Goal: Contribute content: Contribute content

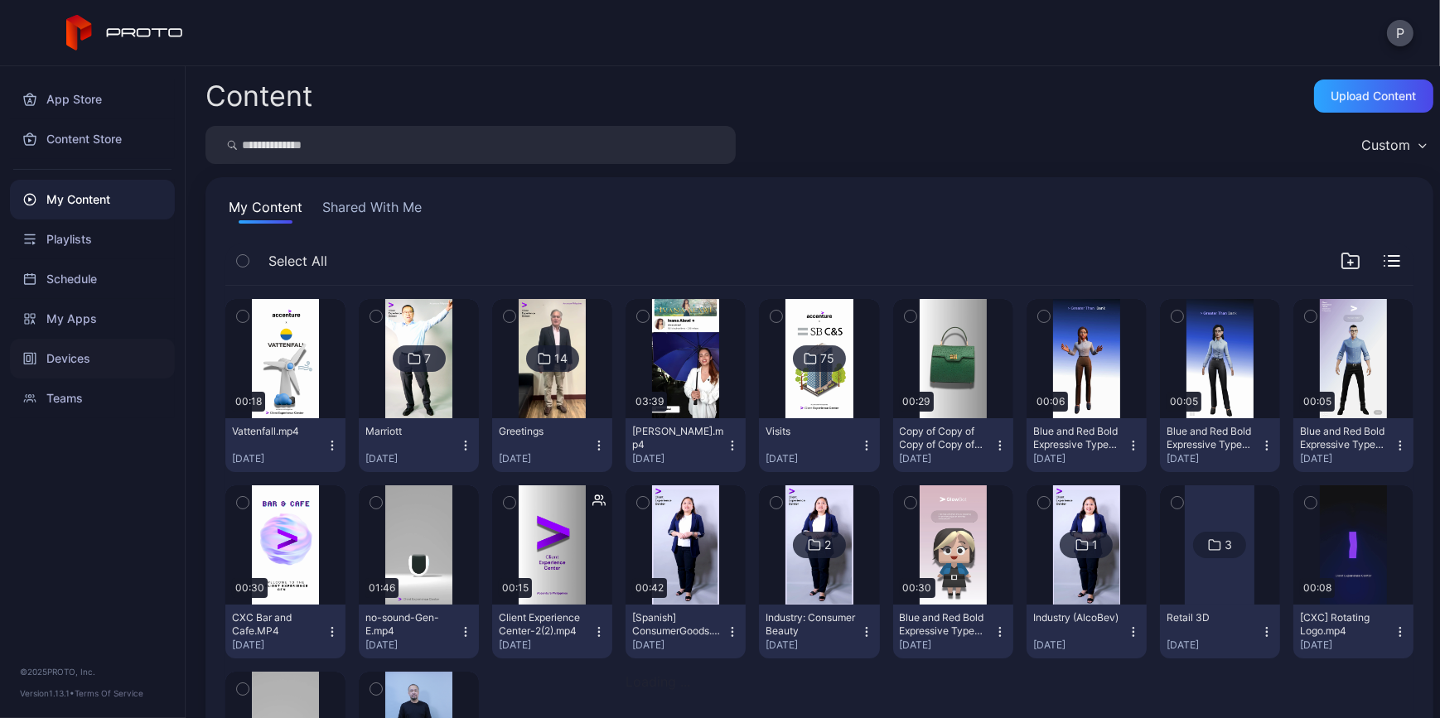
click at [83, 346] on div "Devices" at bounding box center [92, 359] width 165 height 40
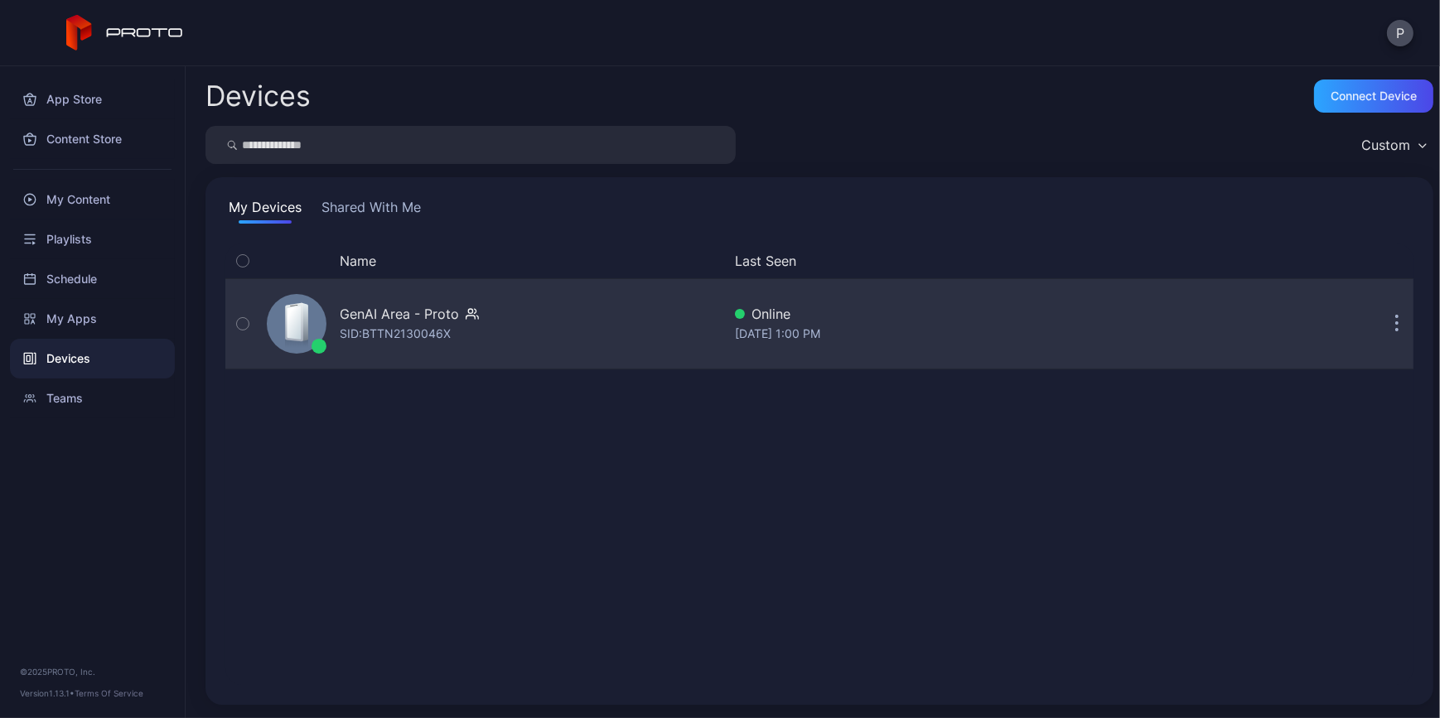
click at [614, 325] on div "GenAI Area - Proto SID: BTTN2130046X" at bounding box center [491, 324] width 462 height 83
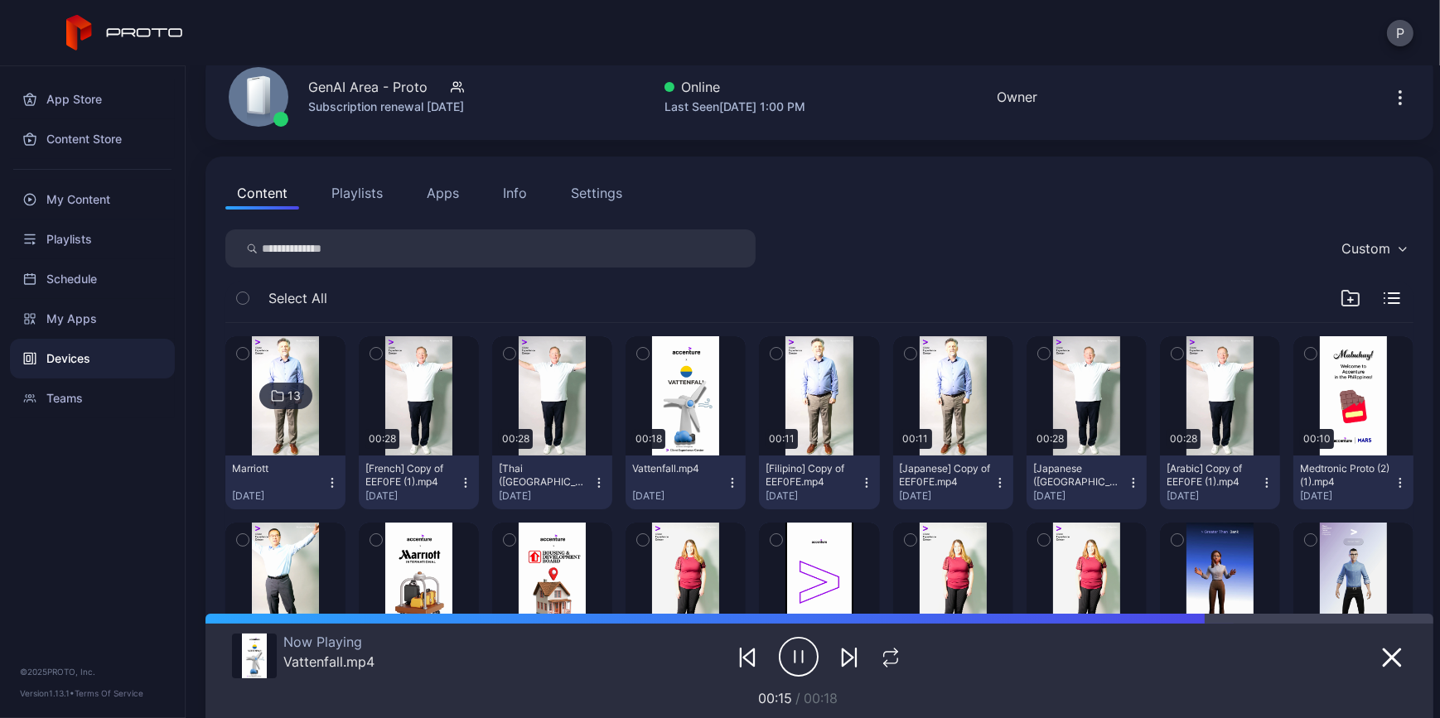
scroll to position [150, 0]
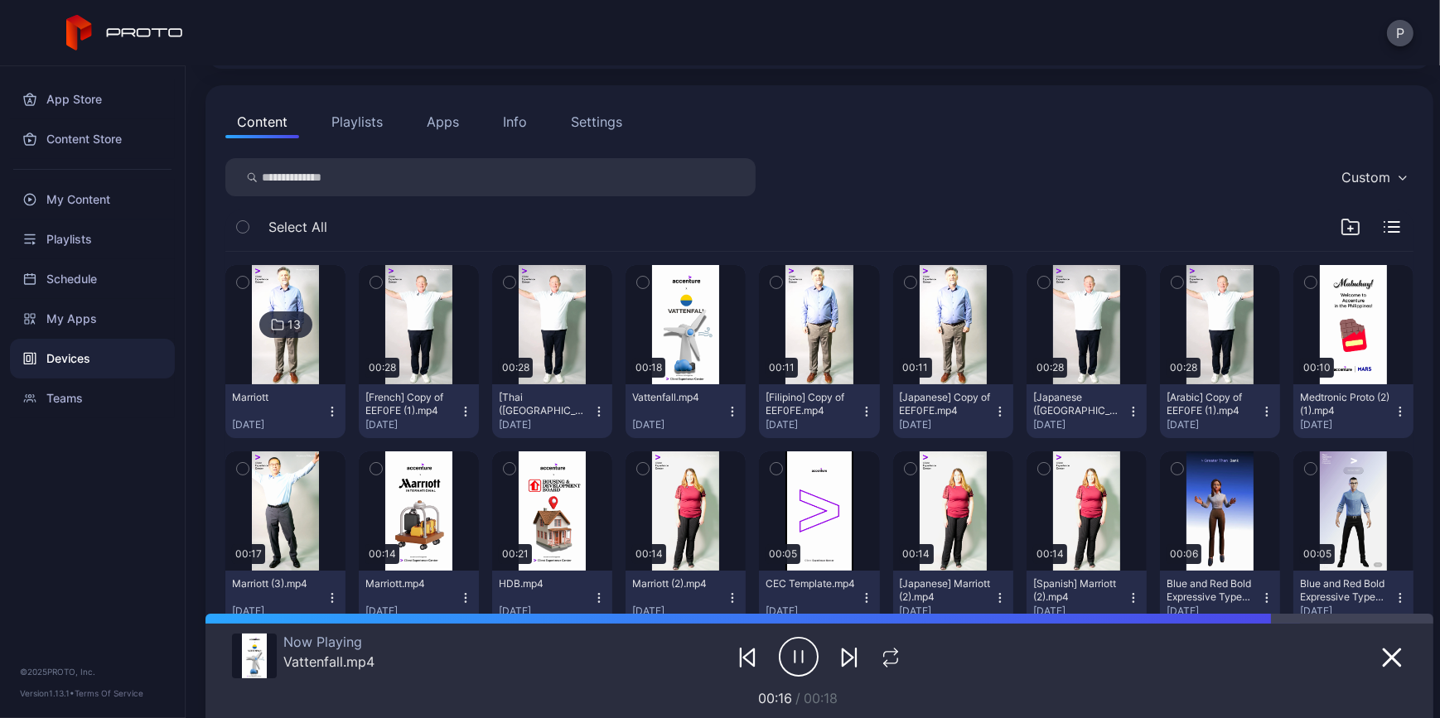
click at [382, 283] on icon "button" at bounding box center [376, 282] width 12 height 18
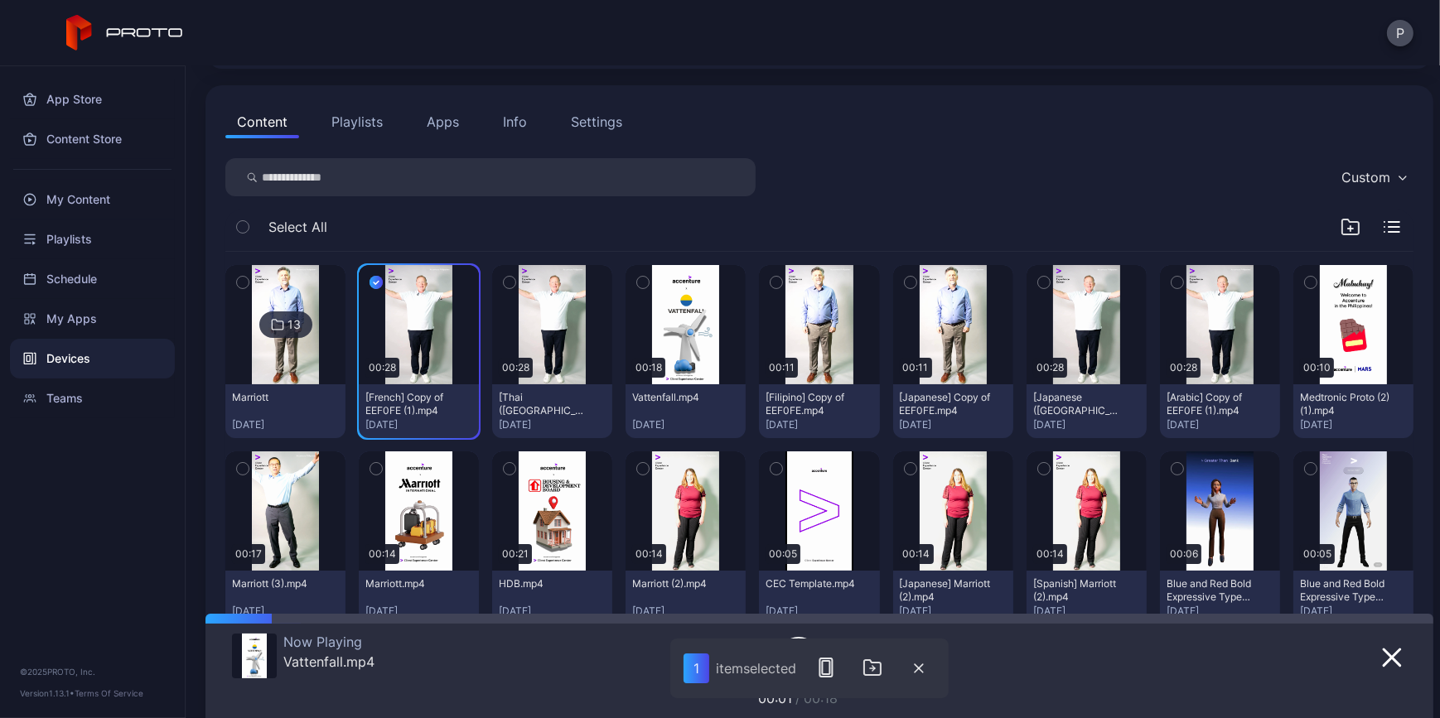
click at [515, 286] on icon "button" at bounding box center [510, 282] width 12 height 18
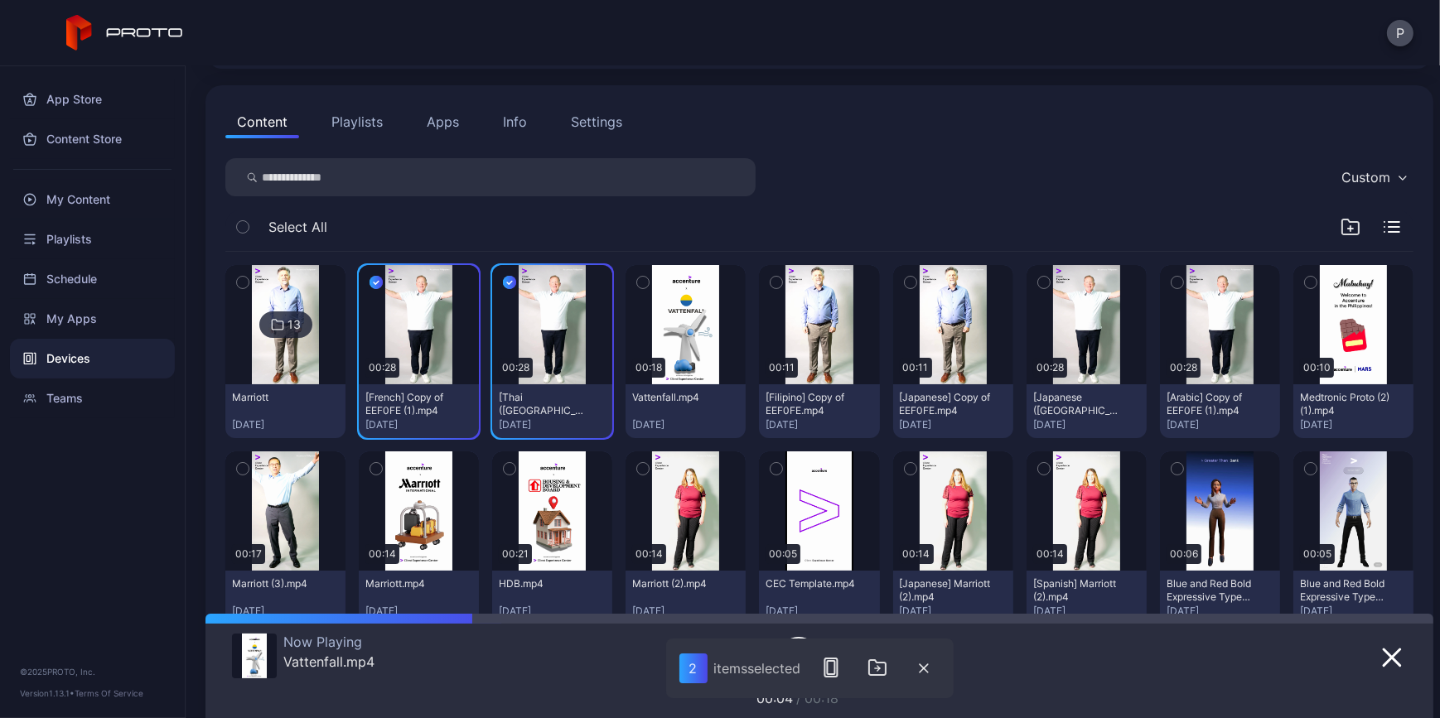
click at [782, 273] on icon "button" at bounding box center [777, 282] width 12 height 18
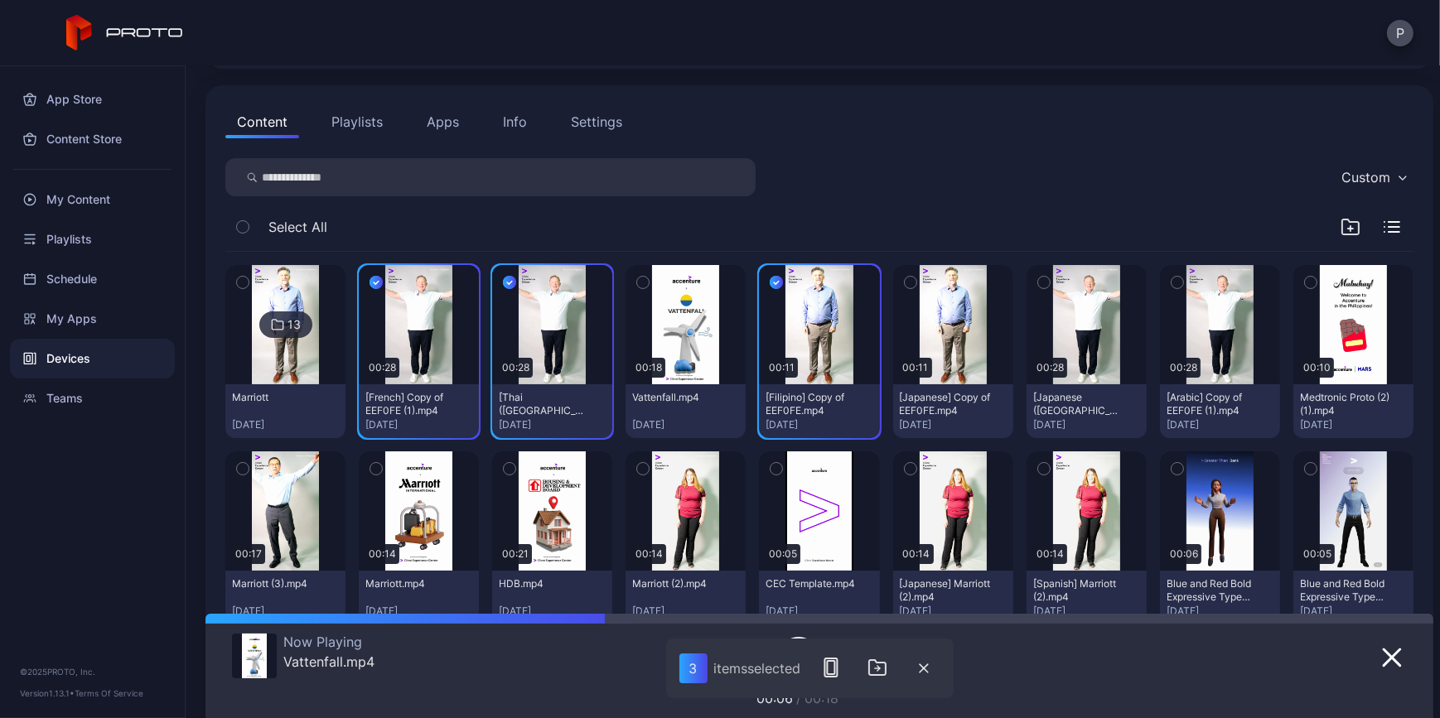
click at [917, 282] on div "button" at bounding box center [910, 282] width 13 height 13
click at [1050, 273] on icon "button" at bounding box center [1044, 282] width 12 height 18
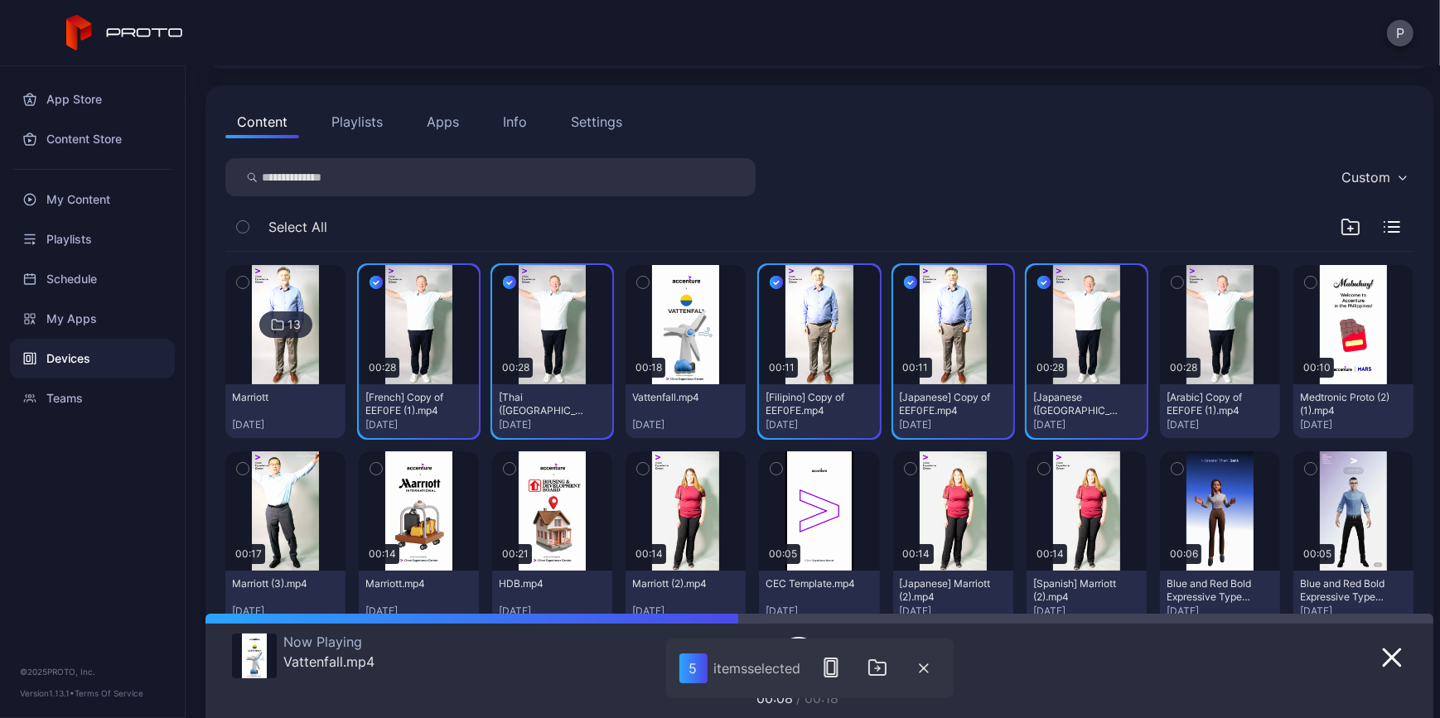
click at [1195, 278] on button "button" at bounding box center [1177, 282] width 35 height 35
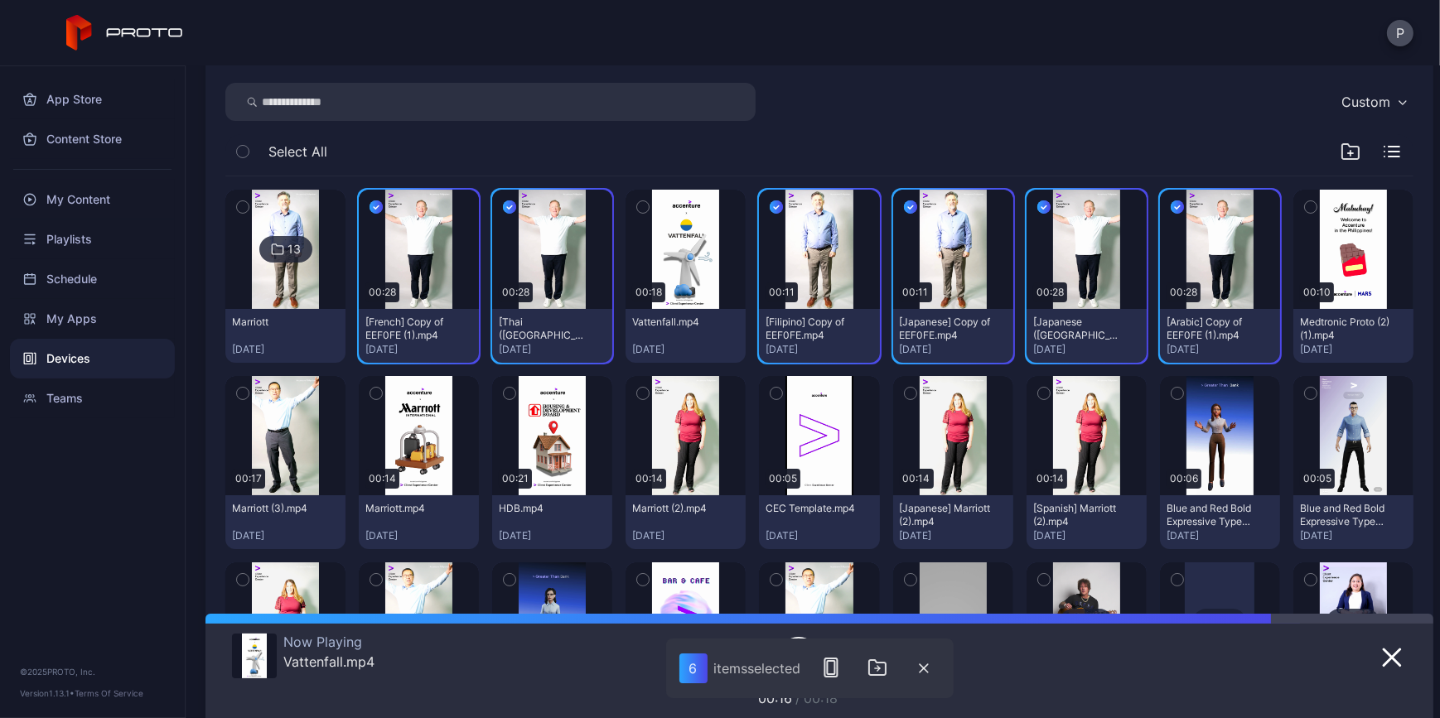
click at [249, 397] on icon "button" at bounding box center [243, 394] width 12 height 18
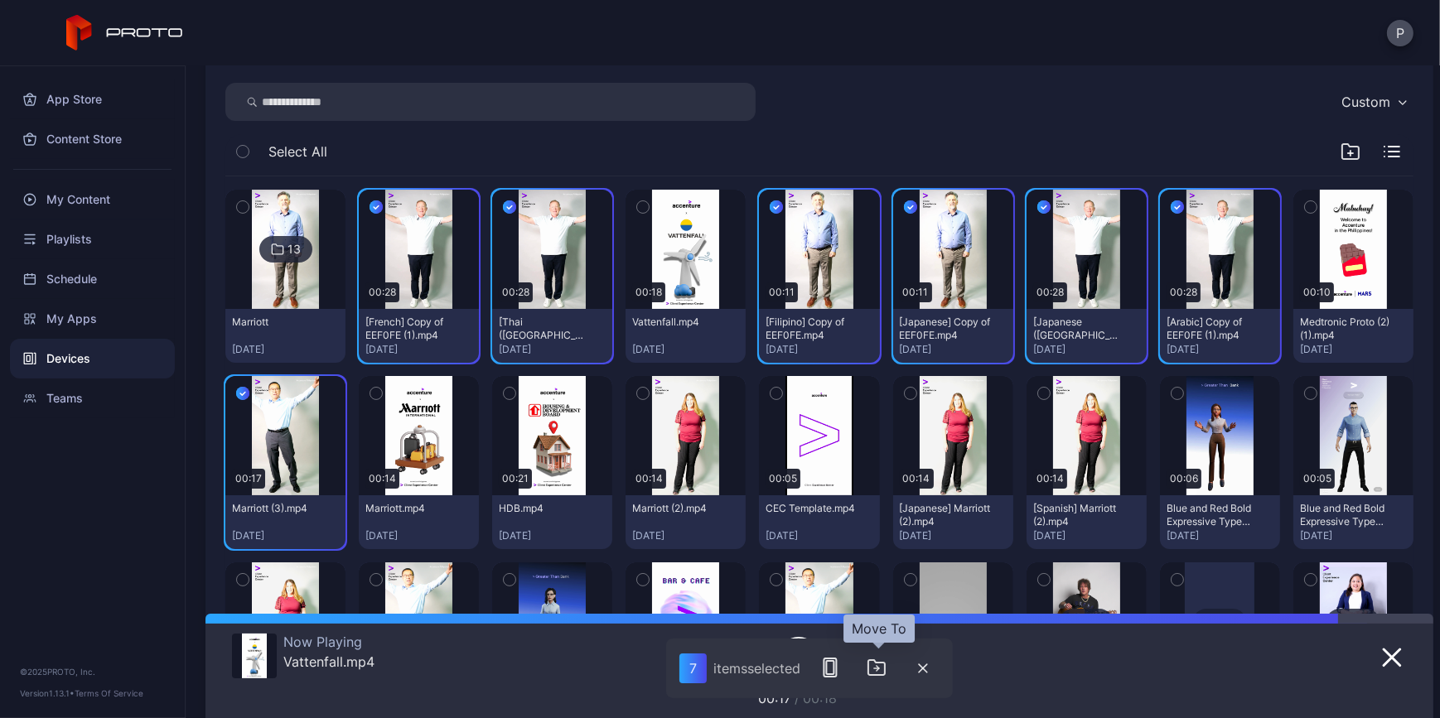
click at [880, 675] on icon "button" at bounding box center [876, 667] width 17 height 15
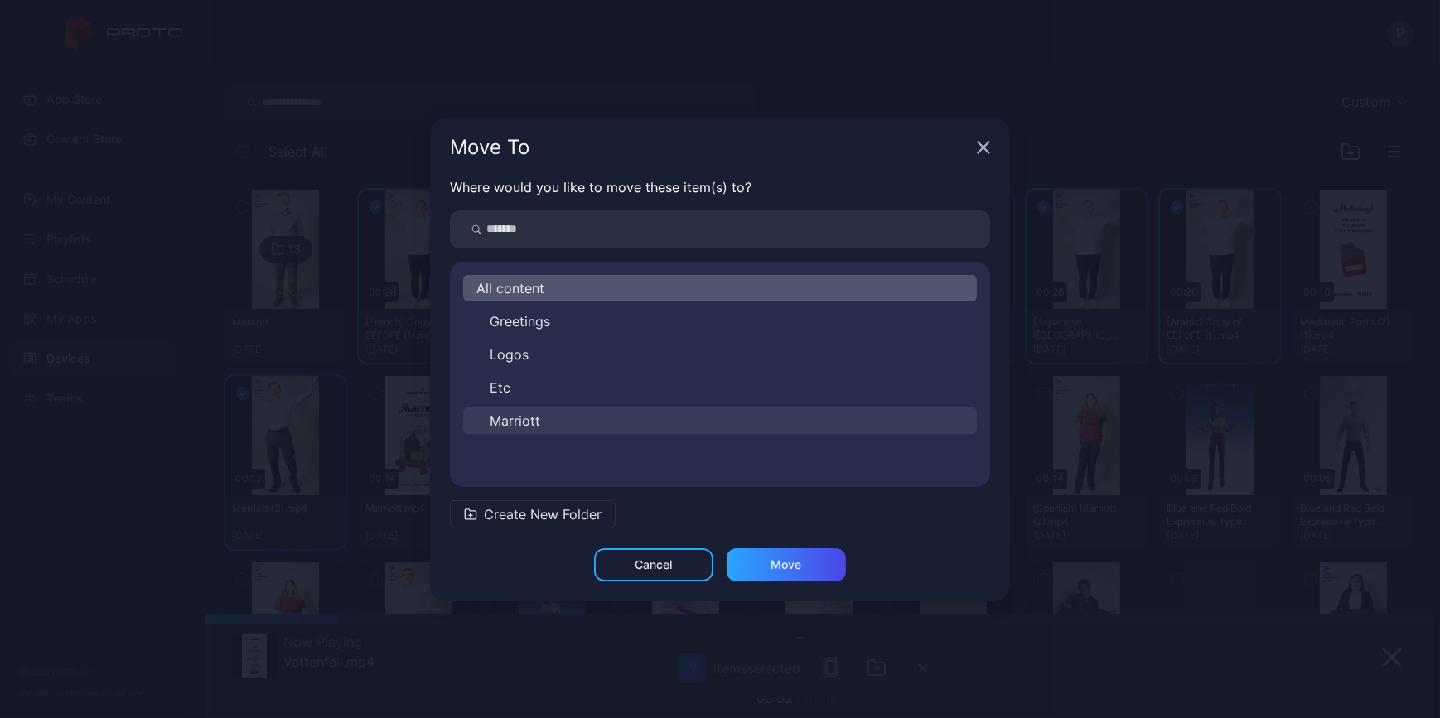
click at [554, 413] on button "Marriott" at bounding box center [720, 421] width 514 height 27
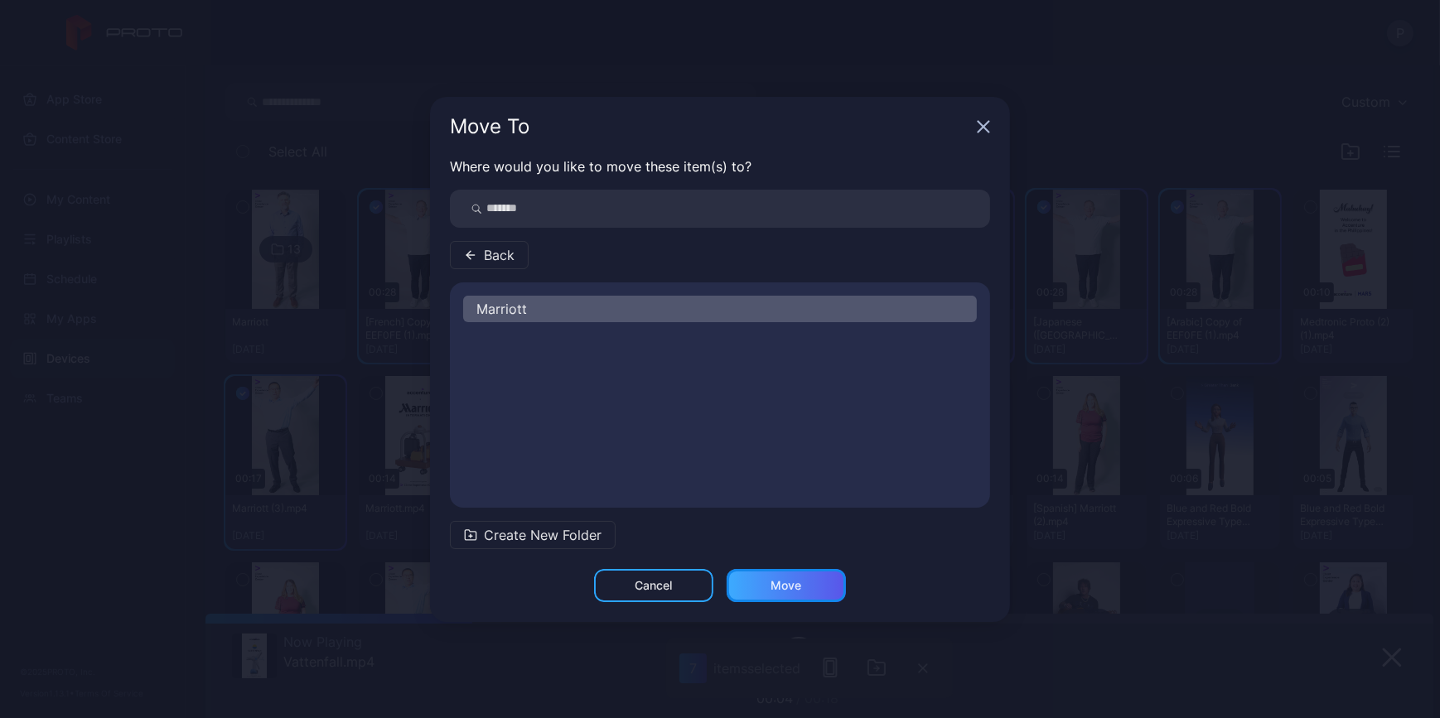
click at [792, 579] on div "Move" at bounding box center [786, 585] width 31 height 13
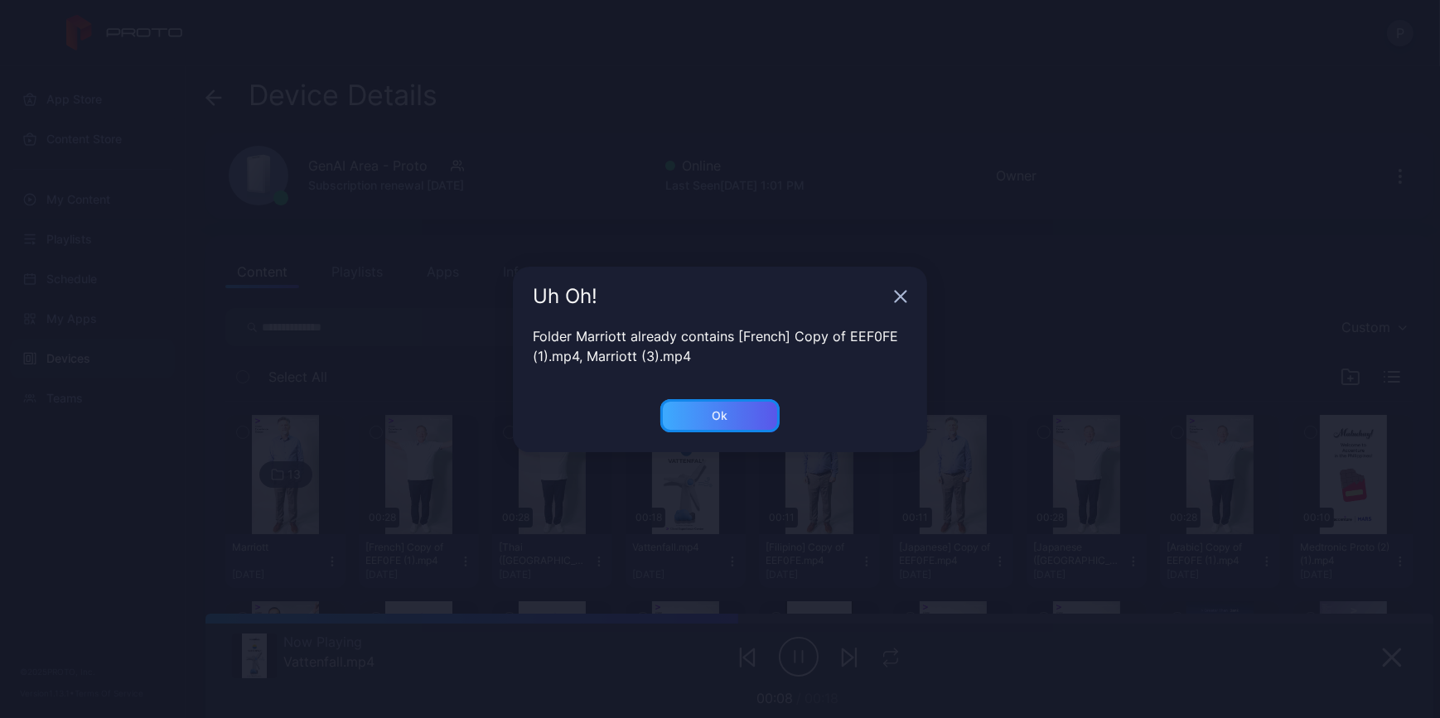
click at [748, 405] on div "Ok" at bounding box center [719, 415] width 119 height 33
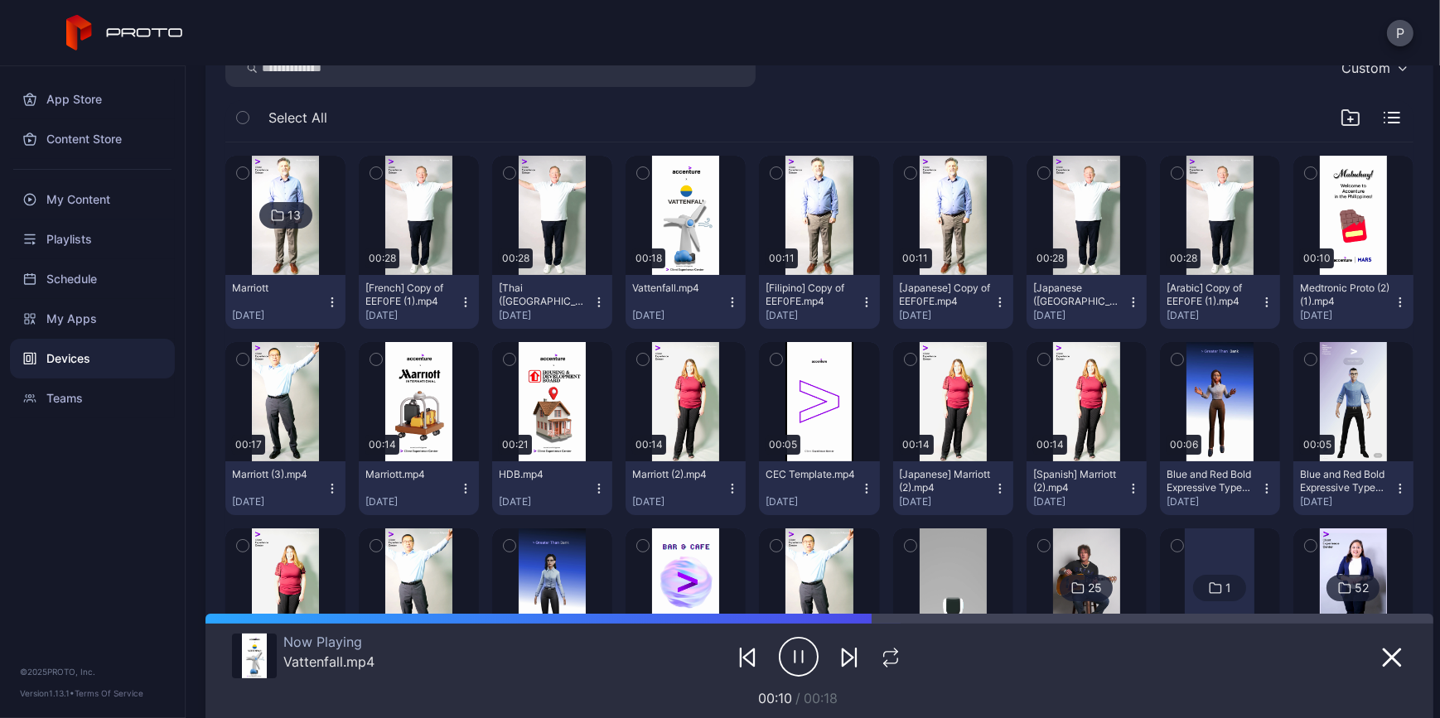
scroll to position [301, 0]
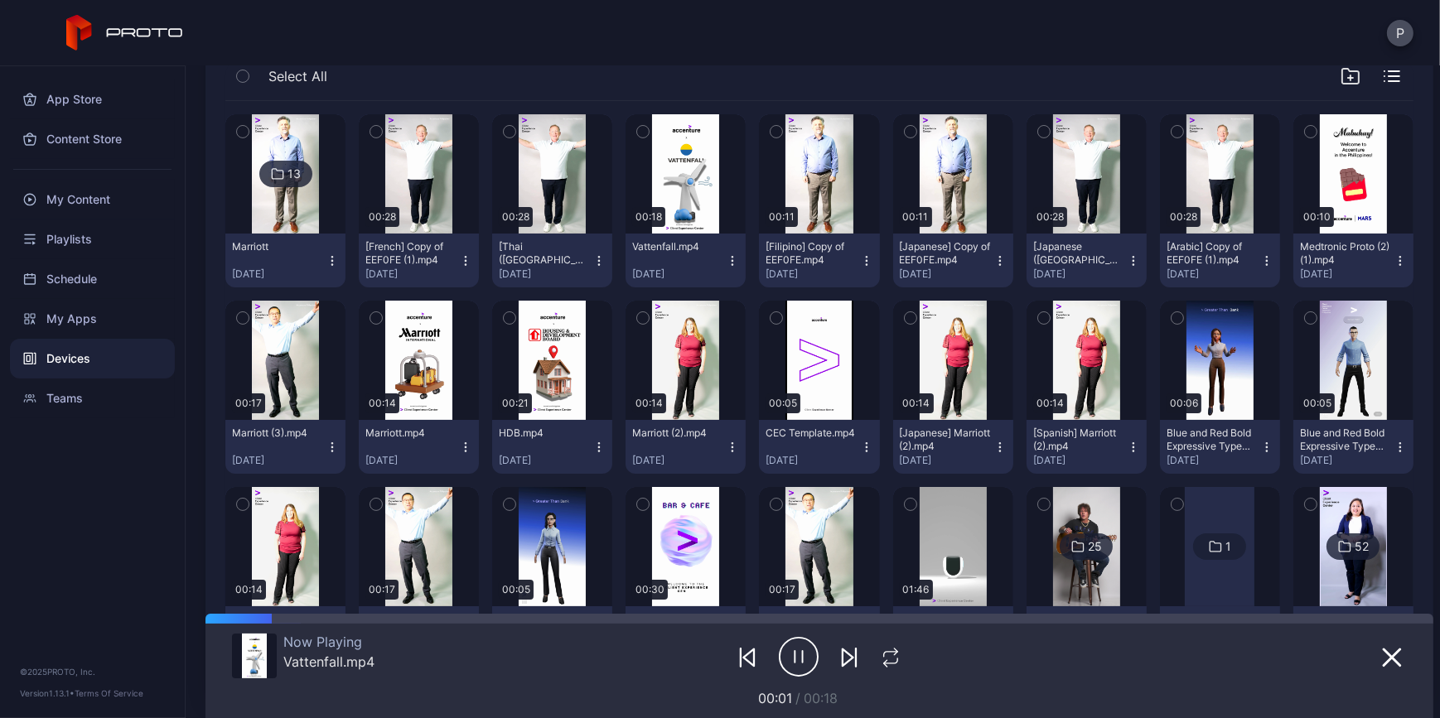
click at [472, 264] on icon "button" at bounding box center [465, 260] width 13 height 13
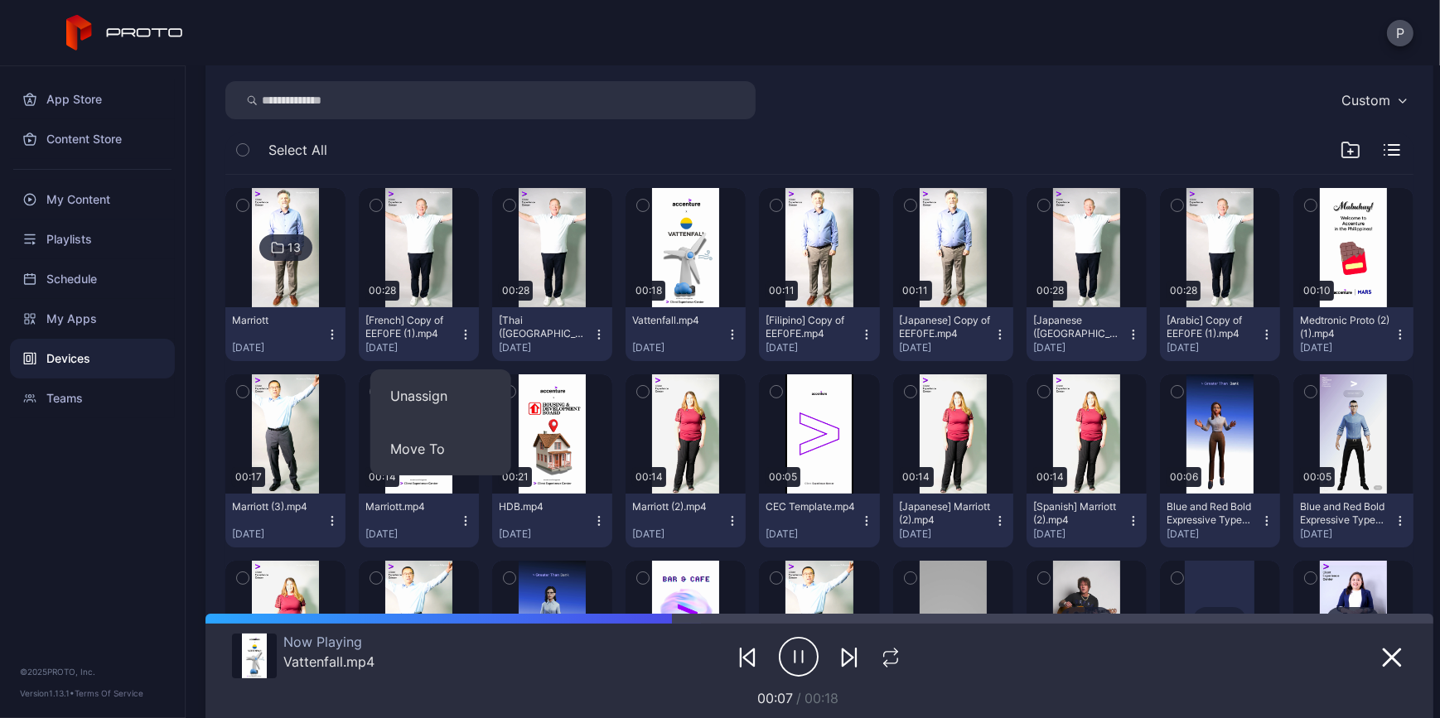
scroll to position [225, 0]
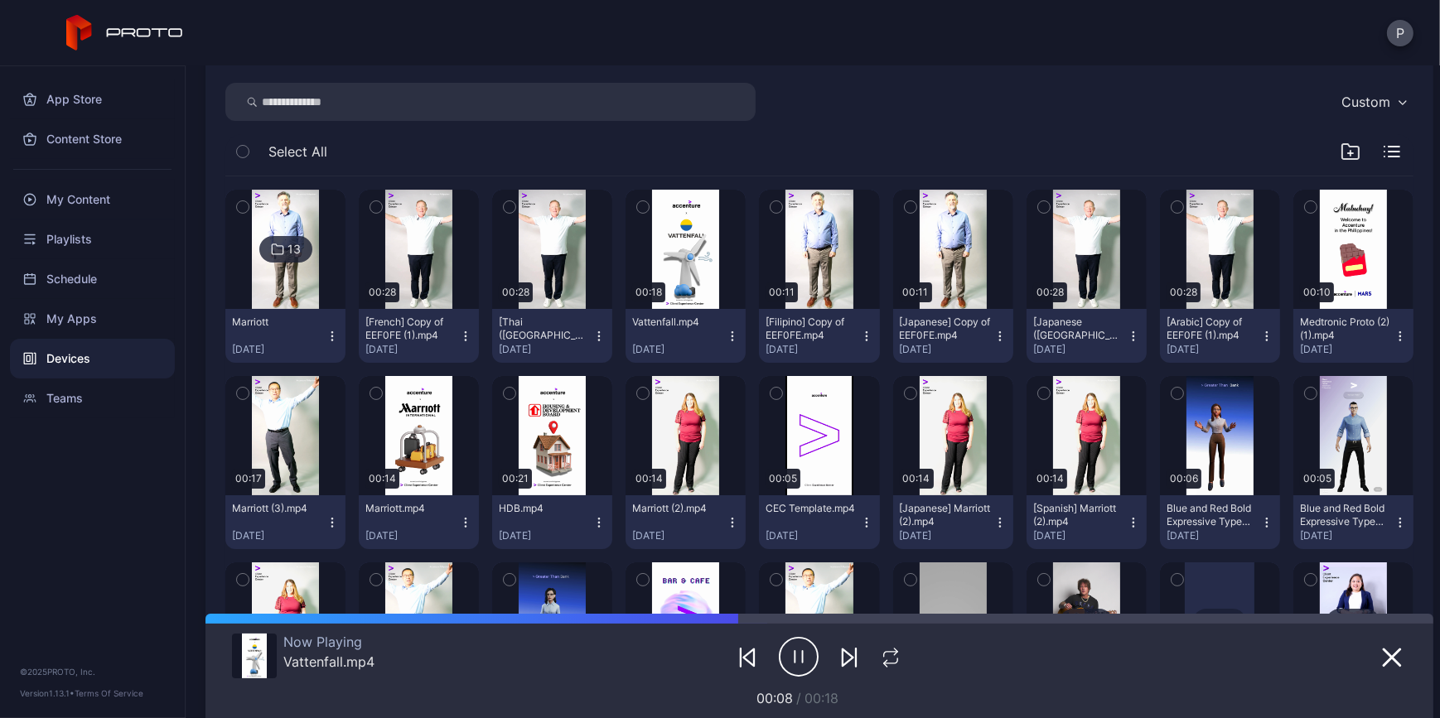
click at [382, 198] on icon "button" at bounding box center [376, 207] width 12 height 18
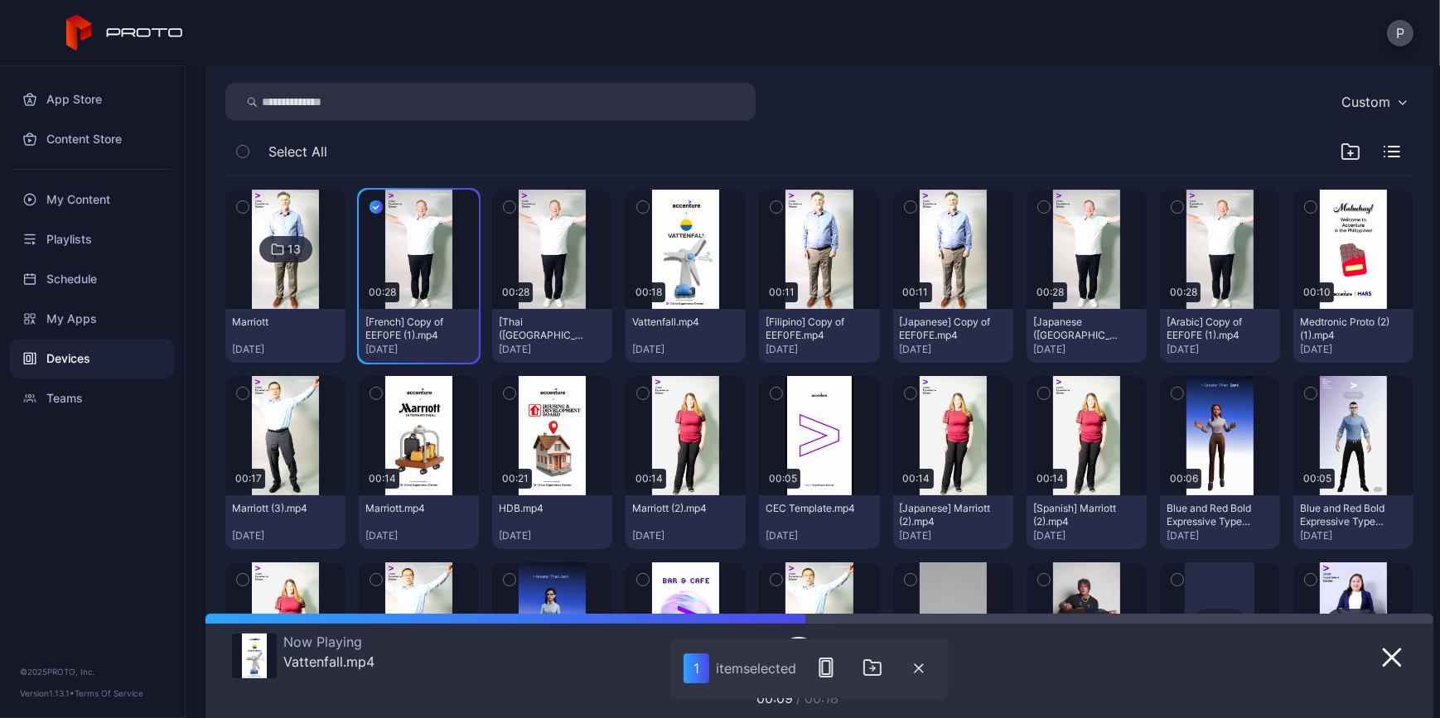
click at [515, 204] on icon "button" at bounding box center [510, 207] width 12 height 18
click at [649, 198] on icon "button" at bounding box center [643, 207] width 12 height 18
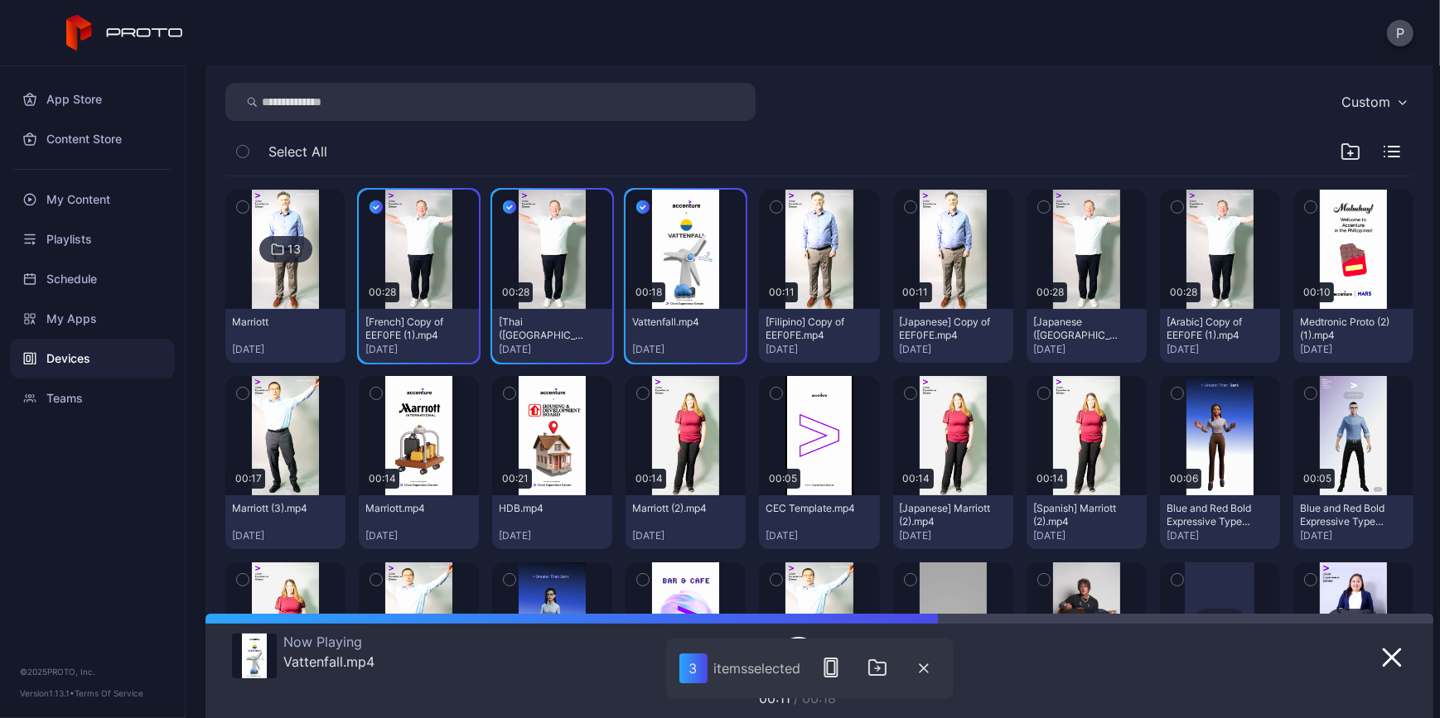
click at [650, 210] on icon "button" at bounding box center [642, 207] width 13 height 18
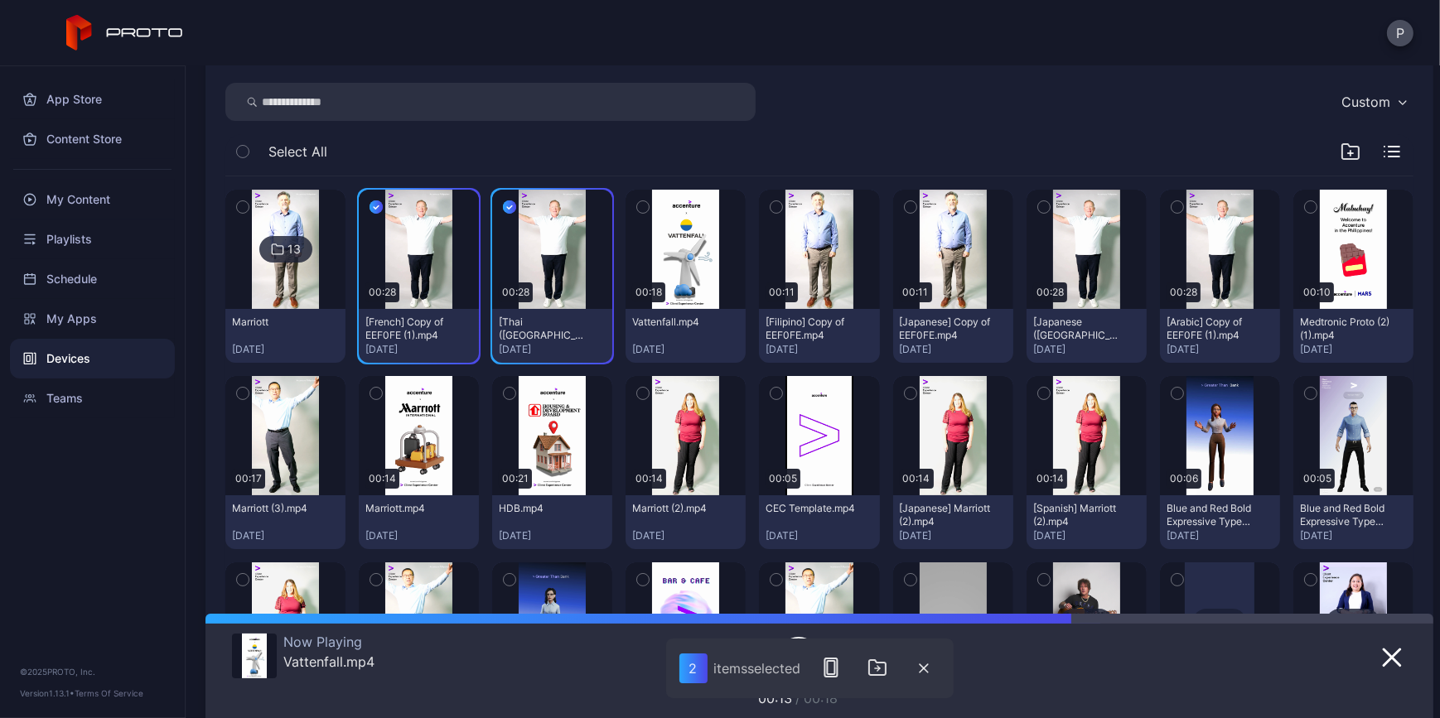
click at [794, 206] on button "button" at bounding box center [776, 207] width 35 height 35
click at [928, 202] on button "button" at bounding box center [910, 207] width 35 height 35
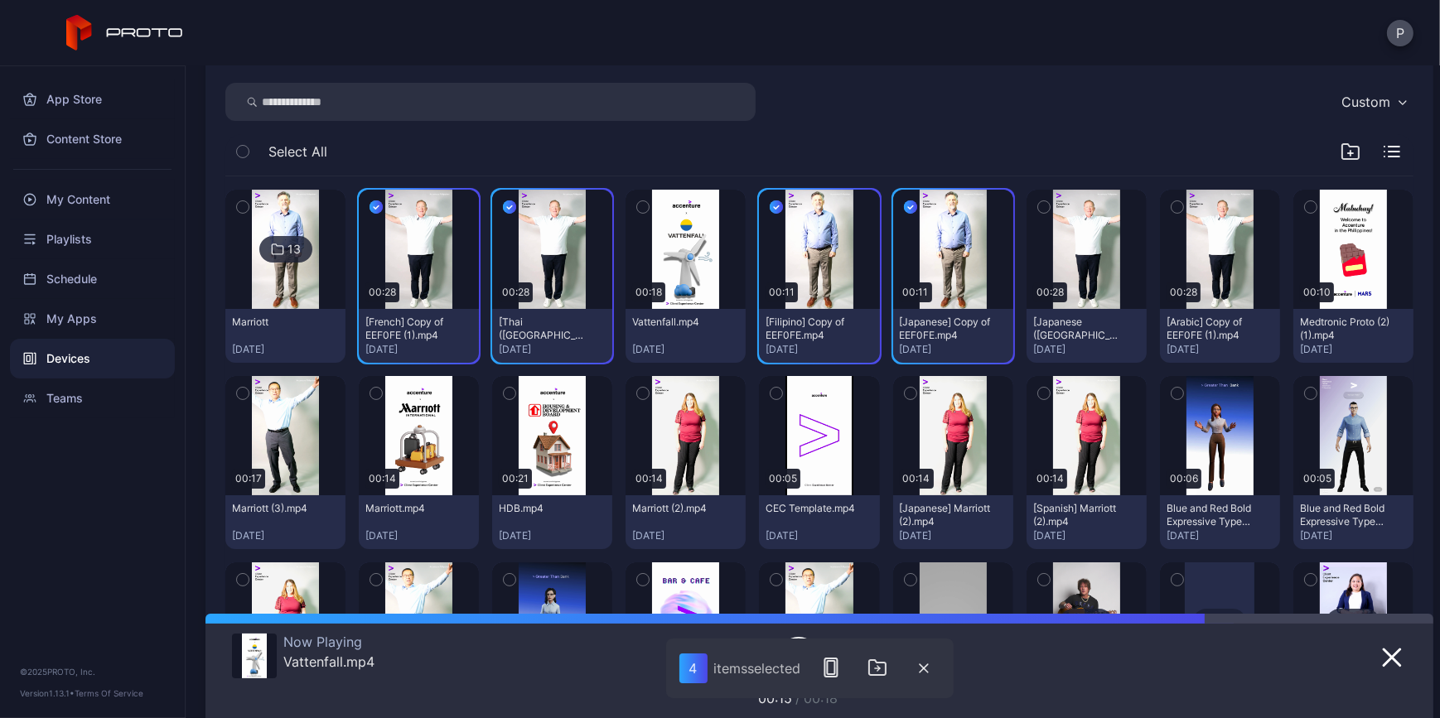
click at [1062, 206] on button "button" at bounding box center [1044, 207] width 35 height 35
click at [1195, 201] on button "button" at bounding box center [1177, 207] width 35 height 35
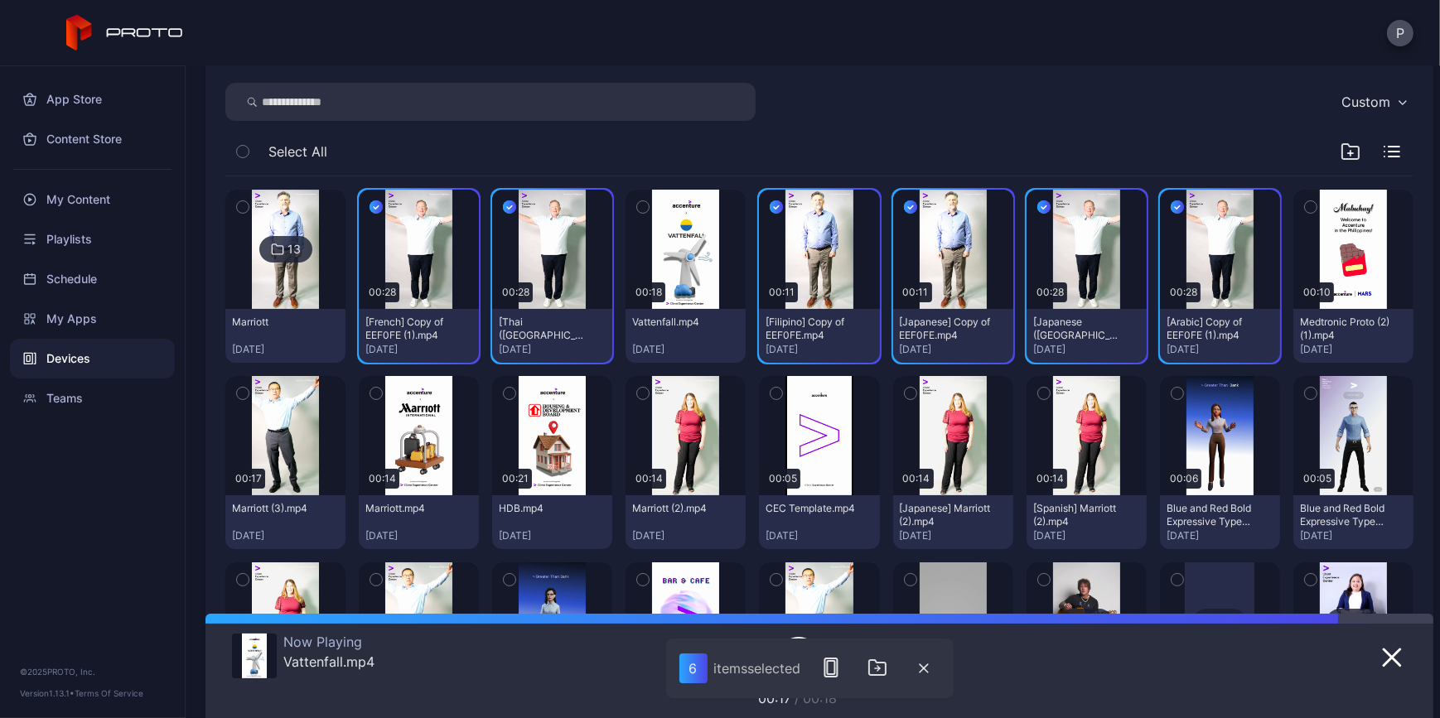
click at [260, 385] on button "button" at bounding box center [242, 393] width 35 height 35
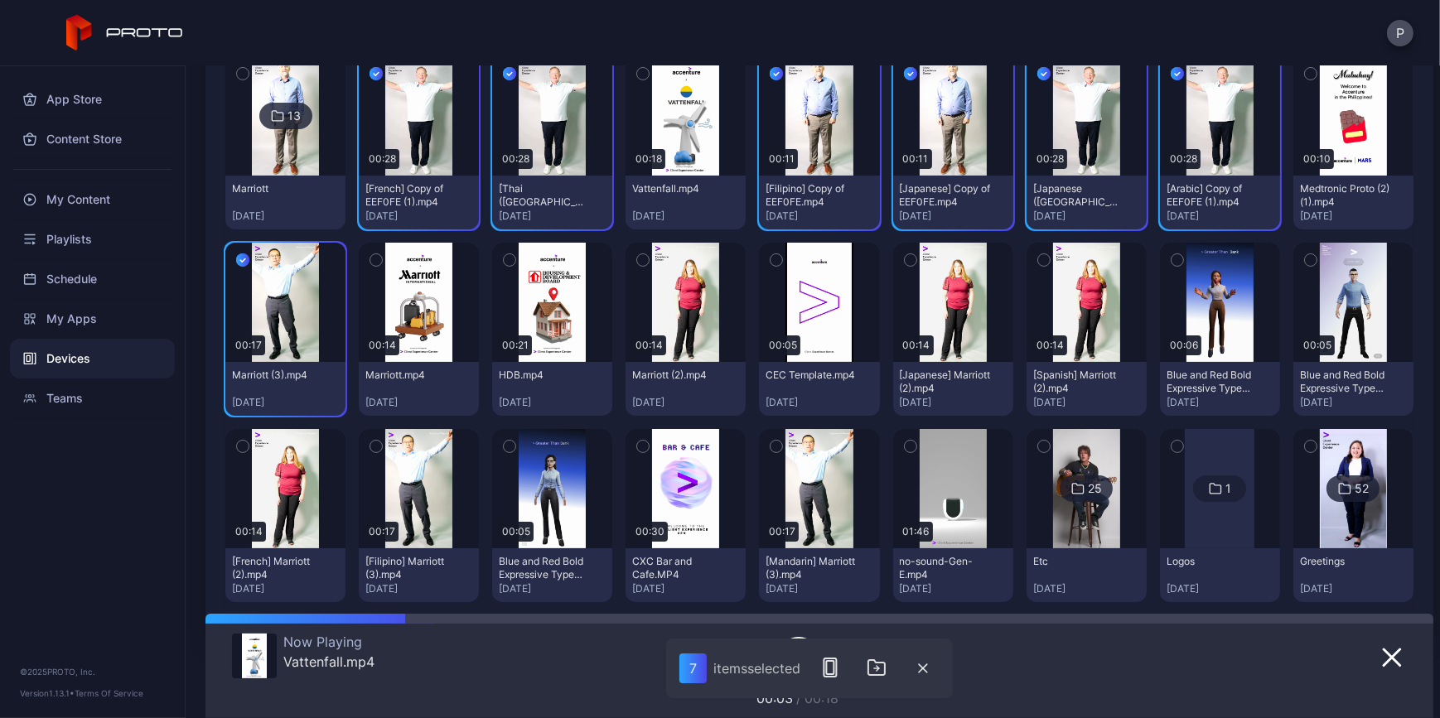
scroll to position [376, 0]
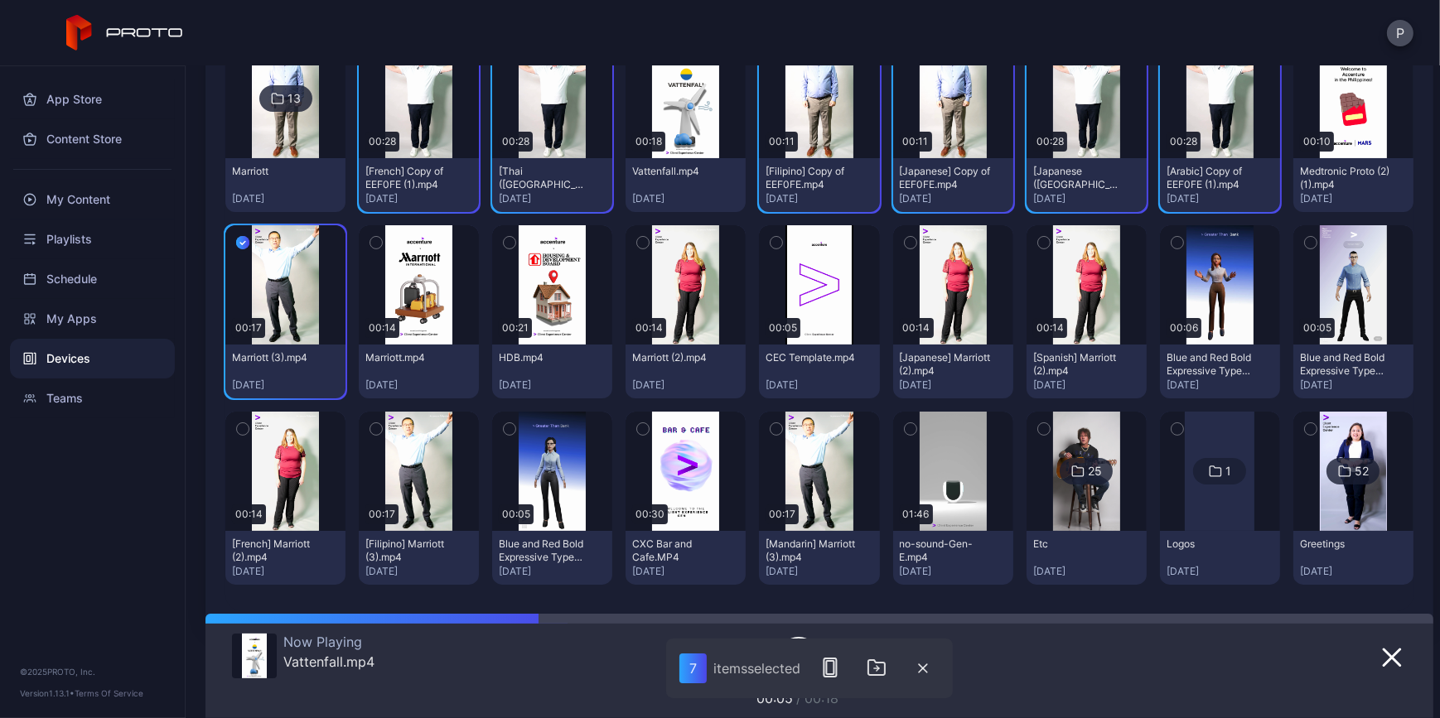
click at [794, 429] on button "button" at bounding box center [776, 429] width 35 height 35
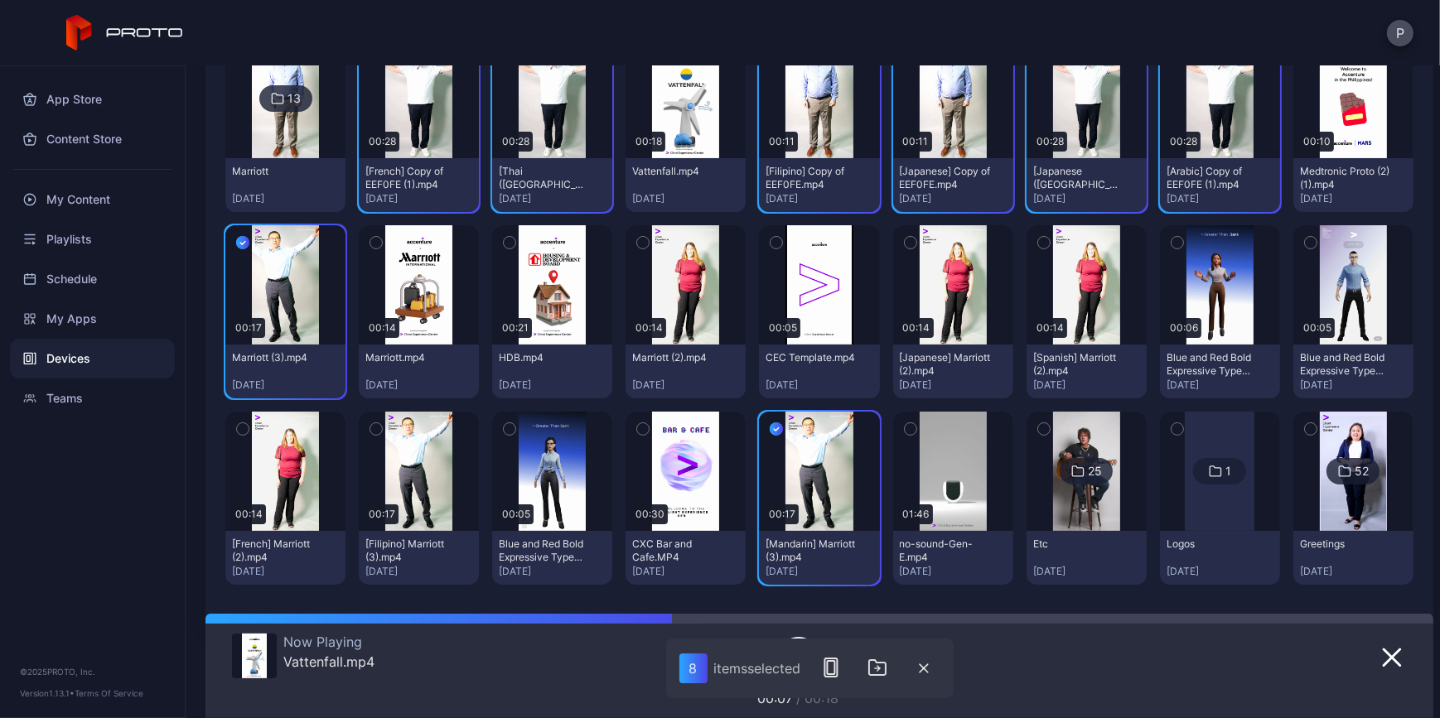
click at [382, 434] on icon "button" at bounding box center [376, 429] width 12 height 18
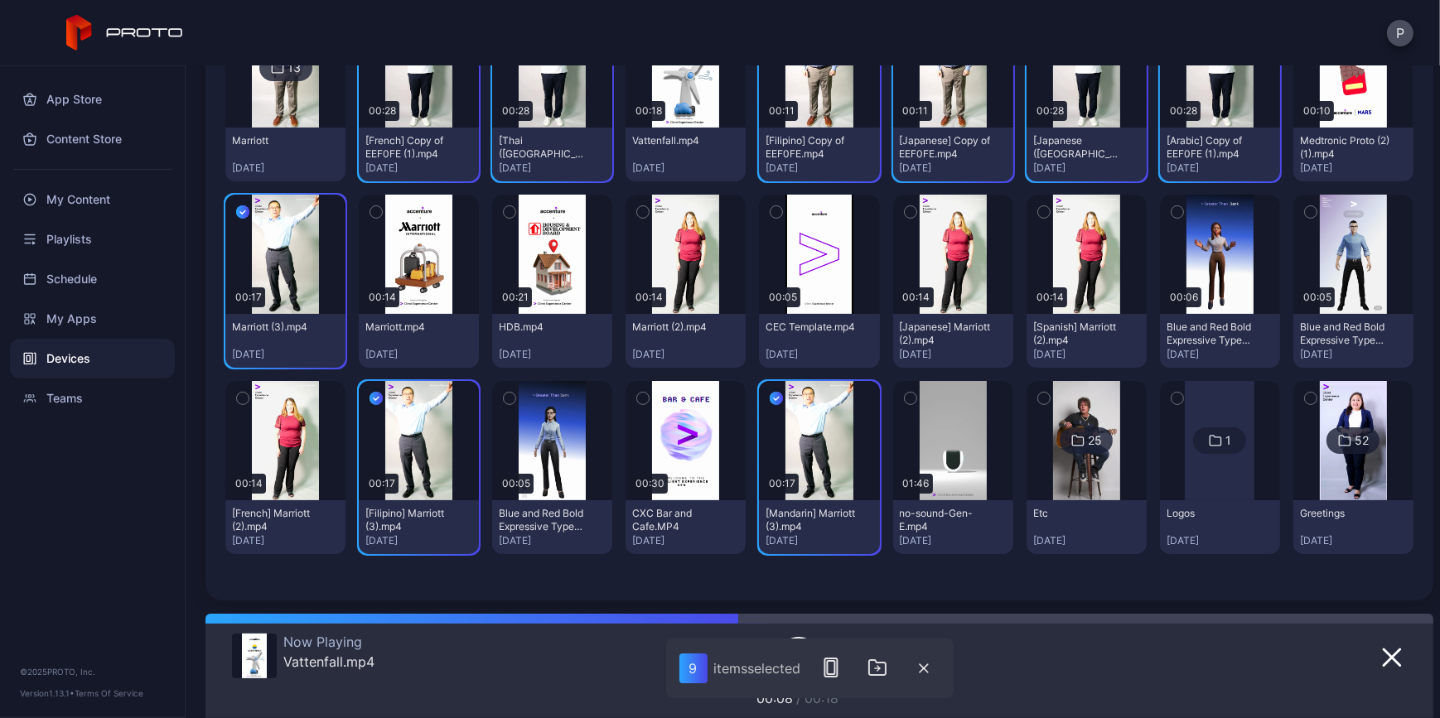
scroll to position [579, 0]
click at [882, 662] on icon "button" at bounding box center [878, 668] width 20 height 20
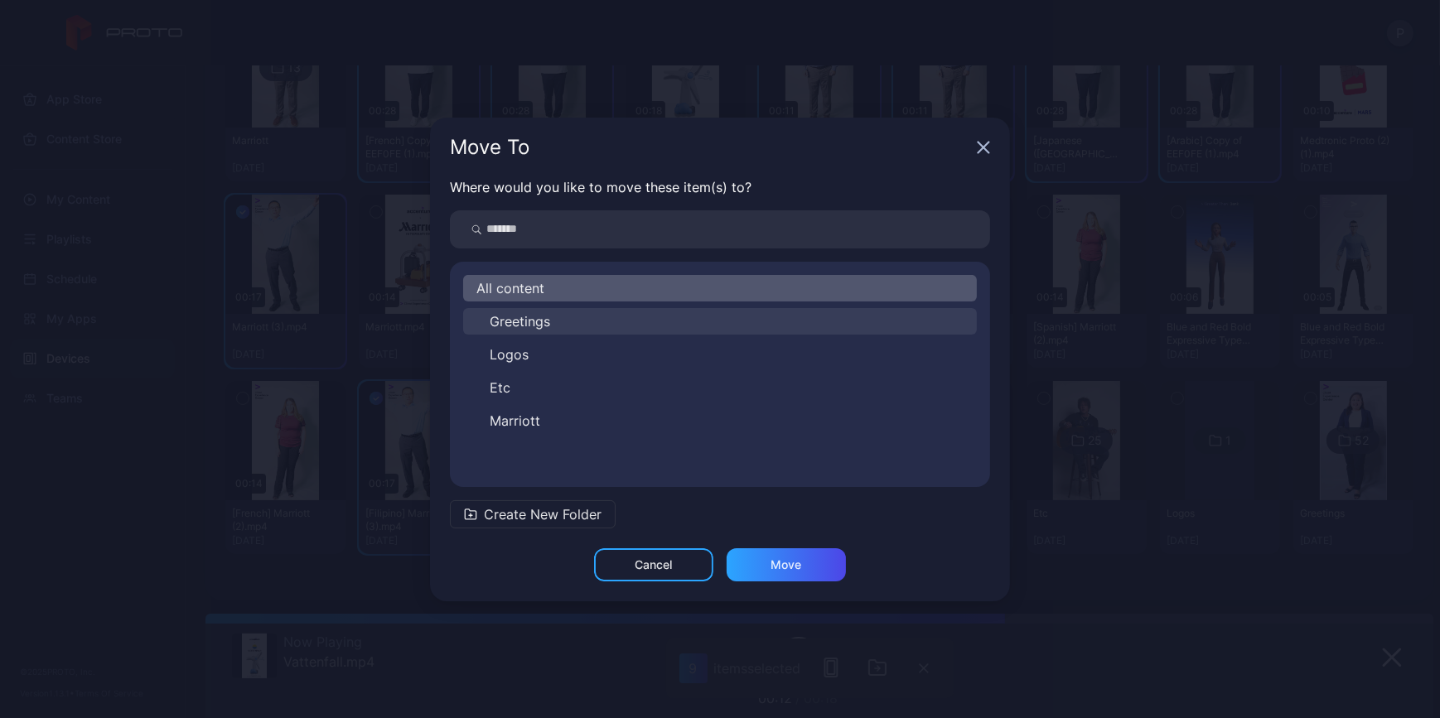
click at [565, 322] on button "Greetings" at bounding box center [720, 321] width 514 height 27
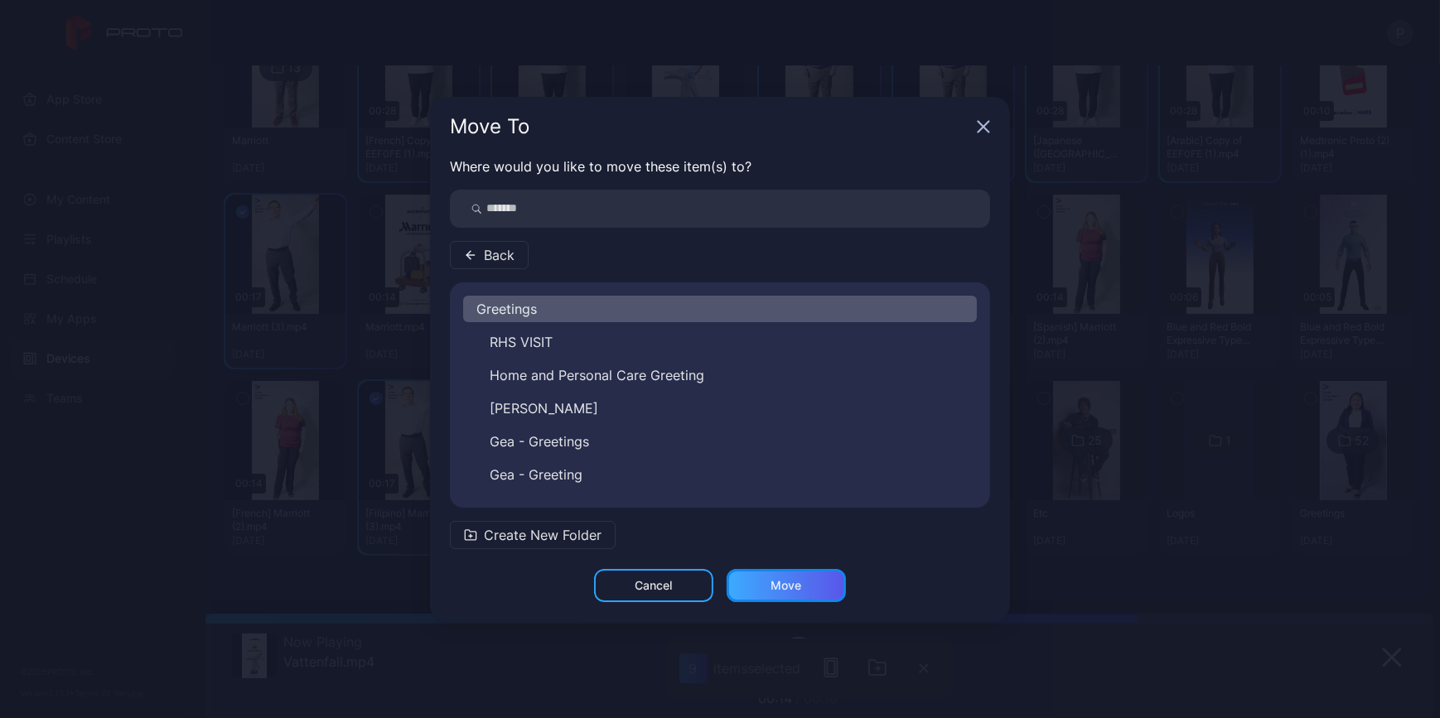
click at [791, 587] on div "Move" at bounding box center [786, 585] width 31 height 13
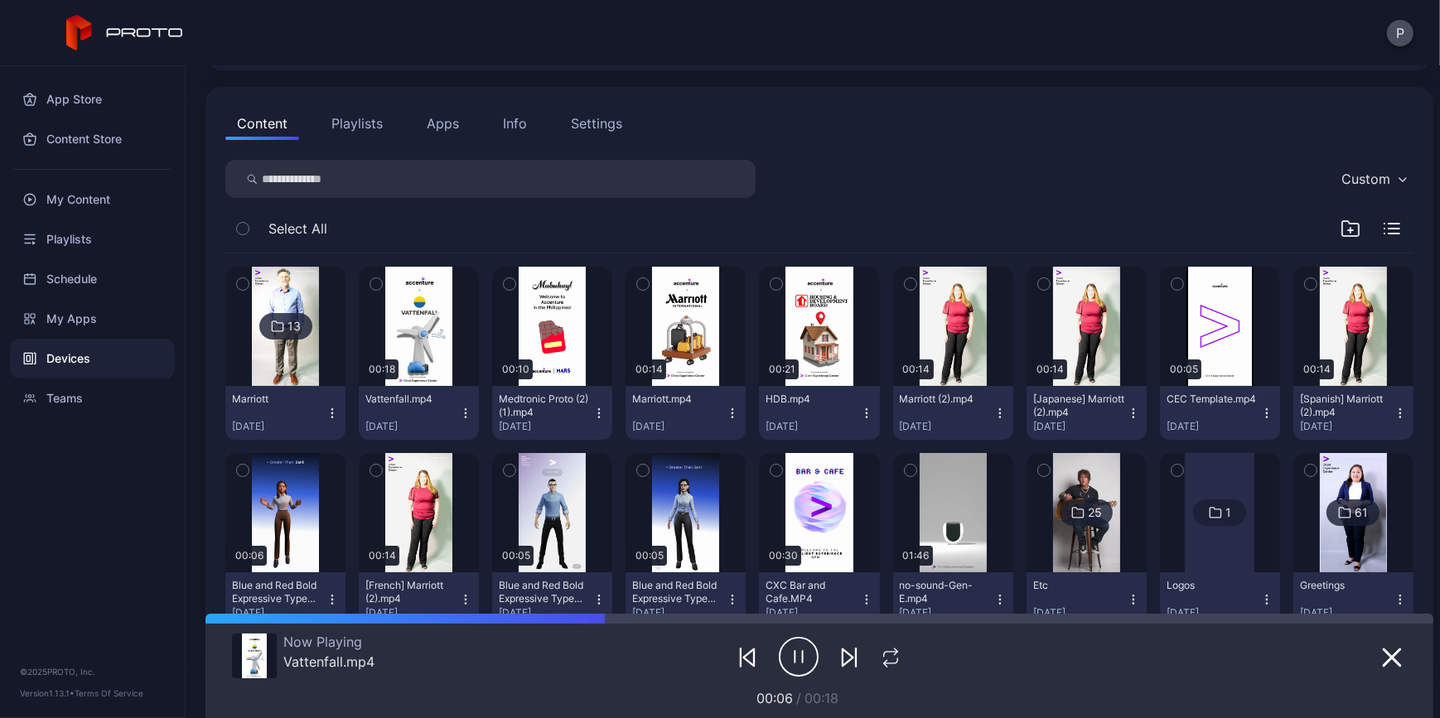
scroll to position [150, 0]
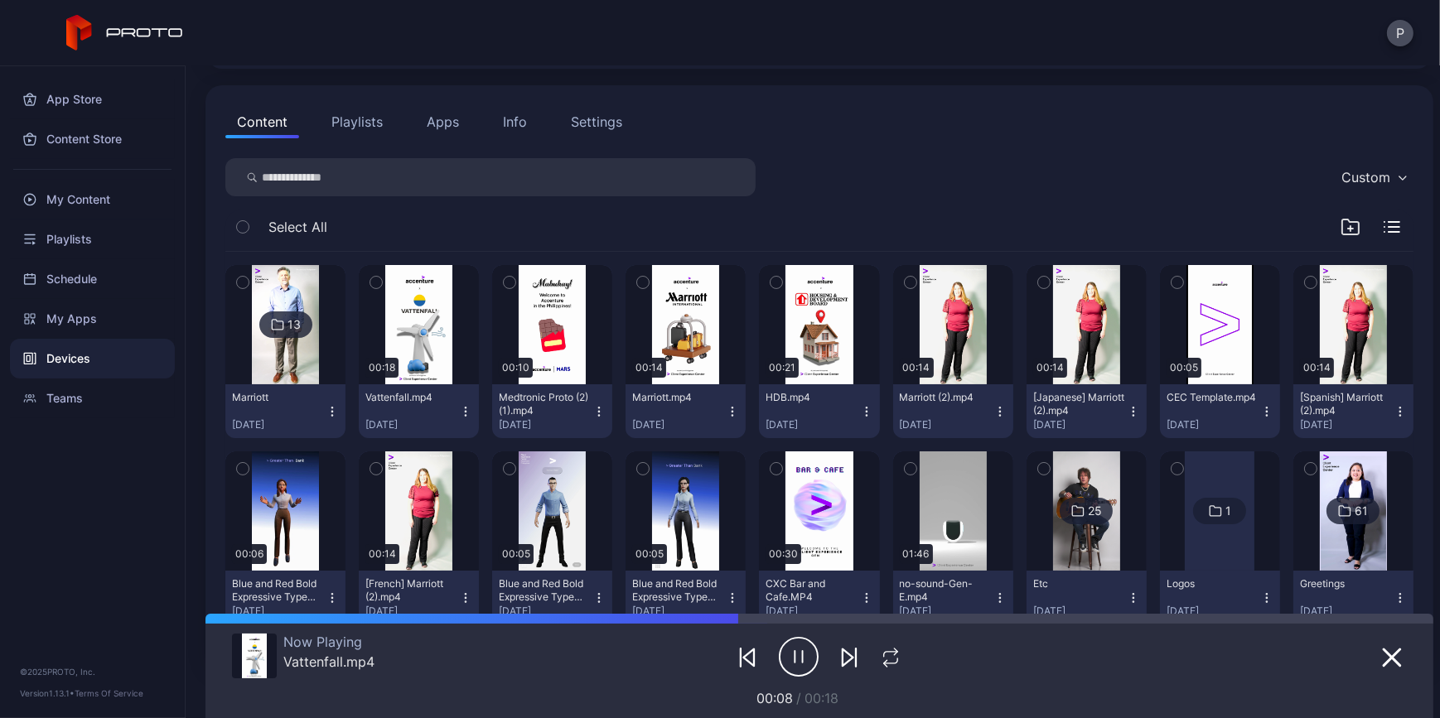
click at [244, 278] on icon "button" at bounding box center [243, 282] width 12 height 18
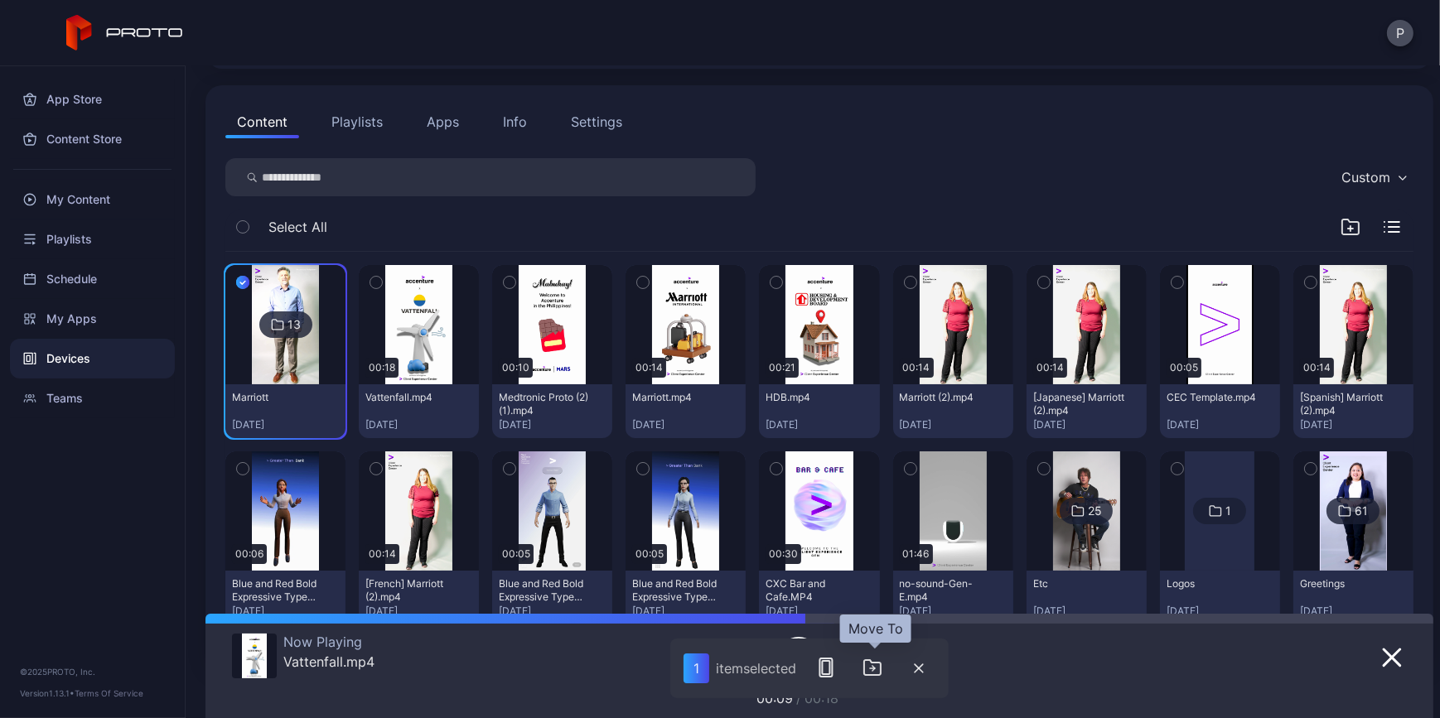
click at [874, 666] on icon "button" at bounding box center [874, 668] width 2 height 5
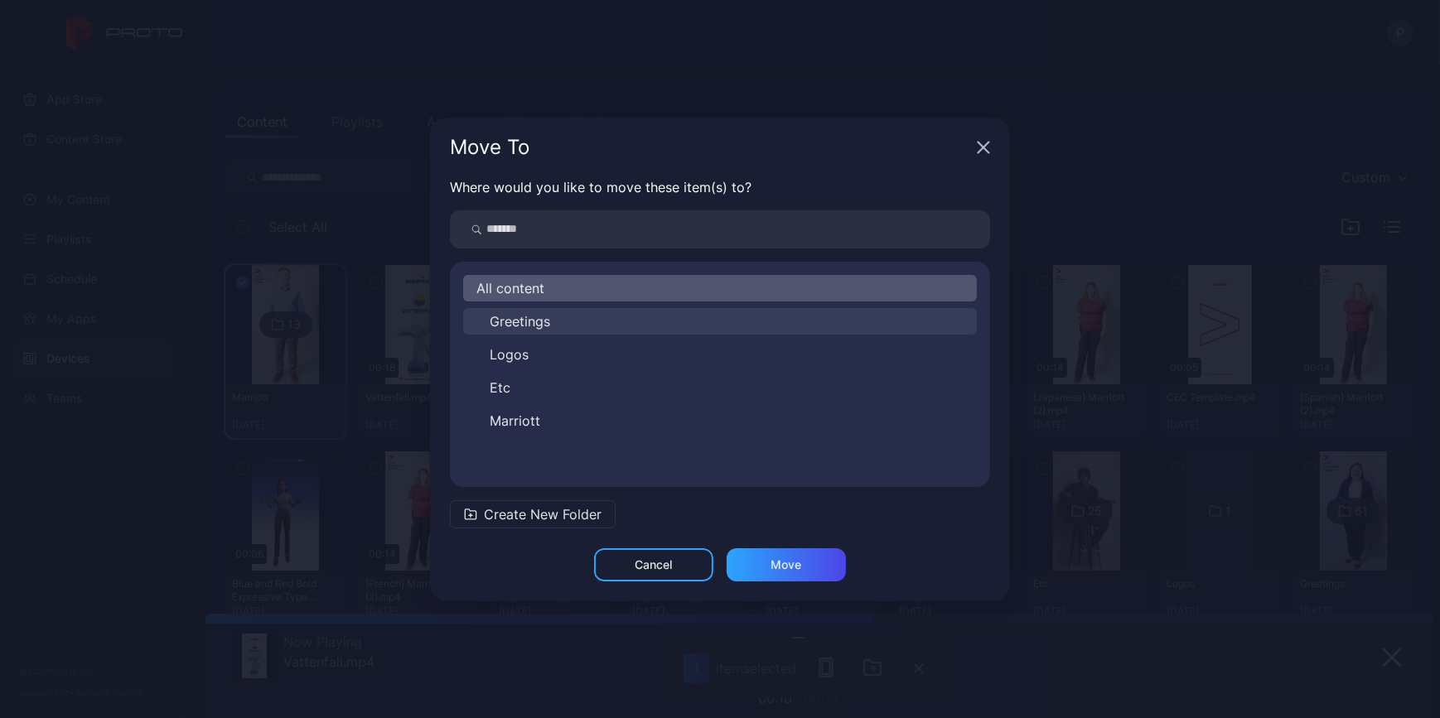
click at [591, 326] on button "Greetings" at bounding box center [720, 321] width 514 height 27
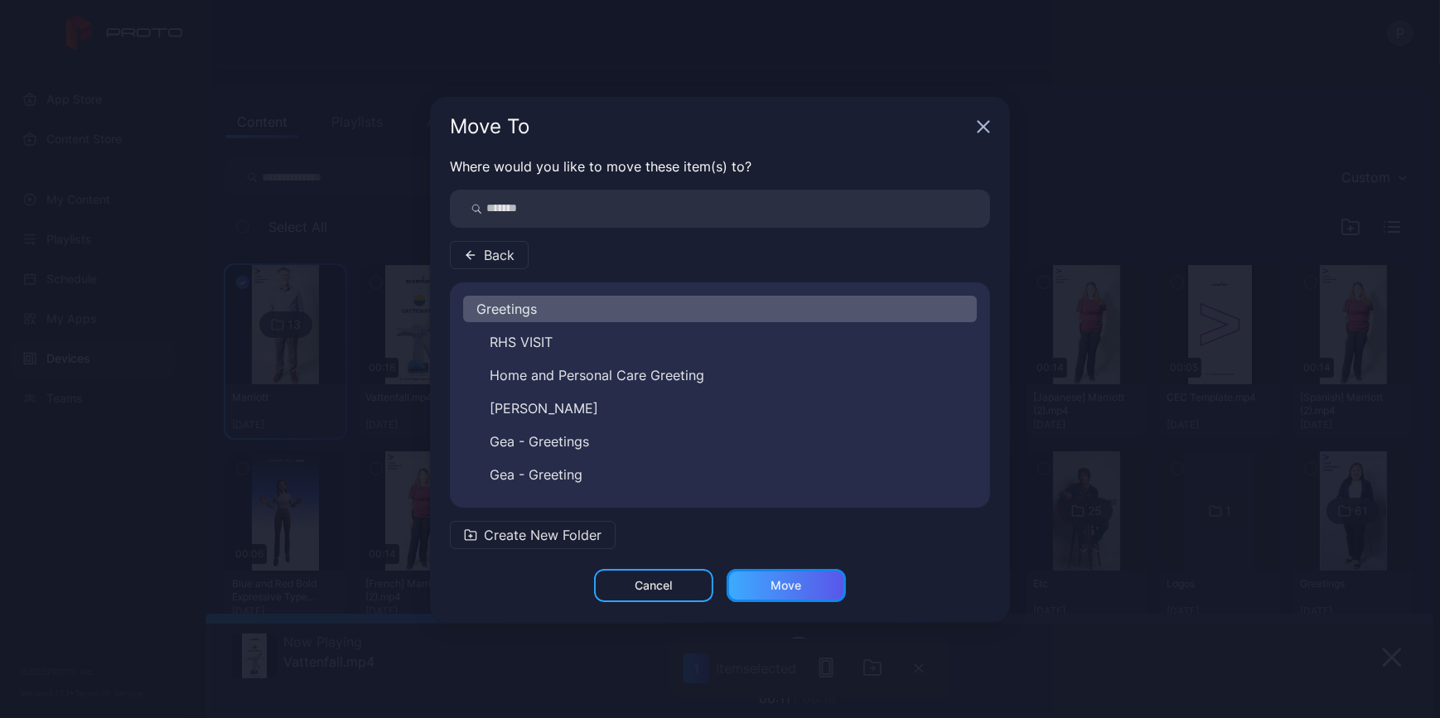
click at [777, 576] on div "Move" at bounding box center [786, 585] width 119 height 33
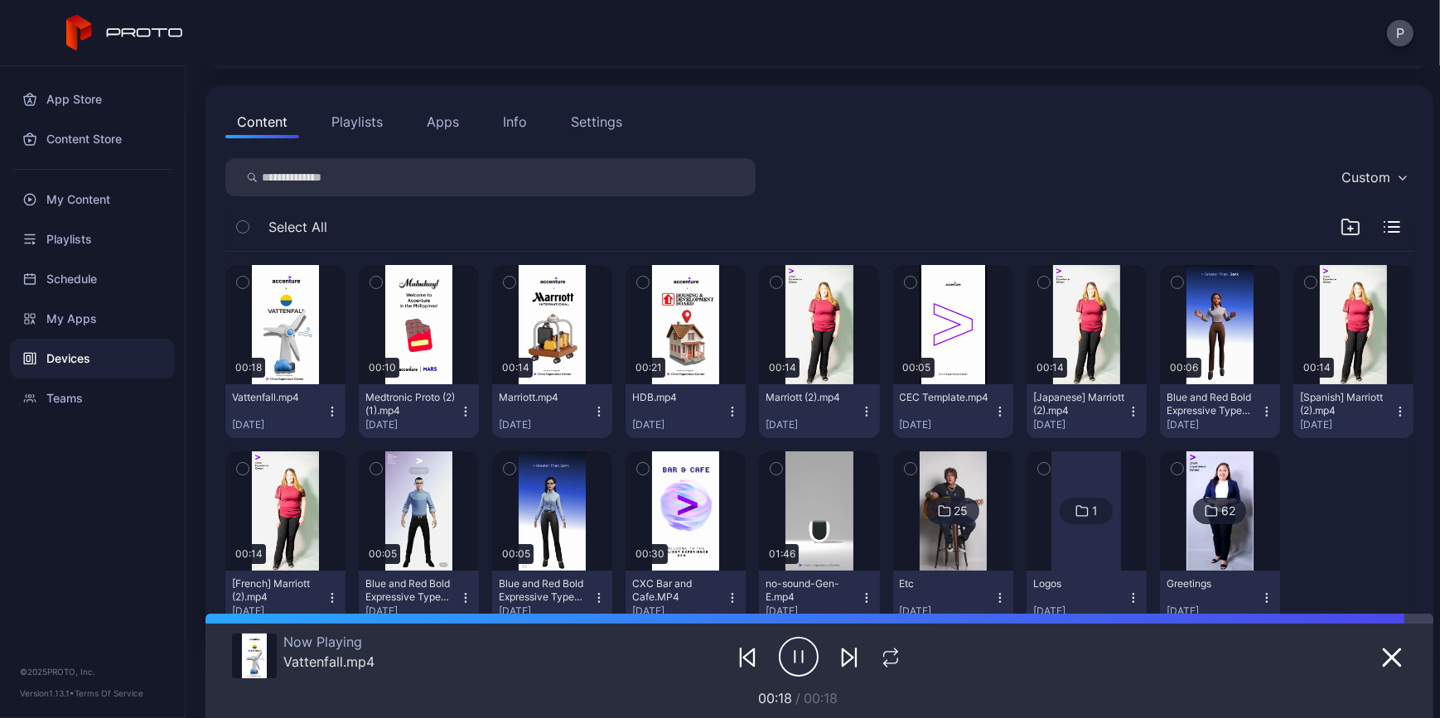
click at [382, 283] on icon "button" at bounding box center [376, 282] width 12 height 18
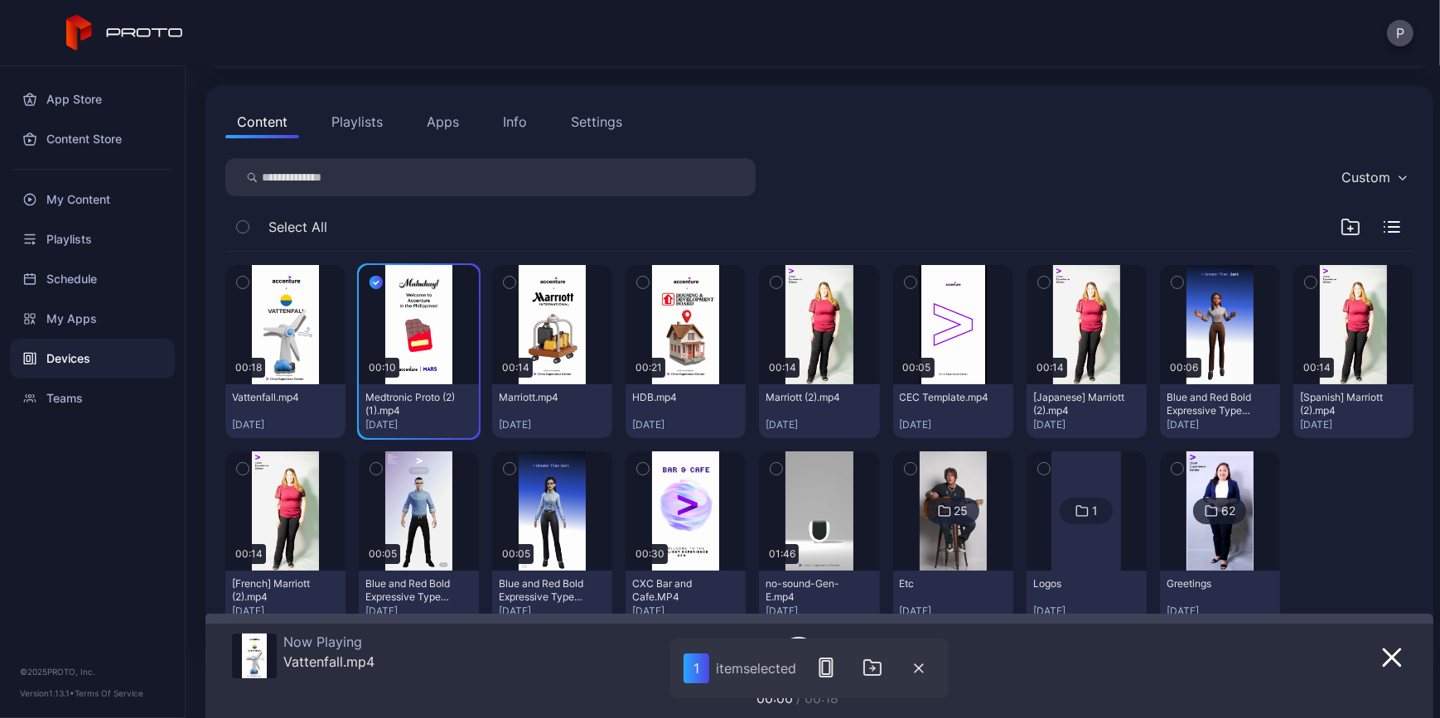
click at [515, 283] on icon "button" at bounding box center [510, 282] width 12 height 18
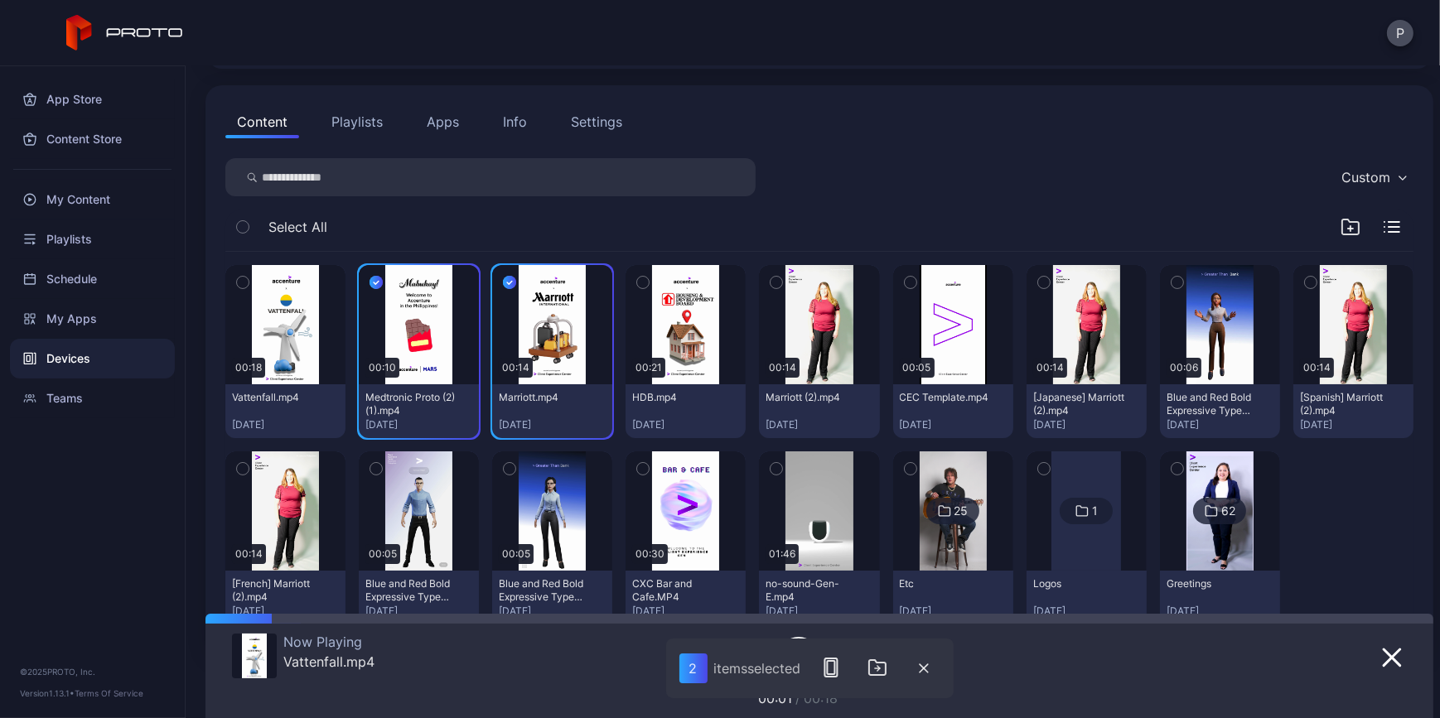
click at [660, 276] on button "button" at bounding box center [643, 282] width 35 height 35
click at [782, 278] on icon "button" at bounding box center [777, 282] width 12 height 18
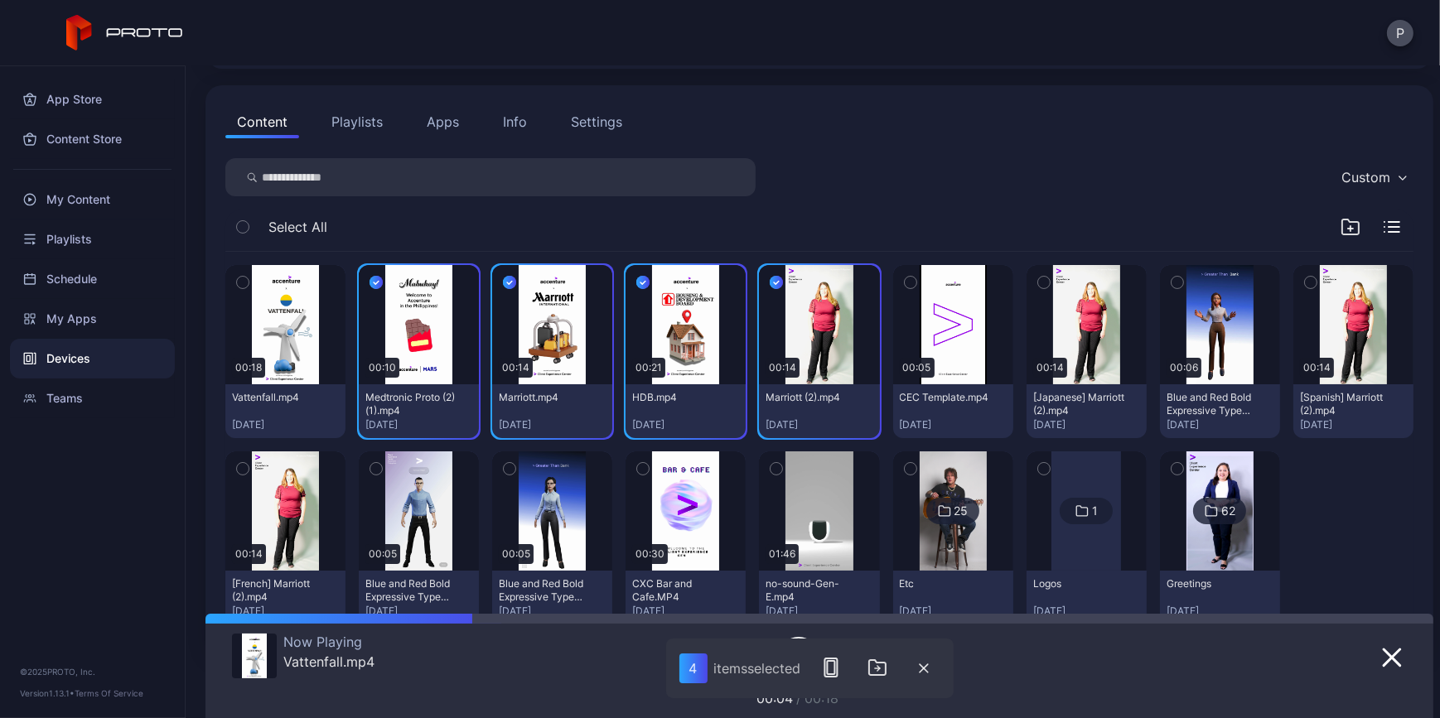
click at [1050, 283] on icon "button" at bounding box center [1044, 282] width 12 height 18
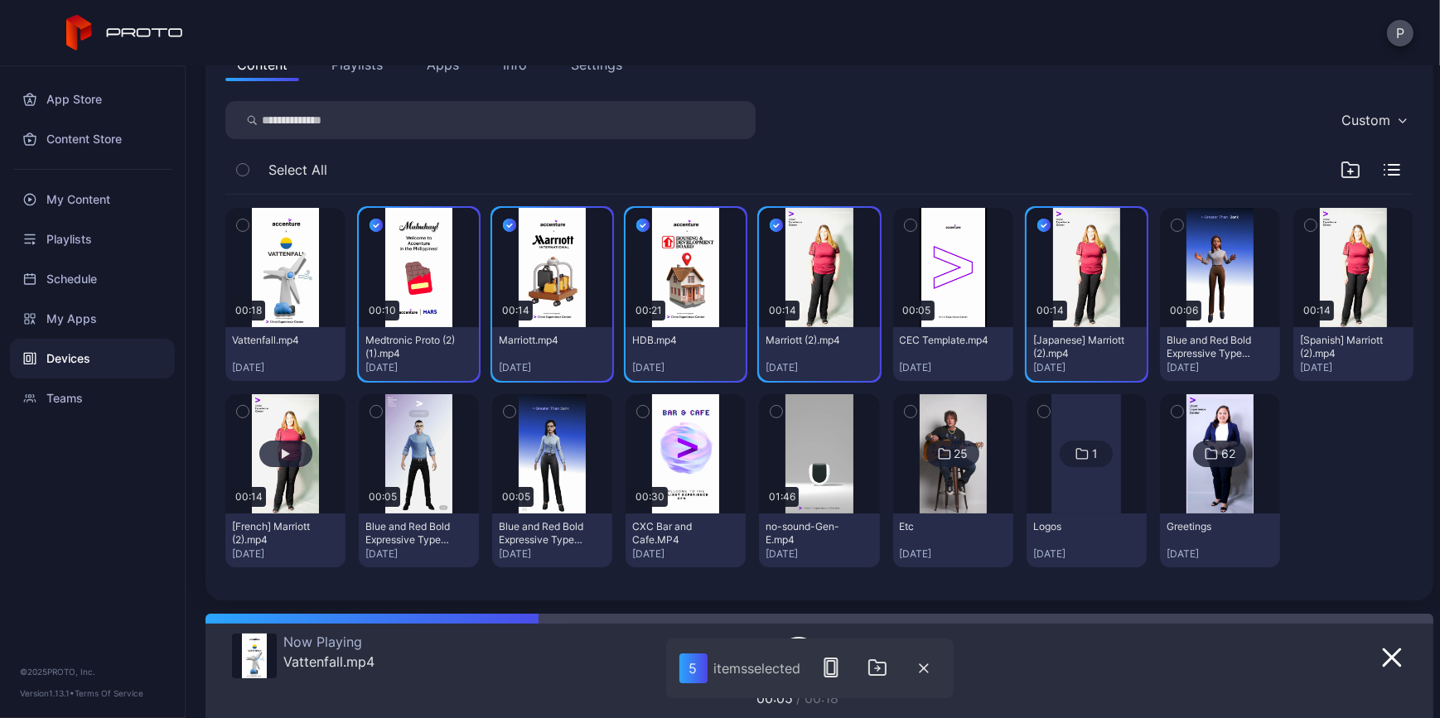
scroll to position [301, 0]
click at [1305, 235] on icon "button" at bounding box center [1311, 225] width 12 height 18
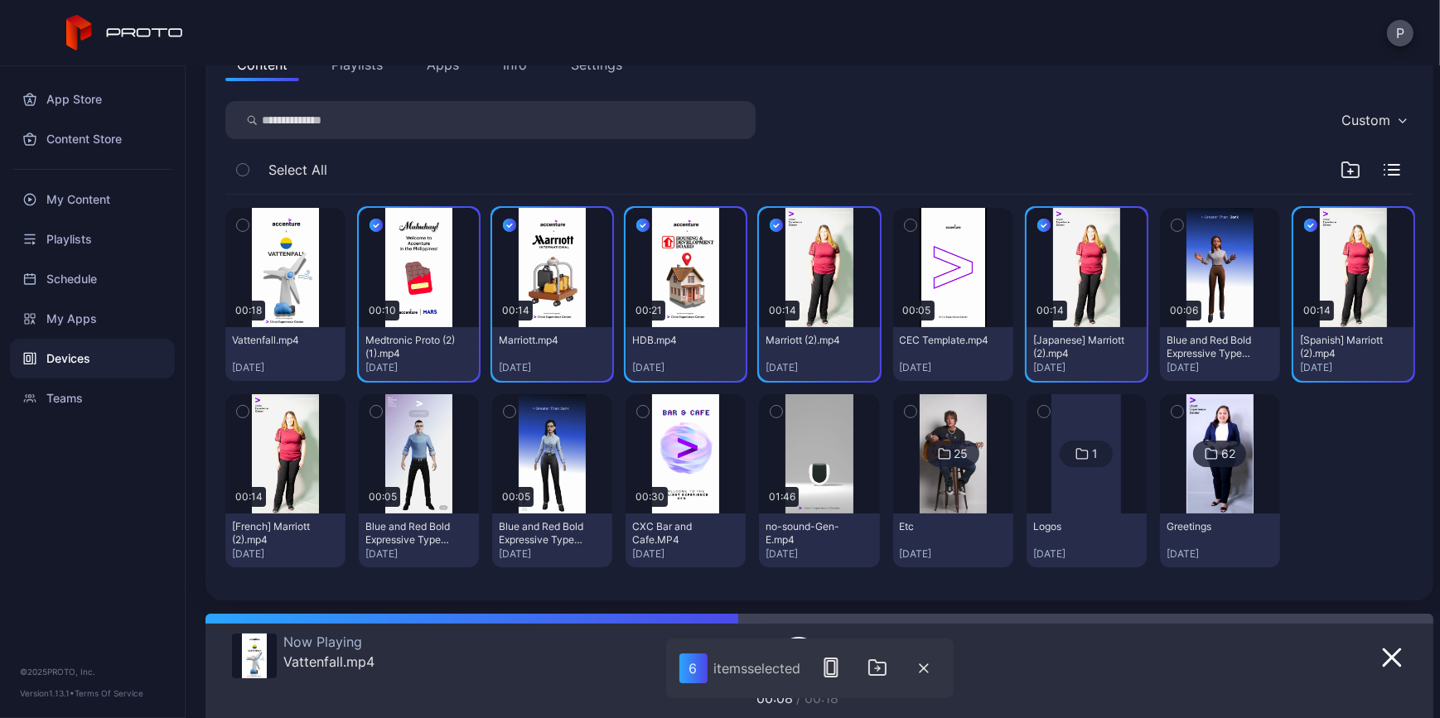
click at [780, 225] on icon "button" at bounding box center [777, 226] width 5 height 3
click at [1051, 216] on icon "button" at bounding box center [1044, 225] width 13 height 18
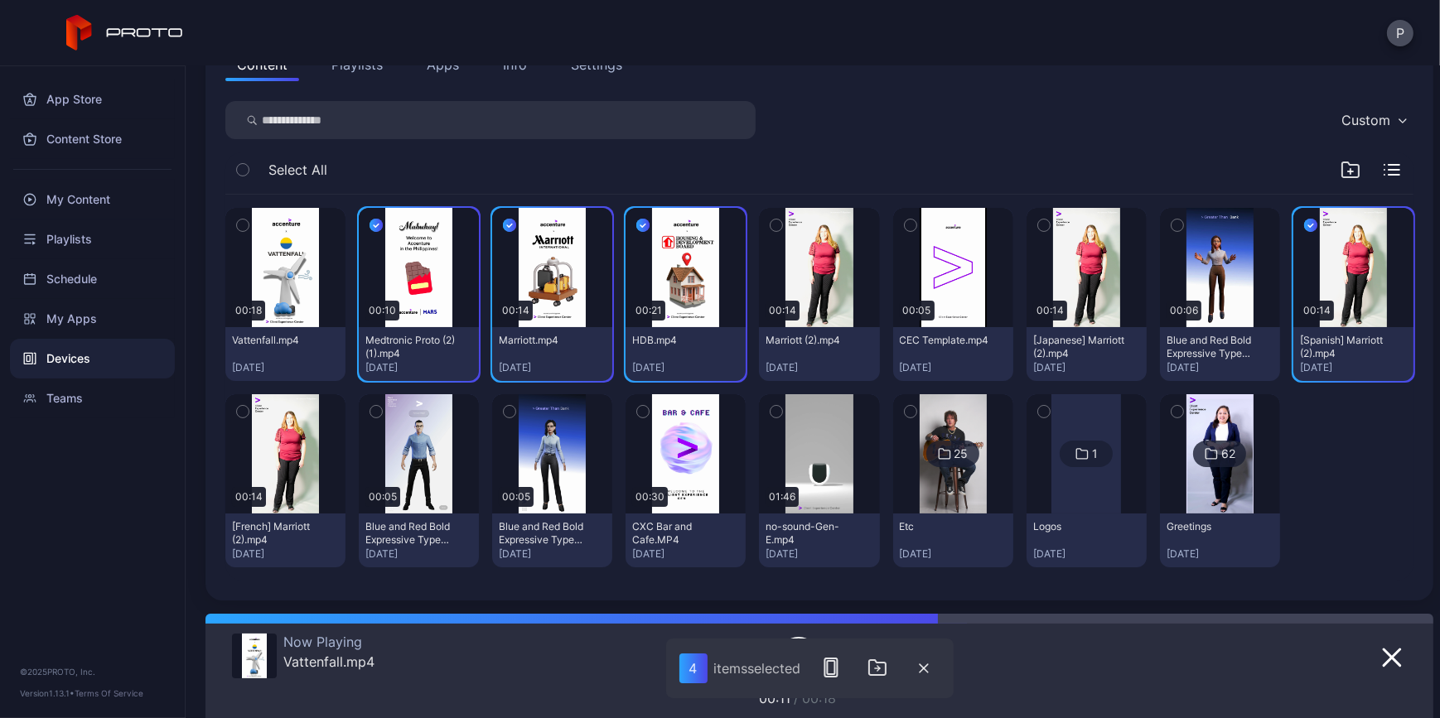
click at [1308, 228] on icon "button" at bounding box center [1310, 226] width 5 height 3
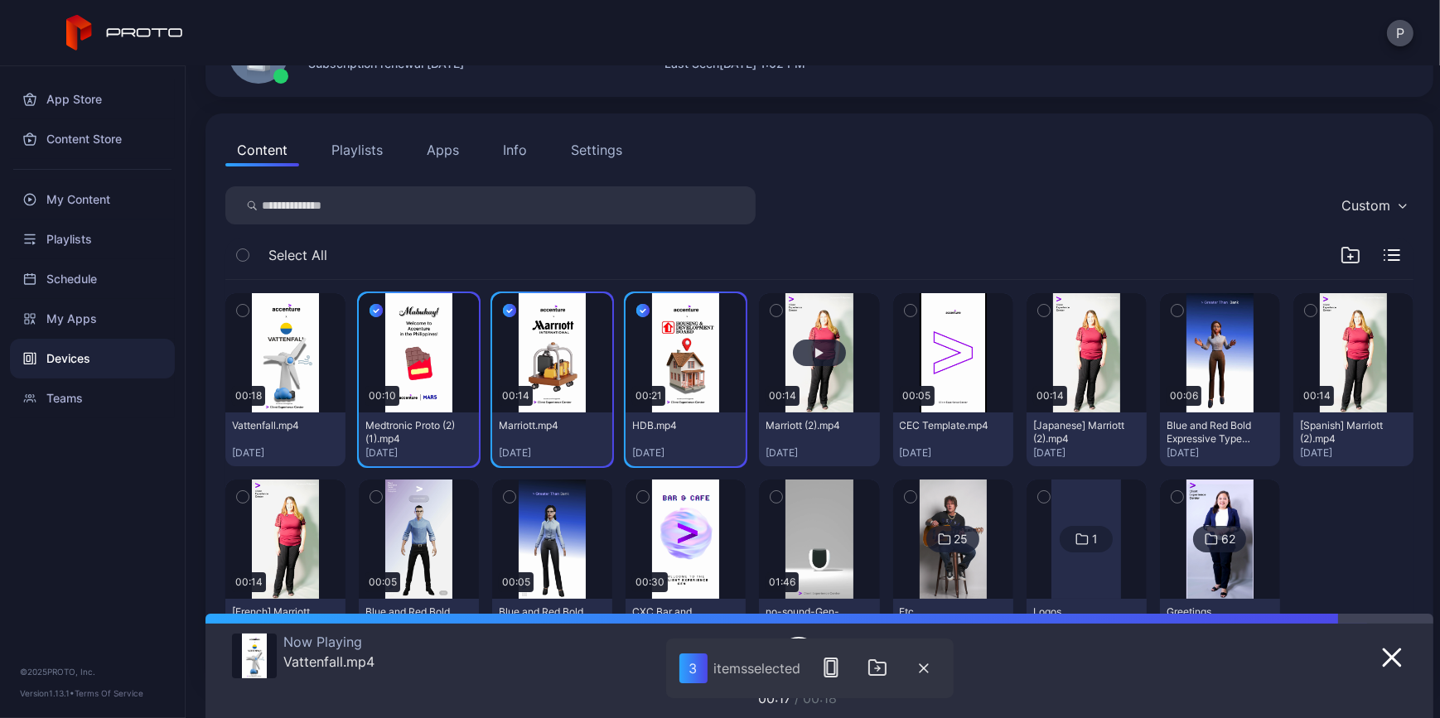
scroll to position [393, 0]
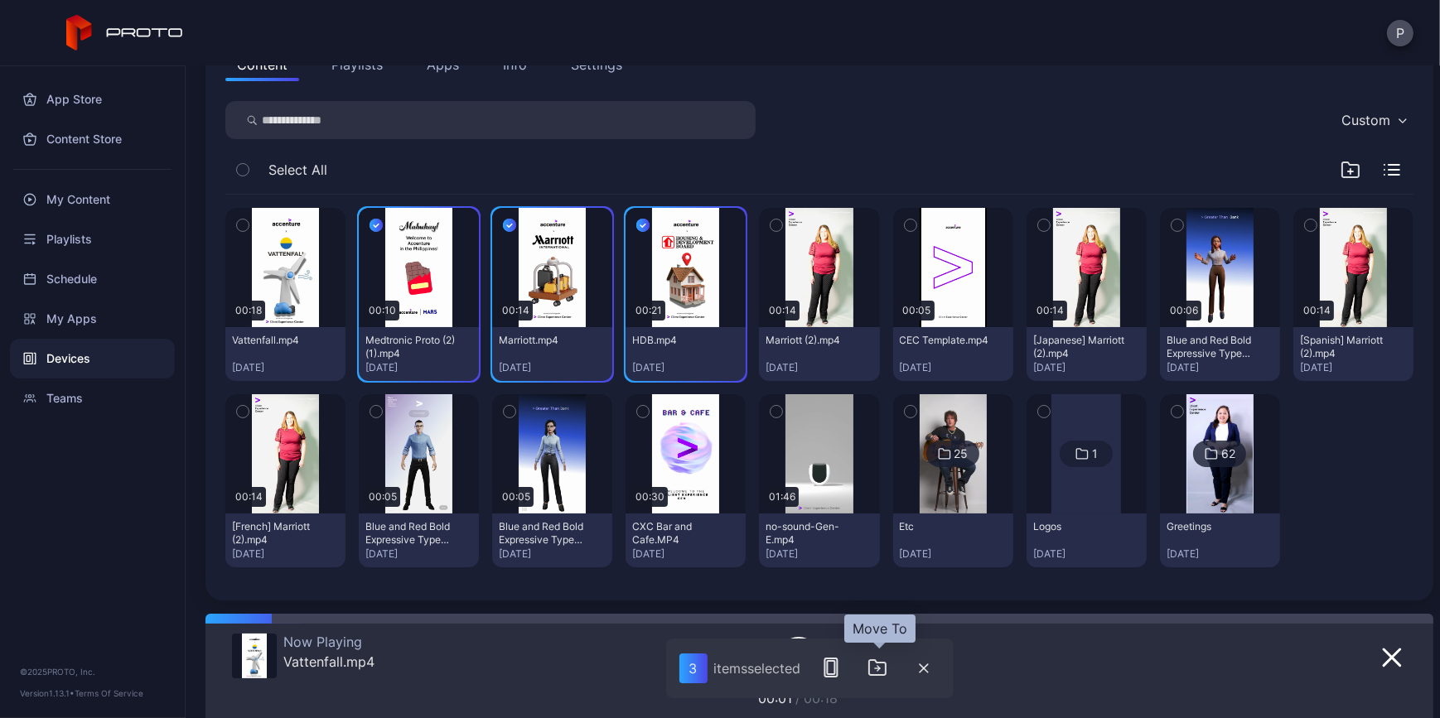
click at [887, 676] on icon "button" at bounding box center [878, 668] width 20 height 20
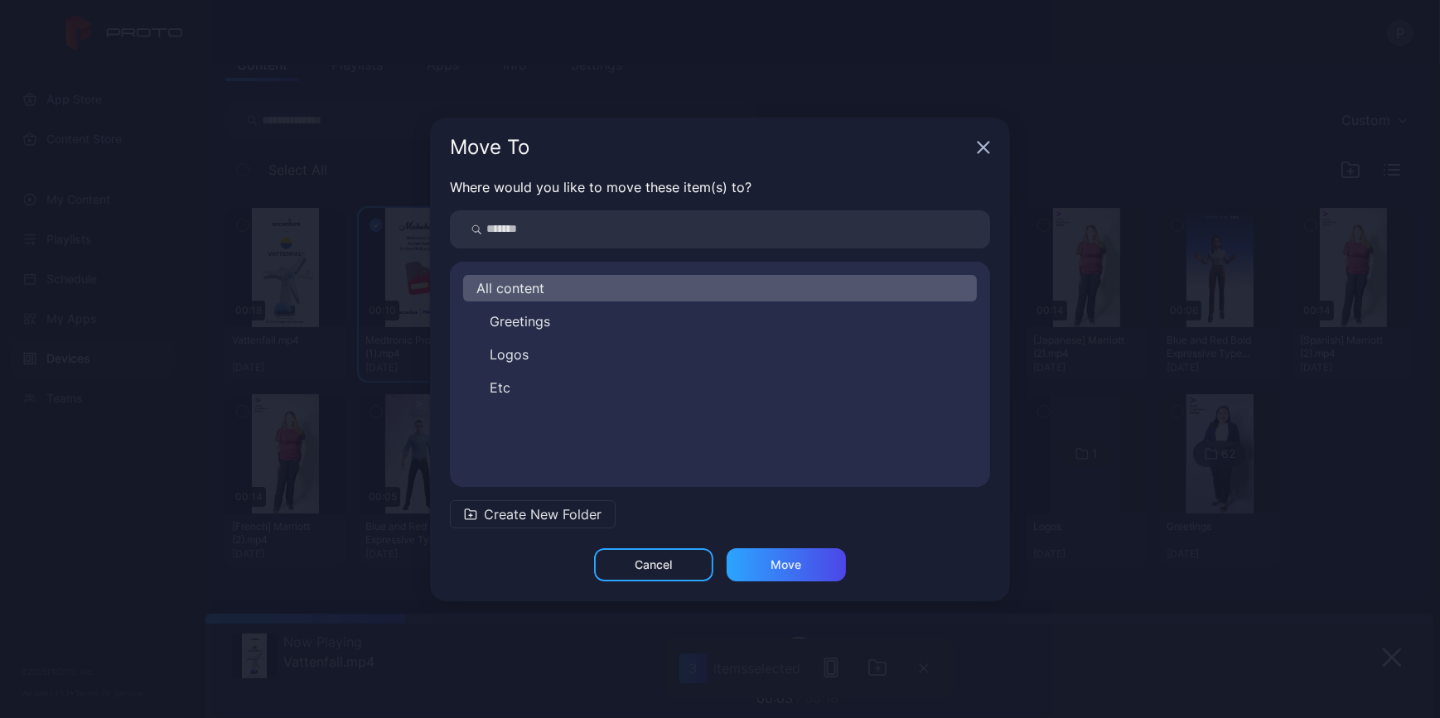
click at [617, 370] on div "Greetings Logos Etc" at bounding box center [720, 354] width 514 height 93
click at [617, 362] on button "Logos" at bounding box center [720, 354] width 514 height 27
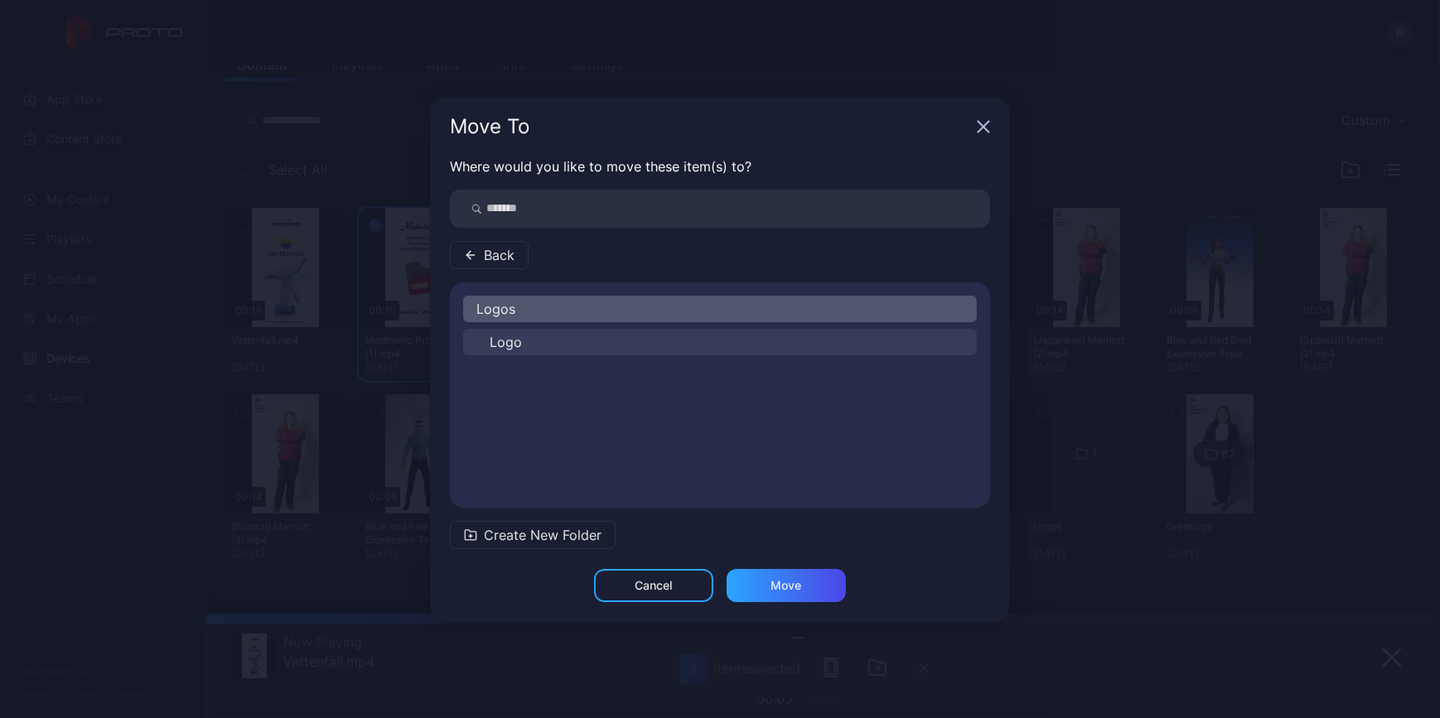
click at [618, 351] on button "Logo" at bounding box center [720, 342] width 514 height 27
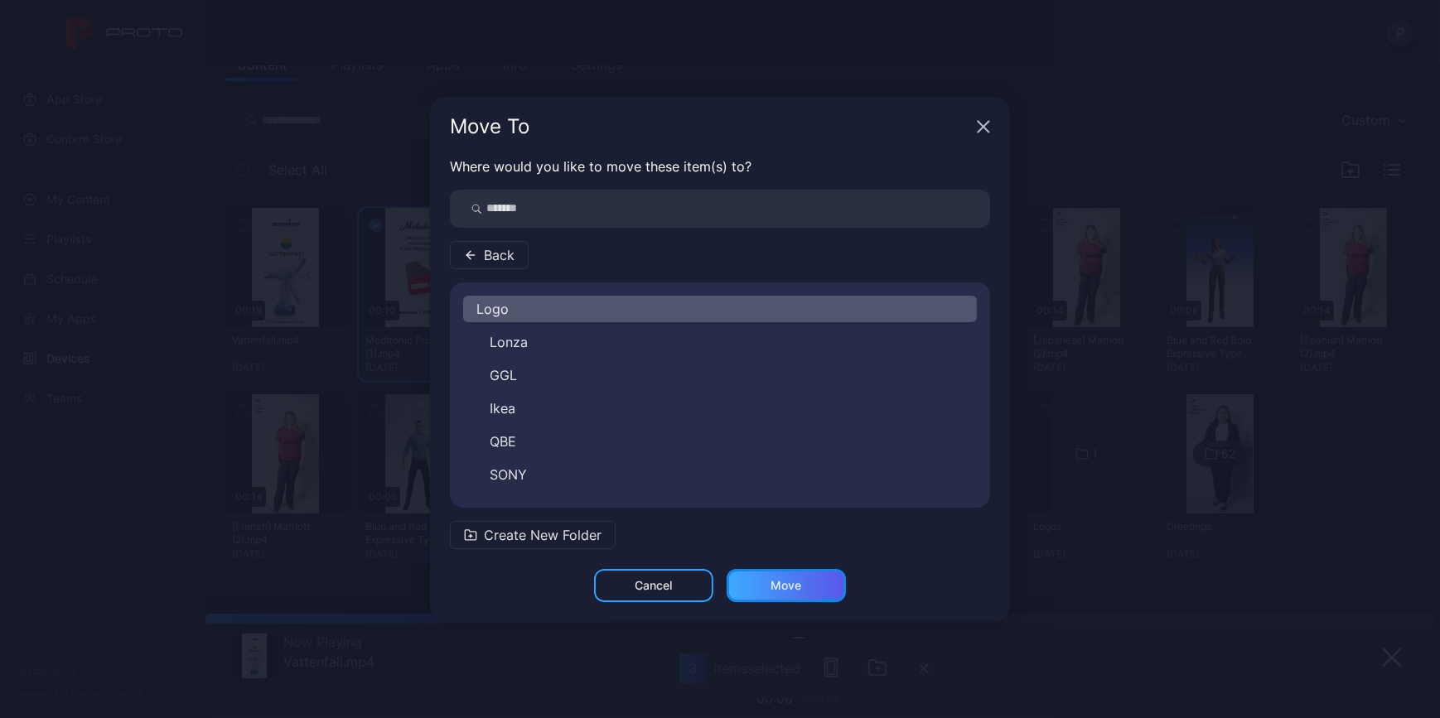
click at [782, 575] on div "Move" at bounding box center [786, 585] width 119 height 33
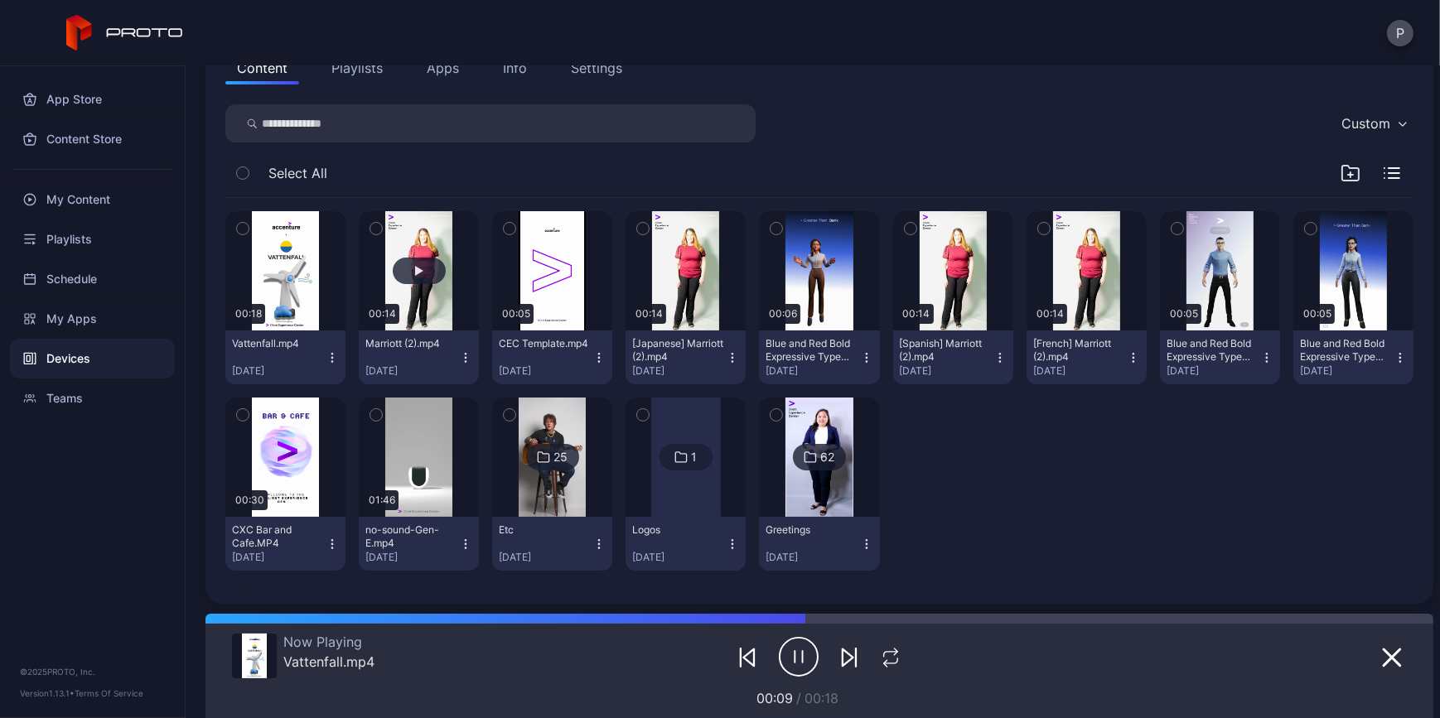
scroll to position [206, 0]
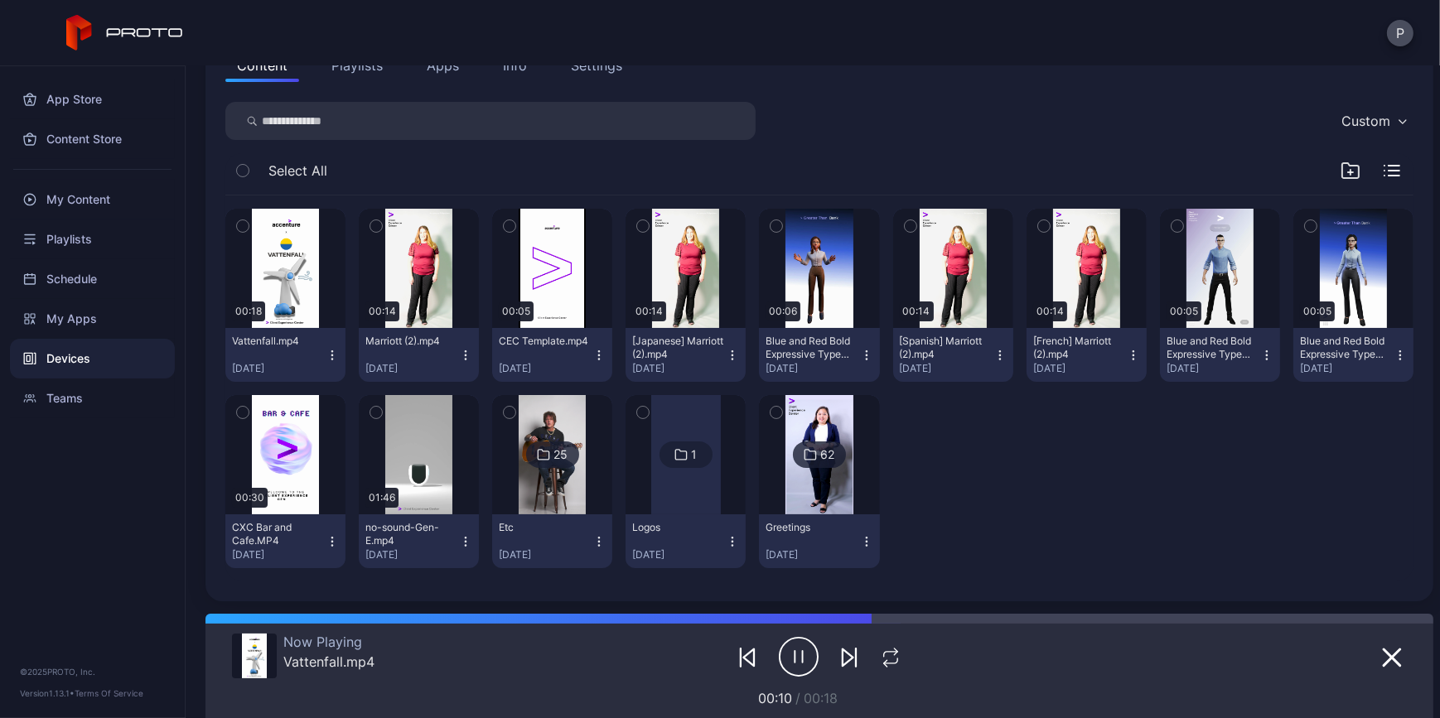
click at [382, 223] on icon "button" at bounding box center [376, 226] width 12 height 18
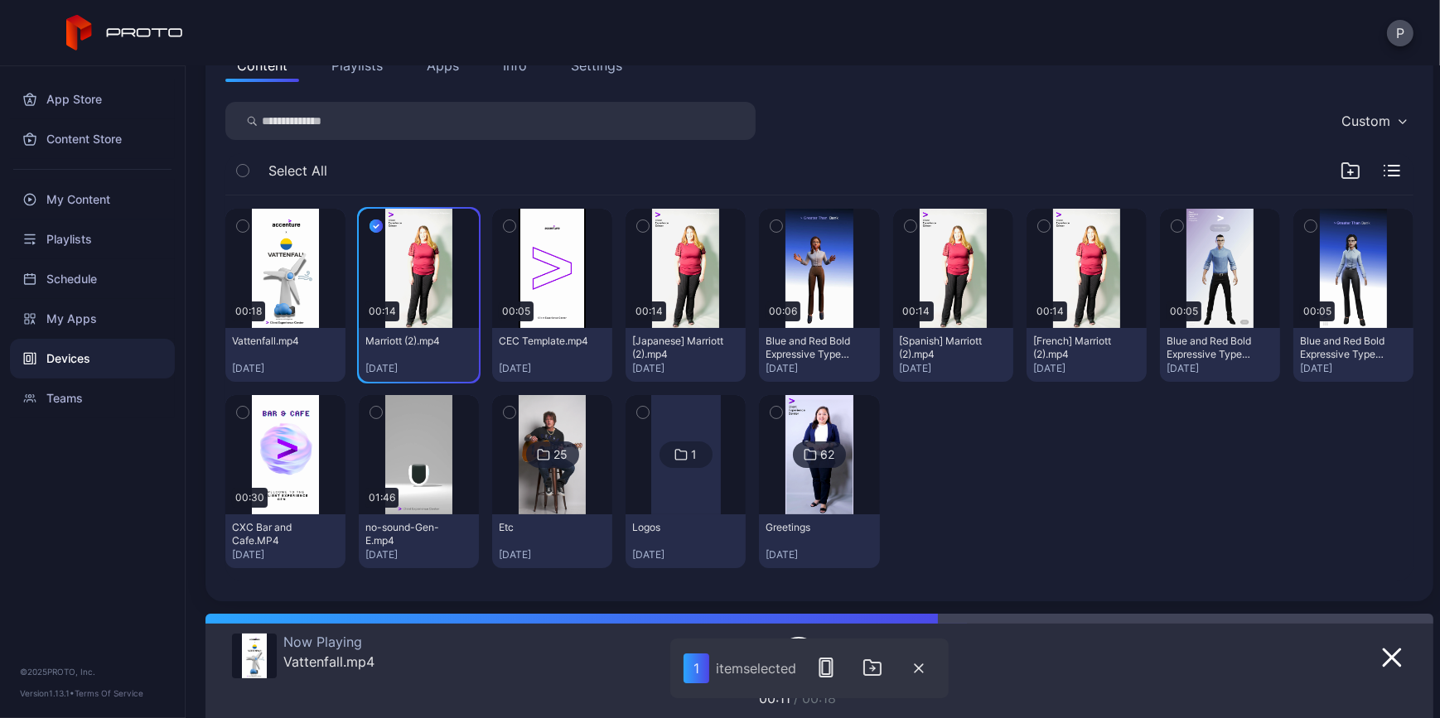
click at [649, 230] on icon "button" at bounding box center [643, 226] width 12 height 18
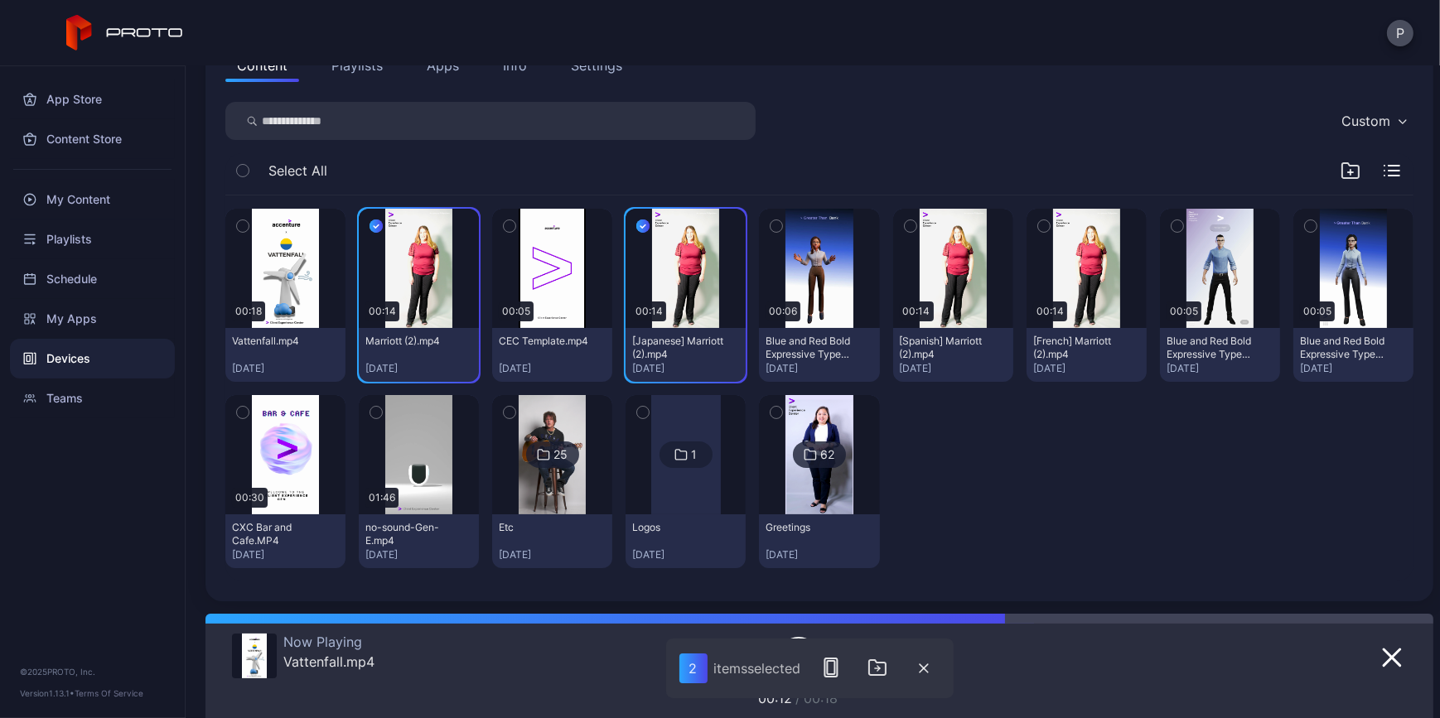
click at [928, 219] on button "button" at bounding box center [910, 226] width 35 height 35
click at [1062, 220] on button "button" at bounding box center [1044, 226] width 35 height 35
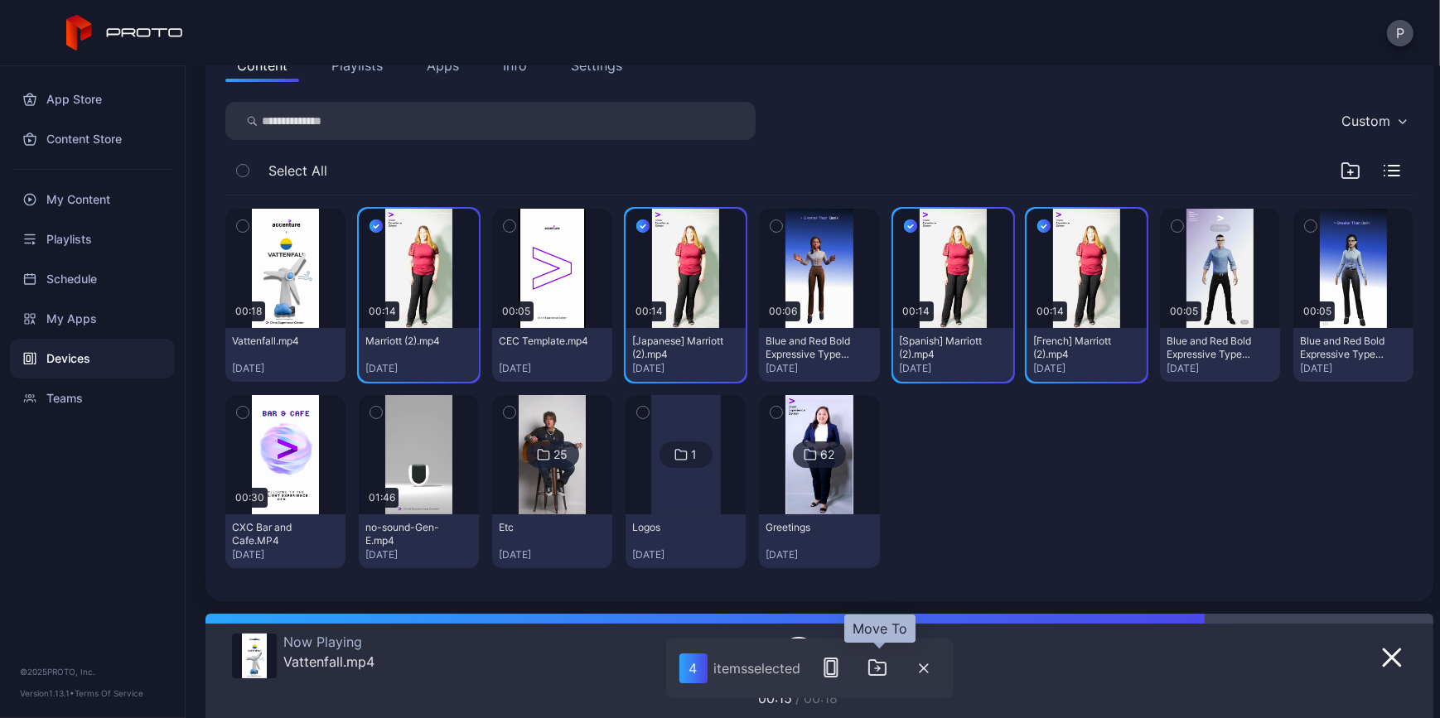
click at [875, 670] on icon "button" at bounding box center [878, 668] width 20 height 20
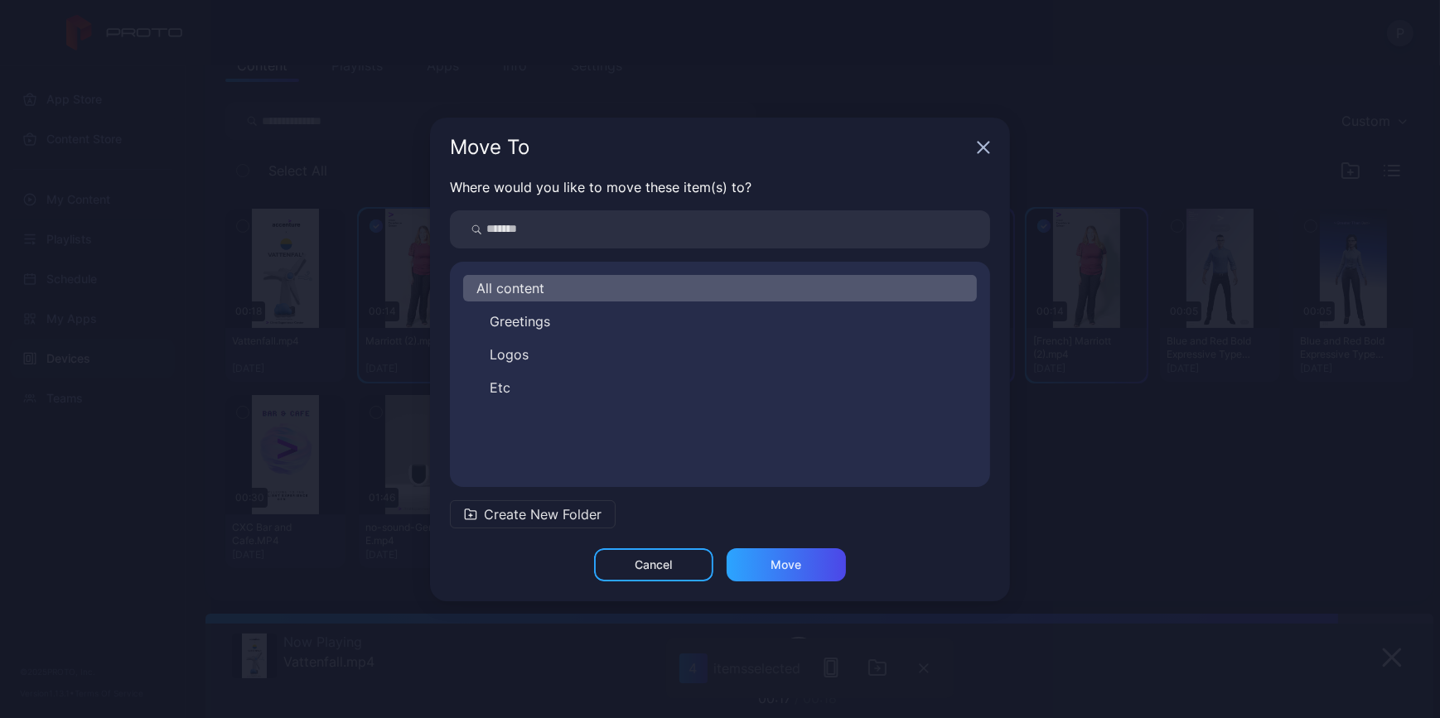
click at [572, 328] on button "Greetings" at bounding box center [720, 321] width 514 height 27
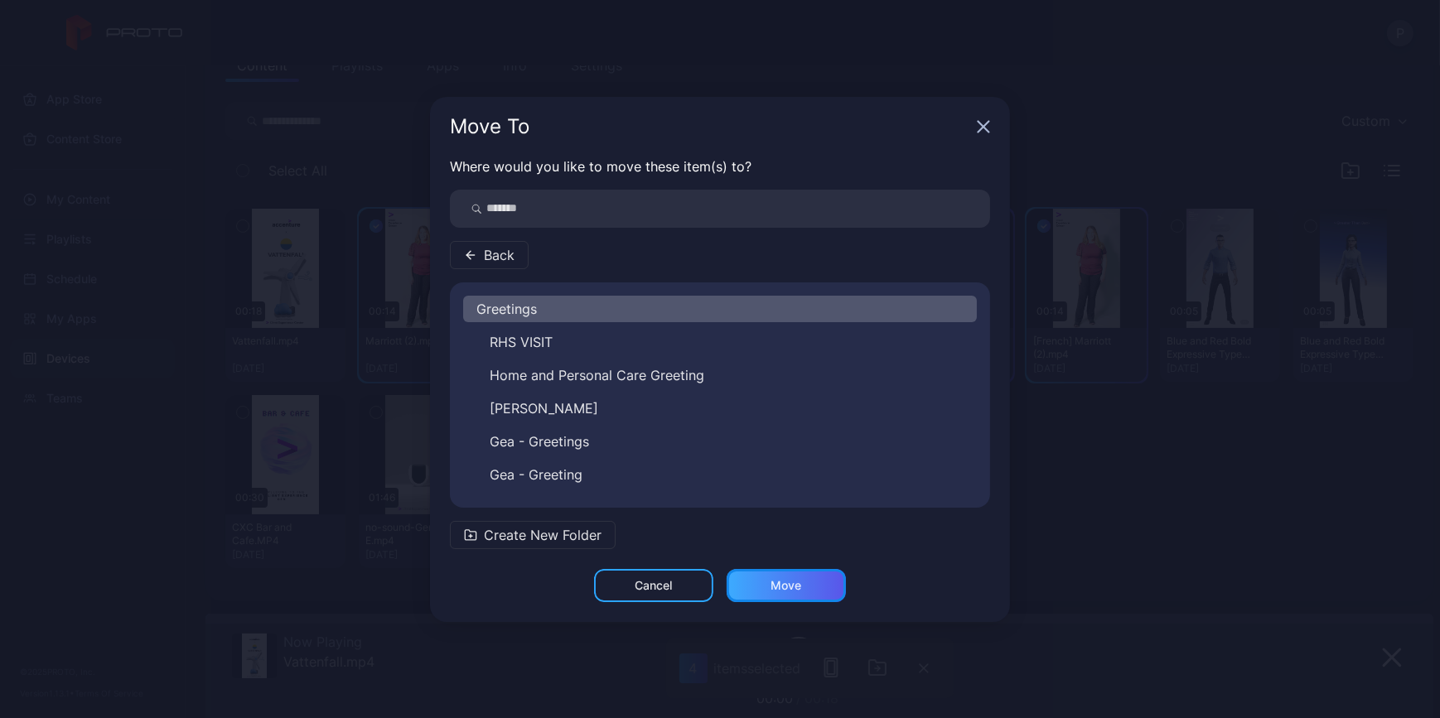
click at [786, 579] on div "Move" at bounding box center [786, 585] width 31 height 13
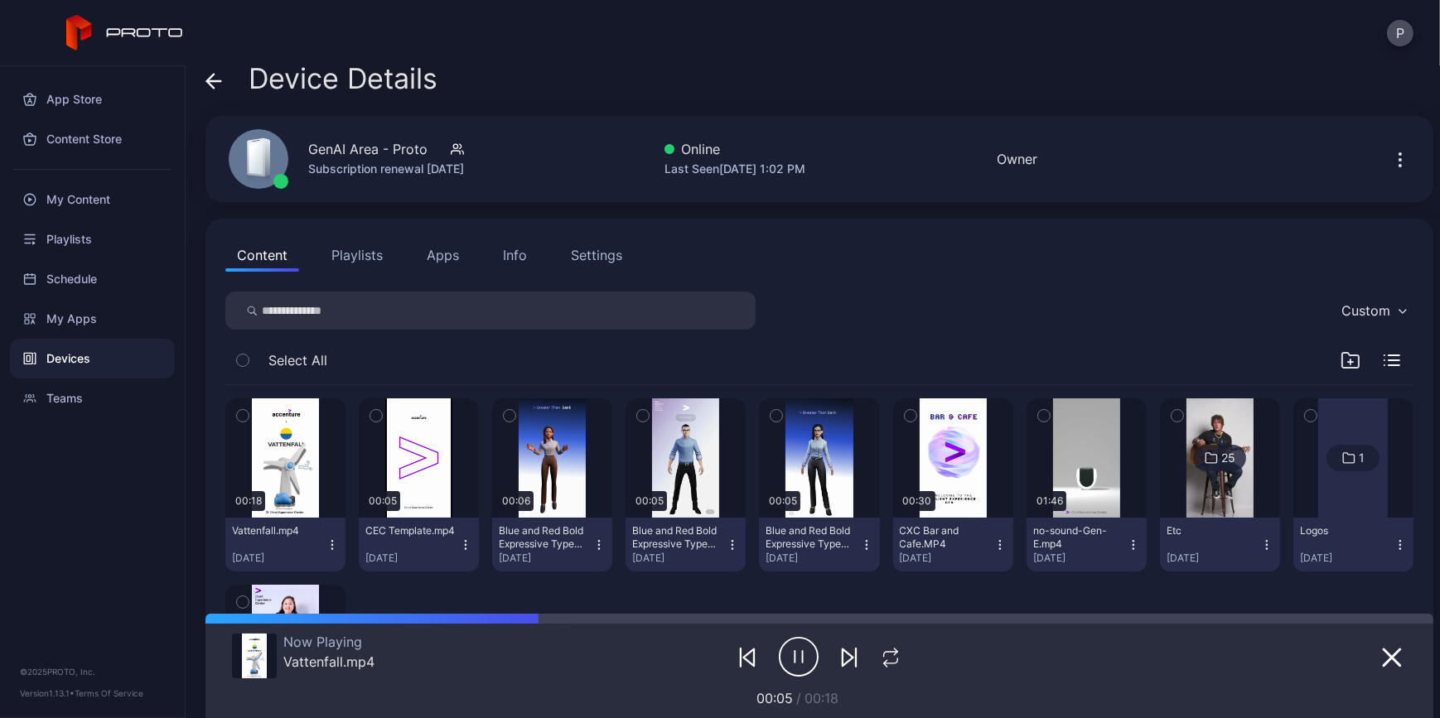
scroll to position [0, 0]
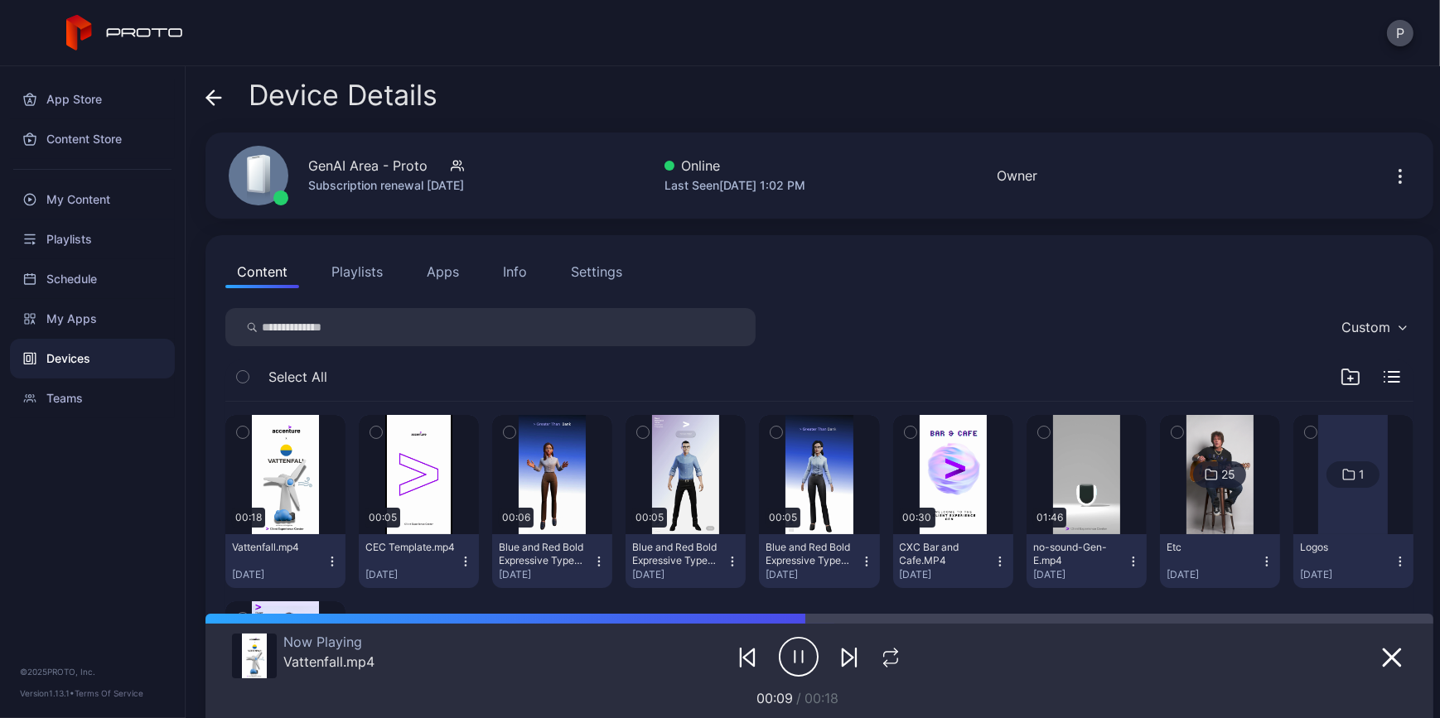
click at [222, 97] on div "Device Details" at bounding box center [322, 100] width 232 height 40
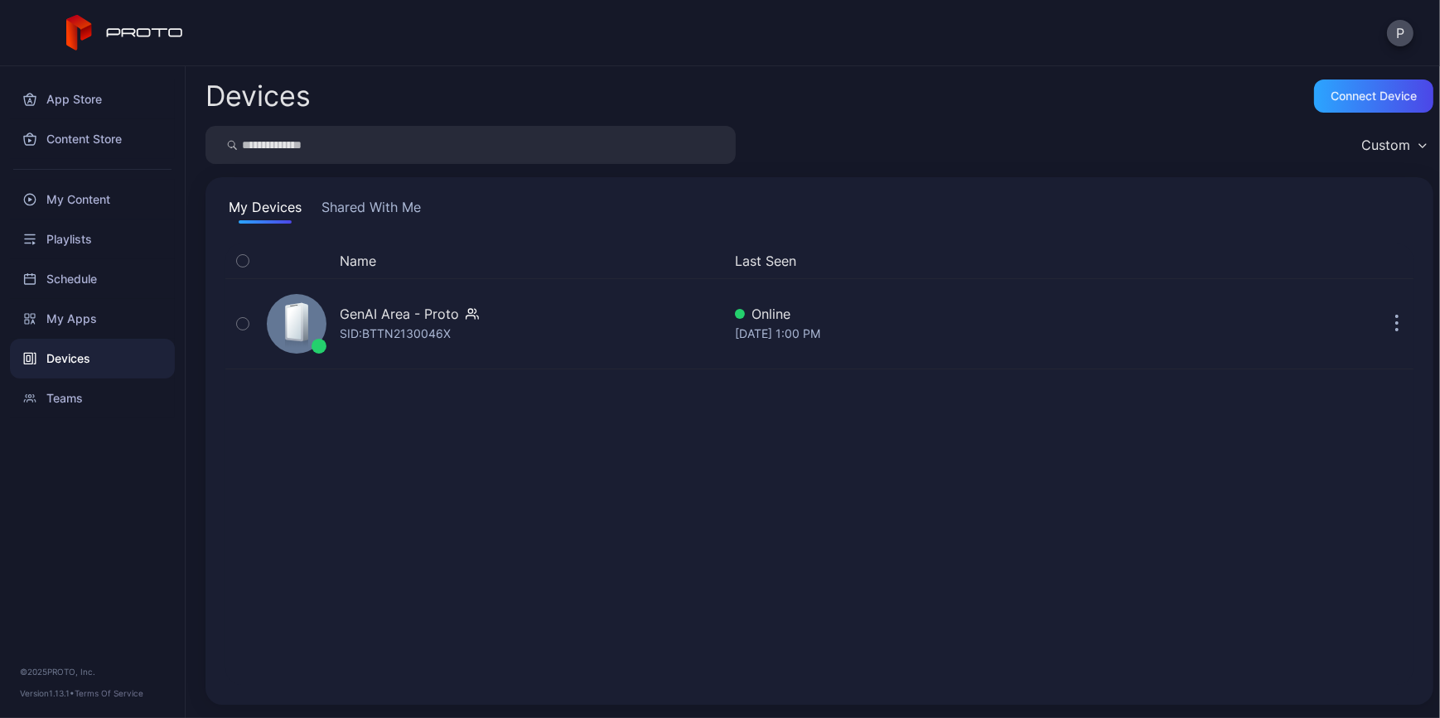
click at [400, 204] on button "Shared With Me" at bounding box center [371, 210] width 106 height 27
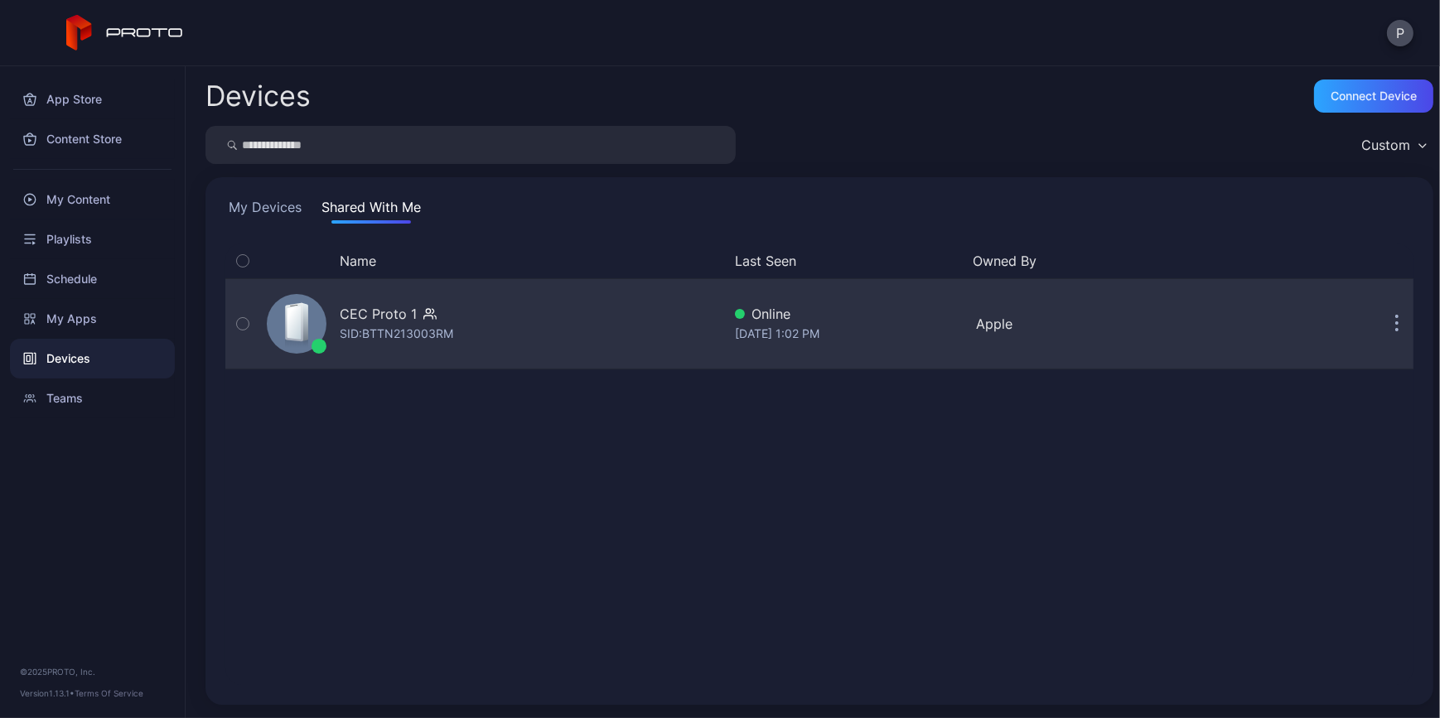
click at [621, 314] on div "CEC Proto 1 SID: BTTN213003RM" at bounding box center [491, 324] width 462 height 83
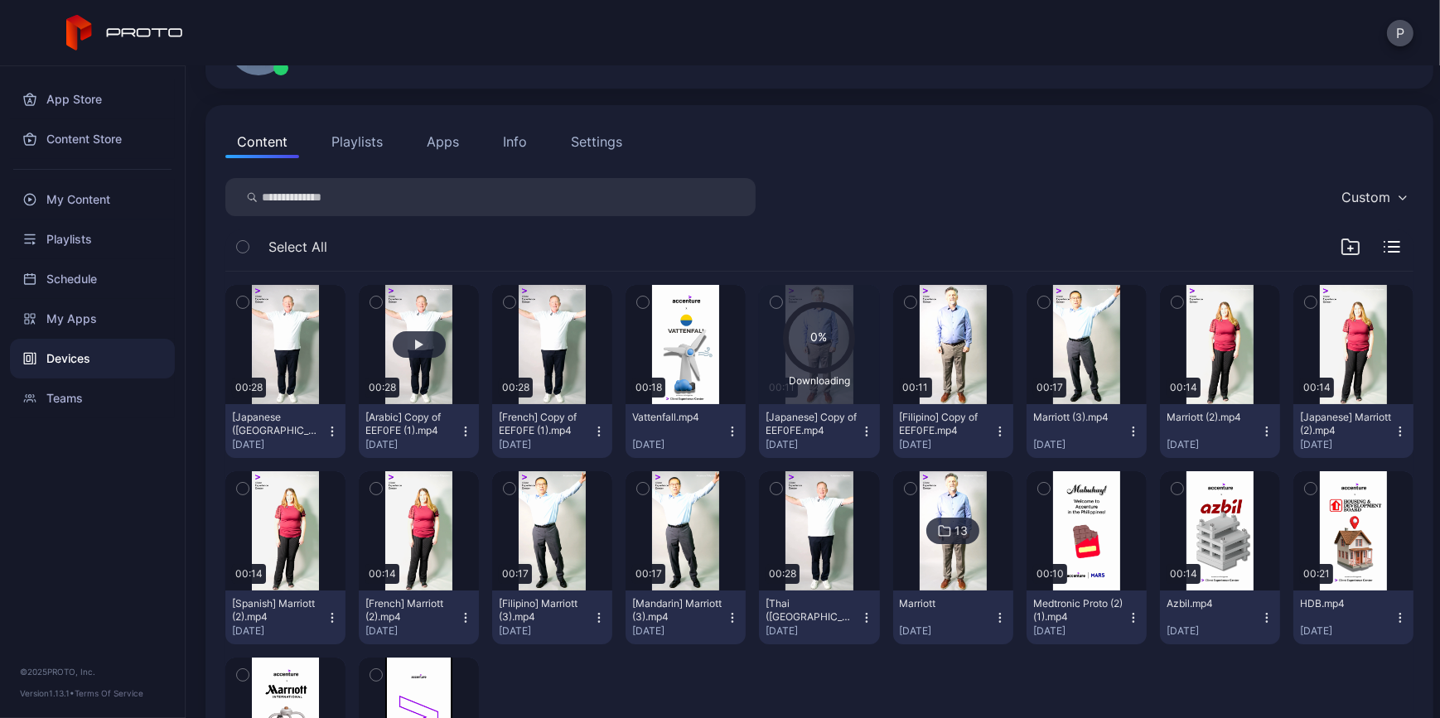
scroll to position [150, 0]
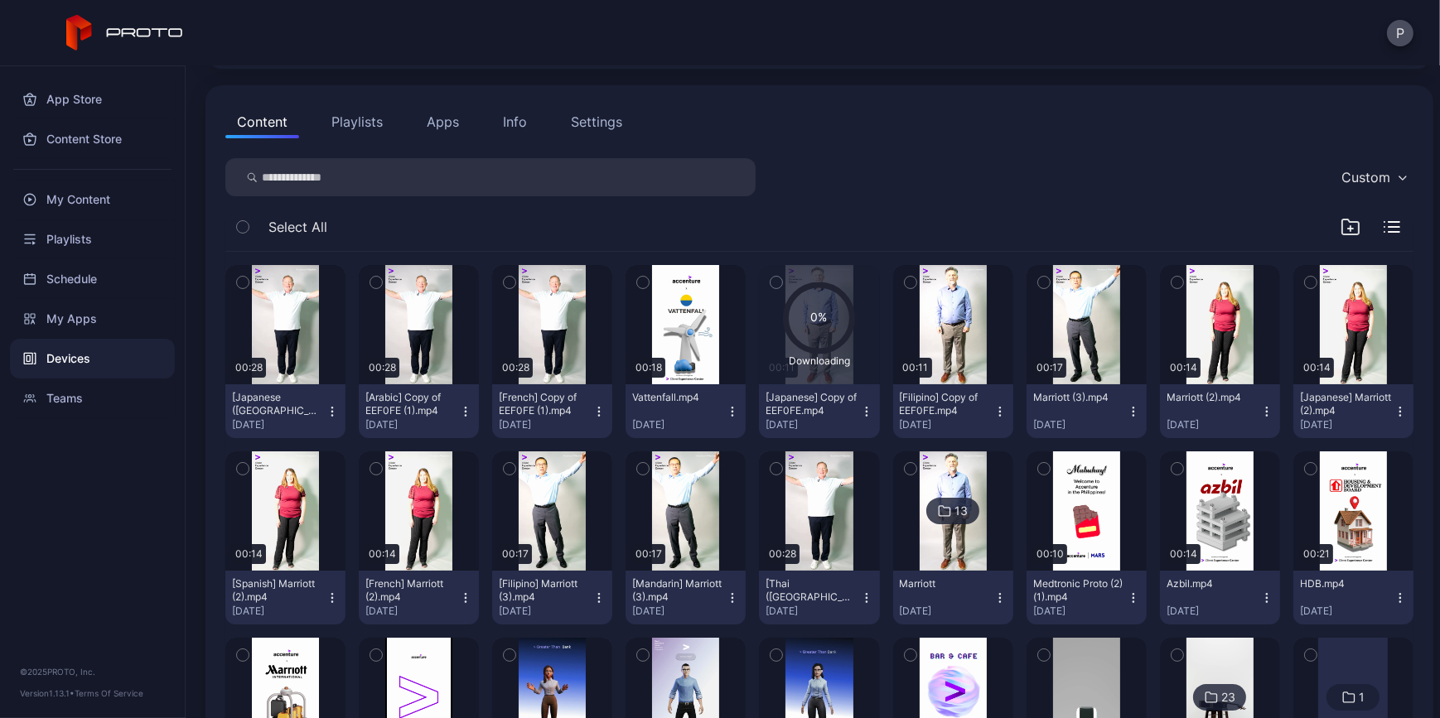
click at [240, 282] on icon "button" at bounding box center [242, 283] width 4 height 2
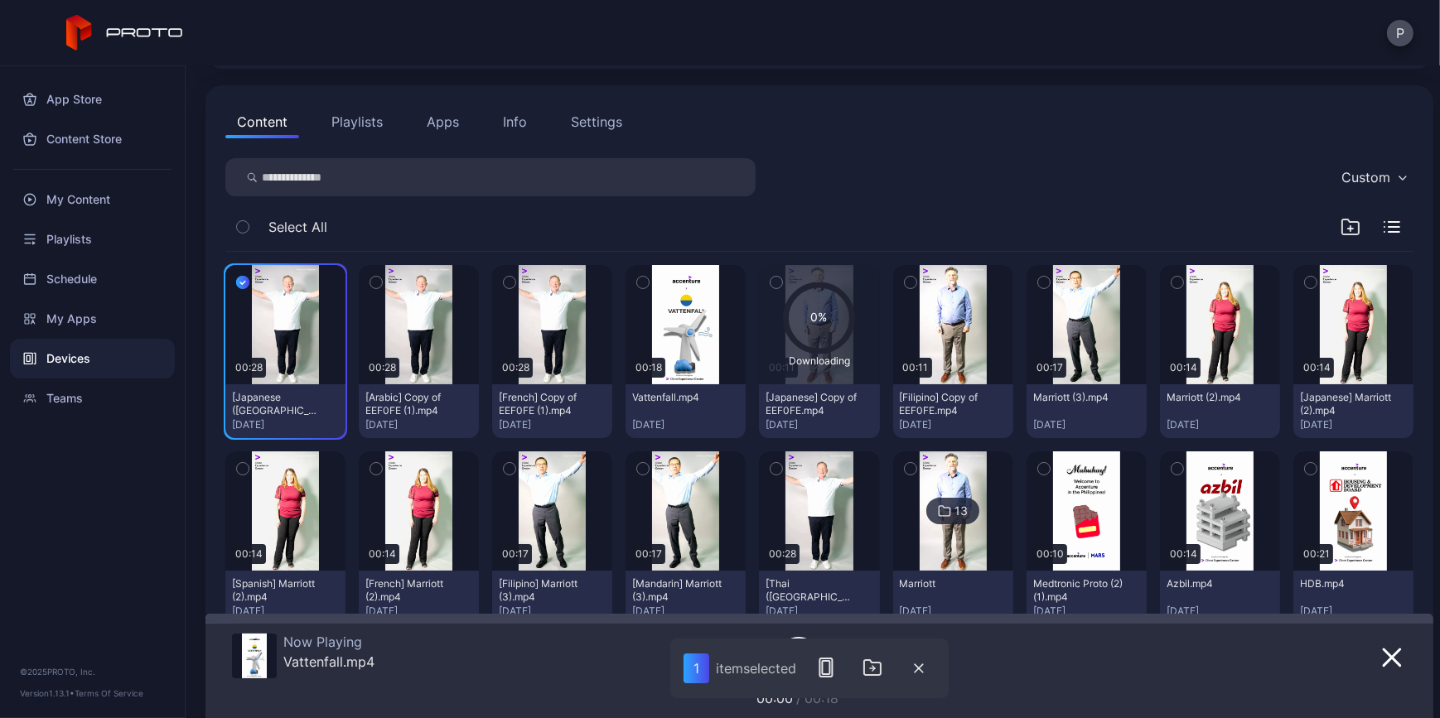
click at [382, 290] on icon "button" at bounding box center [376, 282] width 12 height 18
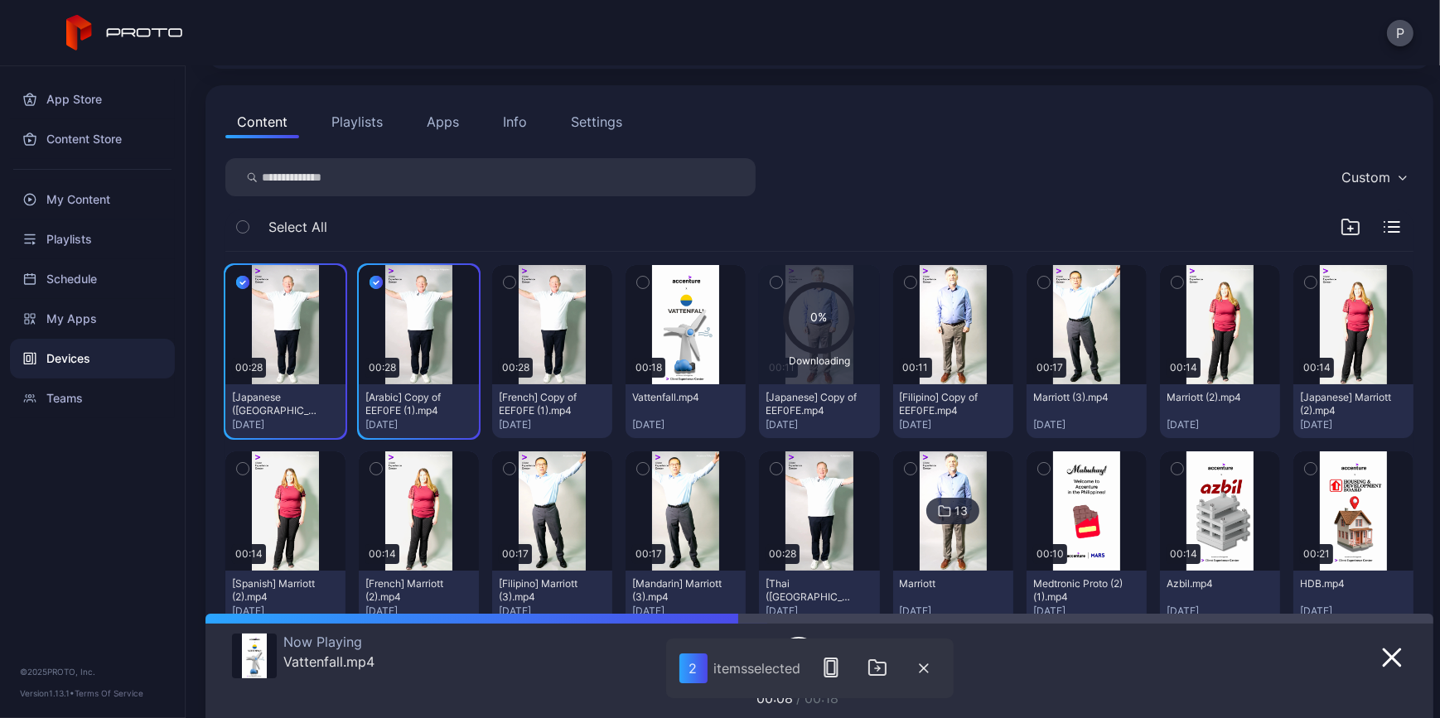
click at [515, 285] on icon "button" at bounding box center [510, 282] width 12 height 18
click at [1305, 292] on icon "button" at bounding box center [1311, 282] width 12 height 18
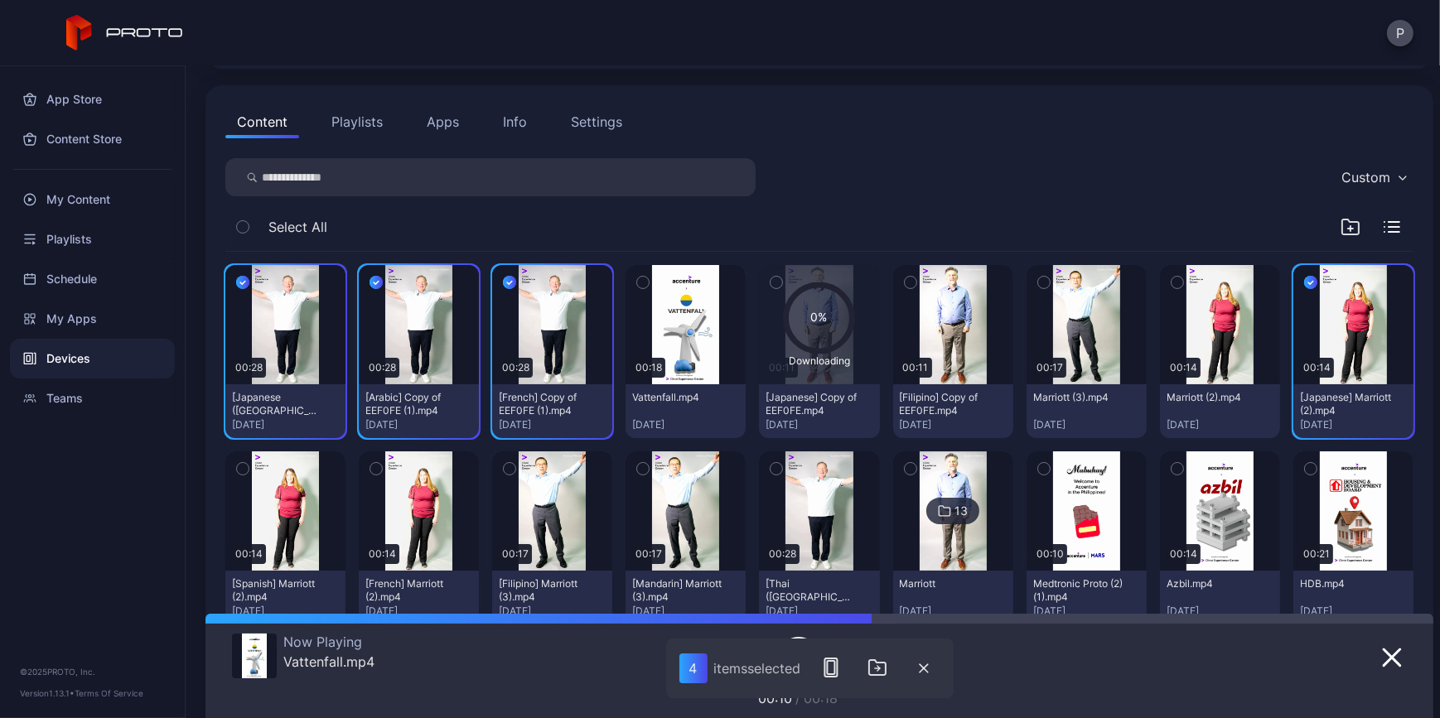
click at [249, 472] on icon "button" at bounding box center [243, 469] width 12 height 18
click at [382, 464] on icon "button" at bounding box center [376, 469] width 12 height 18
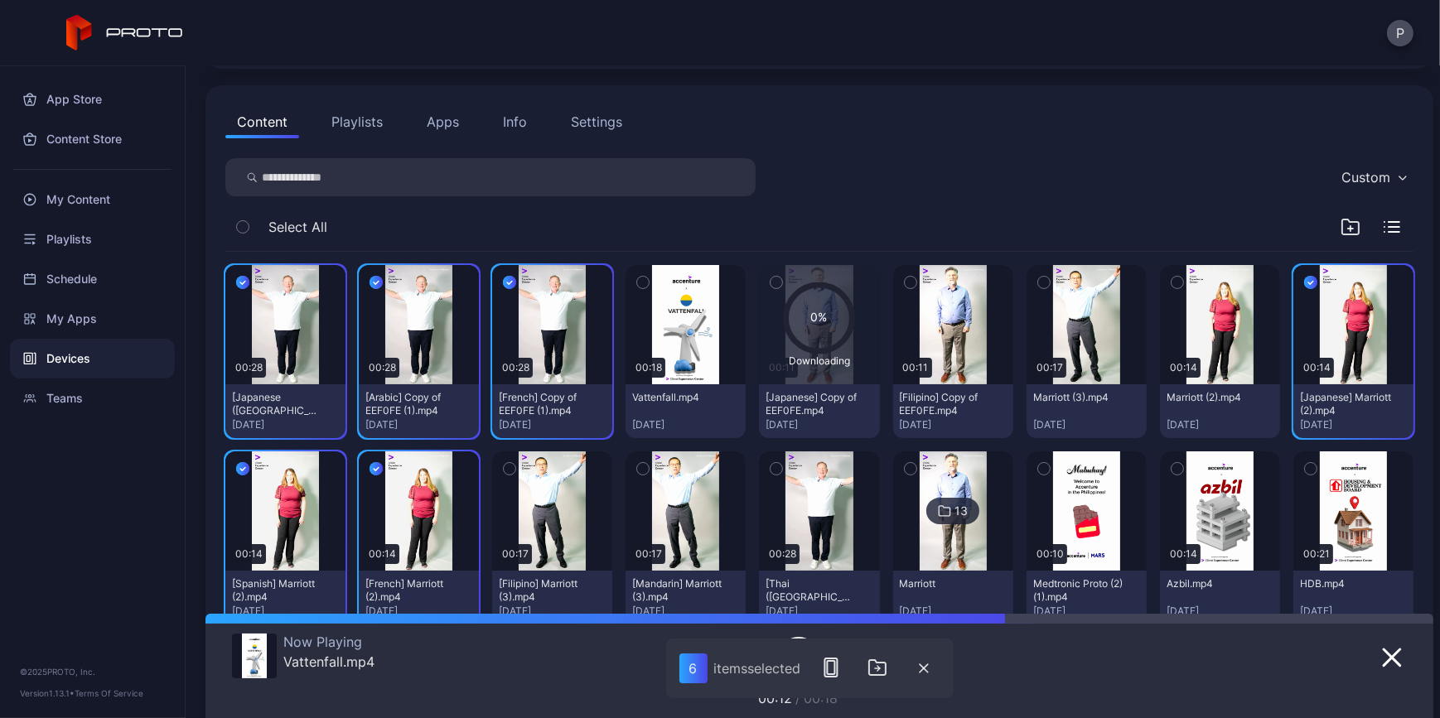
click at [515, 462] on icon "button" at bounding box center [510, 469] width 12 height 18
click at [660, 469] on button "button" at bounding box center [643, 469] width 35 height 35
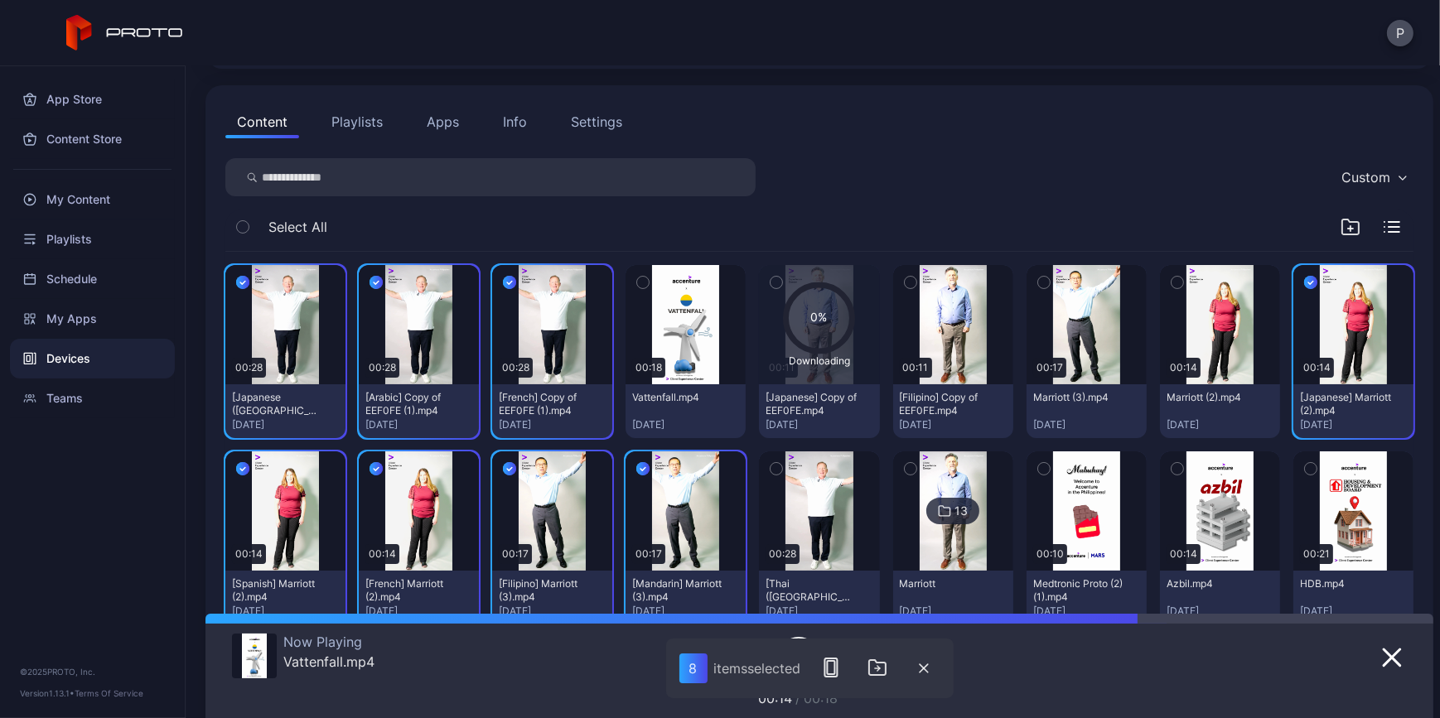
drag, startPoint x: 971, startPoint y: 458, endPoint x: 979, endPoint y: 462, distance: 9.3
click at [794, 461] on button "button" at bounding box center [776, 469] width 35 height 35
click at [917, 280] on icon "button" at bounding box center [911, 282] width 12 height 18
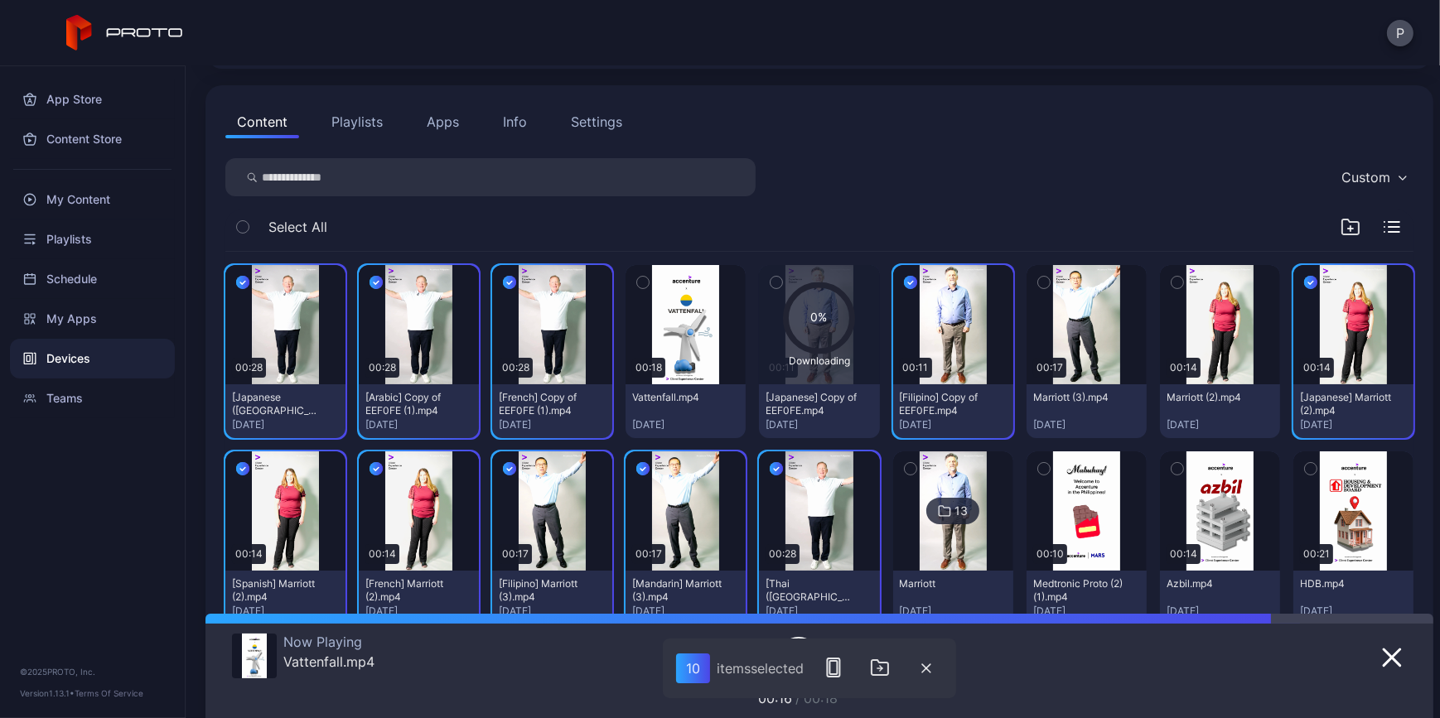
click at [1050, 290] on icon "button" at bounding box center [1044, 282] width 12 height 18
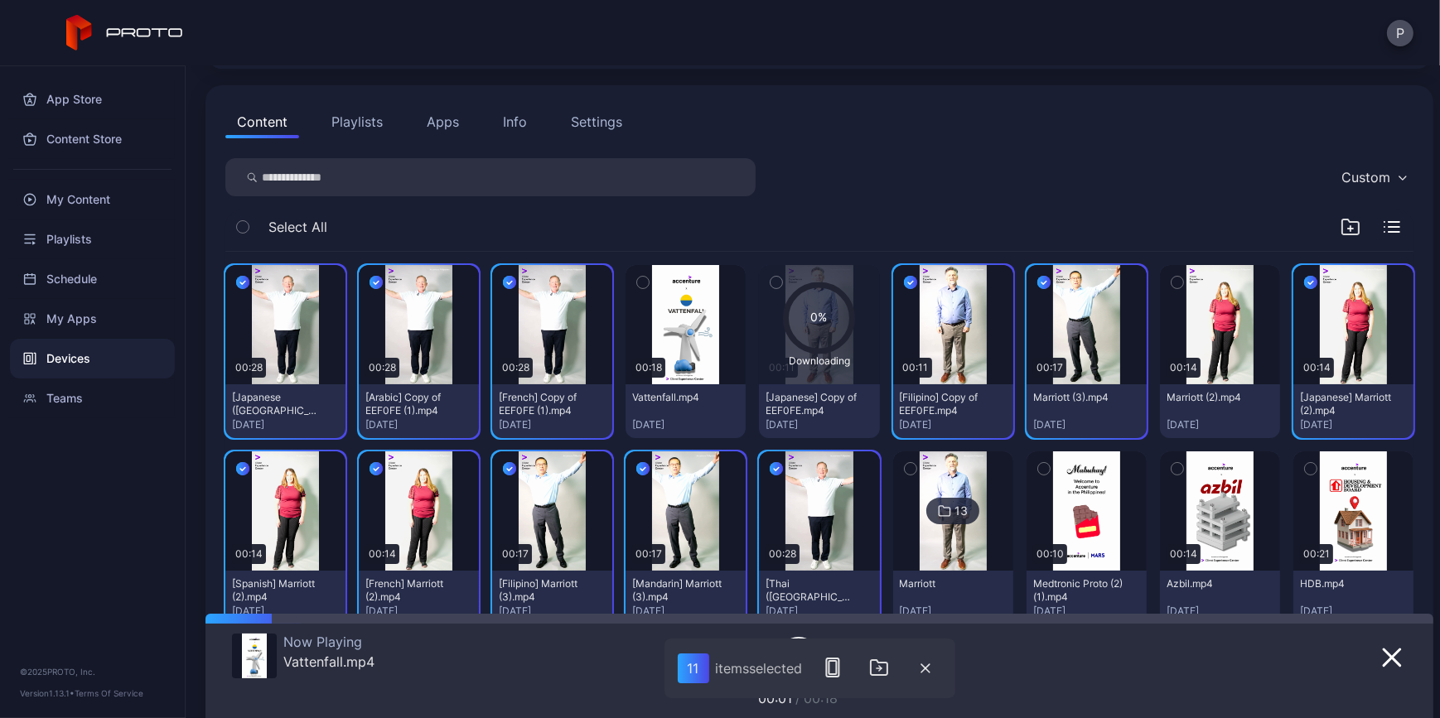
click at [1183, 285] on icon "button" at bounding box center [1178, 282] width 12 height 18
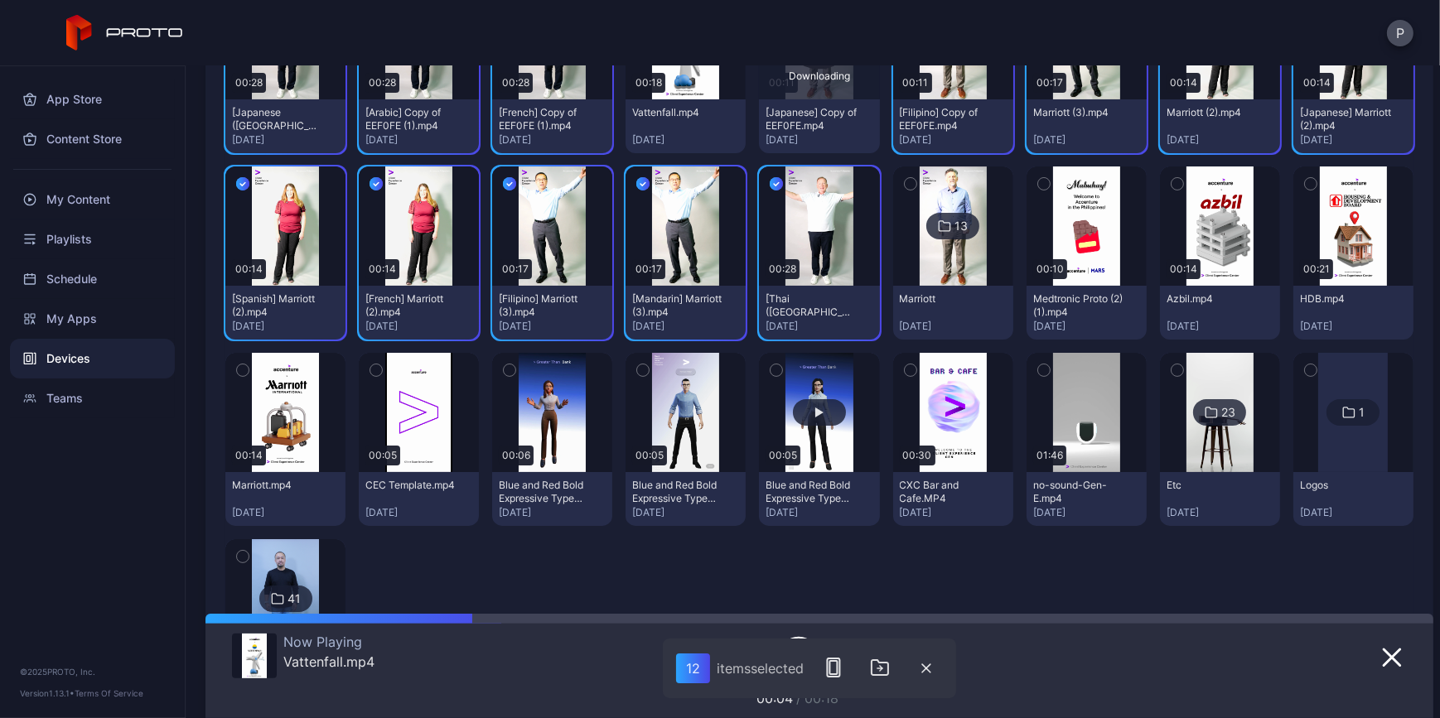
scroll to position [527, 0]
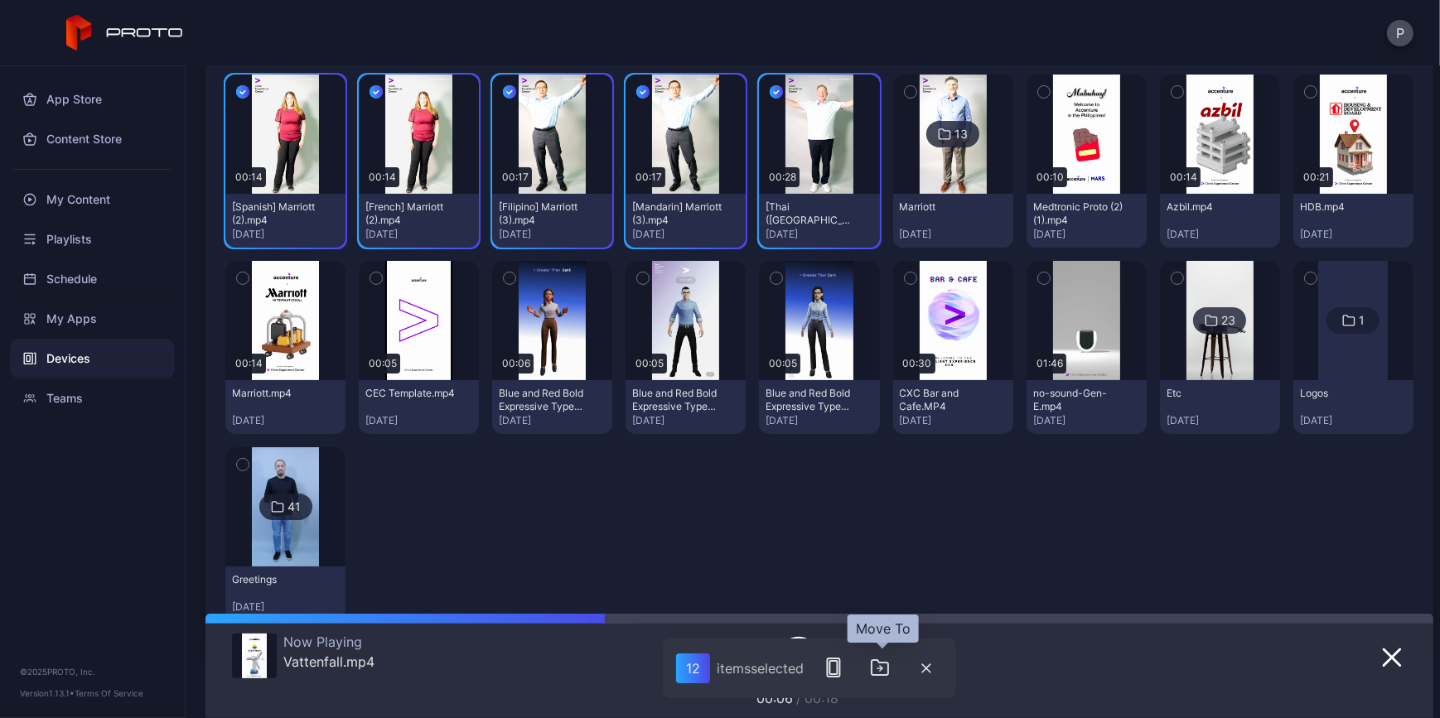
click at [878, 658] on icon "button" at bounding box center [880, 668] width 20 height 20
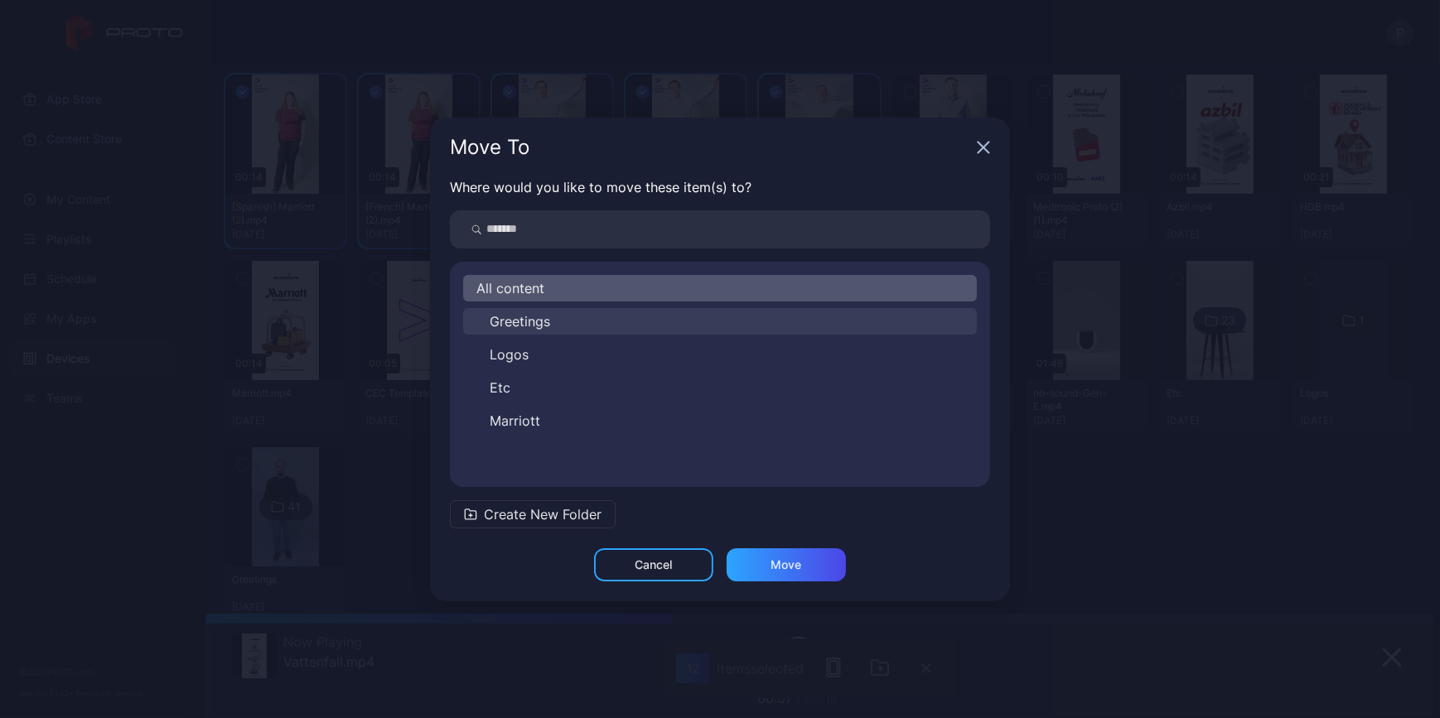
click at [579, 319] on button "Greetings" at bounding box center [720, 321] width 514 height 27
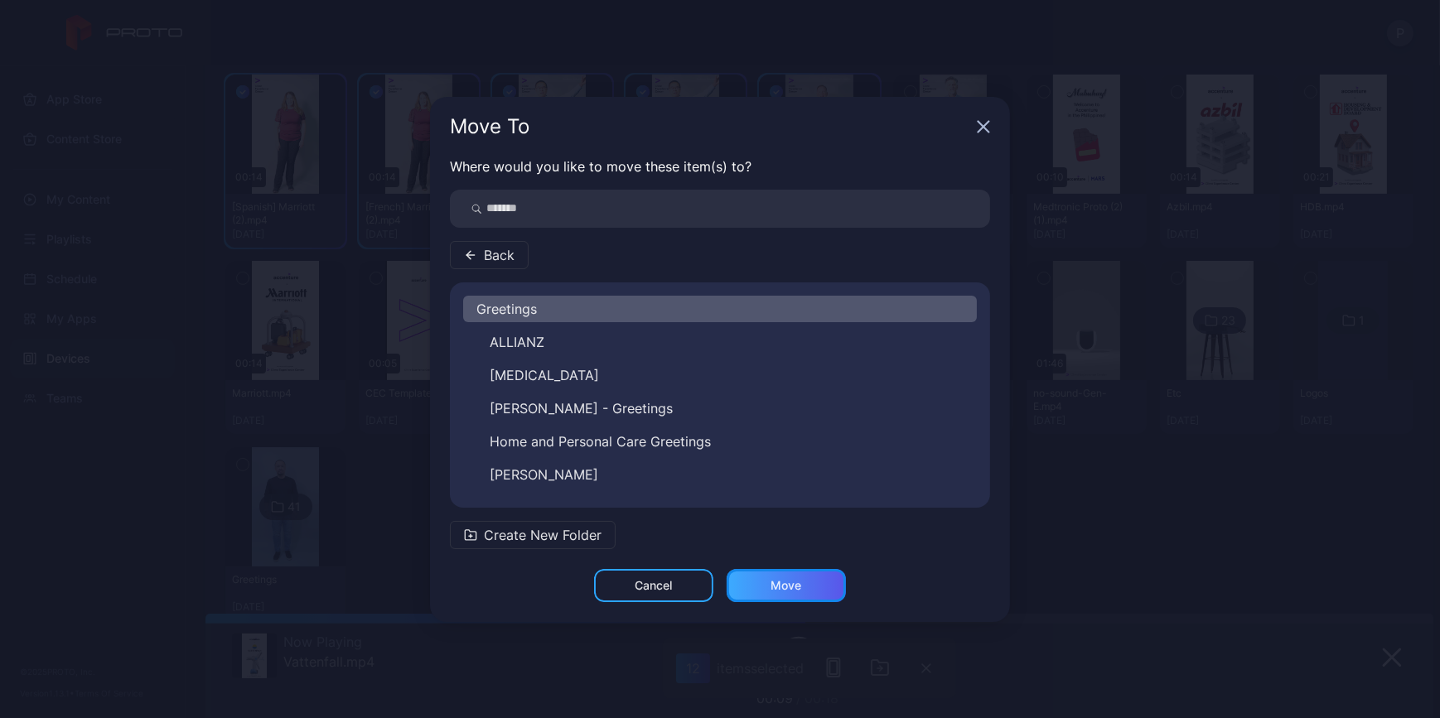
click at [780, 579] on div "Move" at bounding box center [786, 585] width 31 height 13
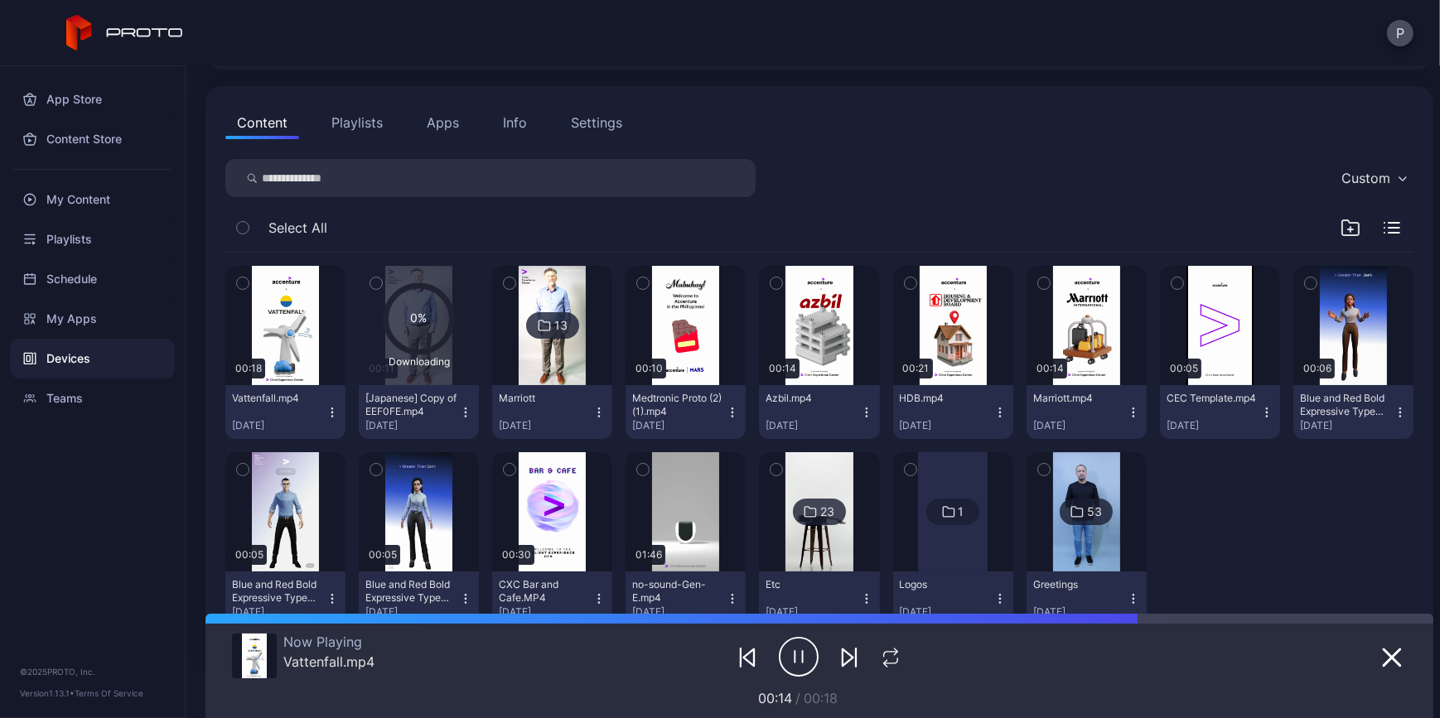
scroll to position [150, 0]
click at [515, 282] on icon "button" at bounding box center [510, 282] width 12 height 18
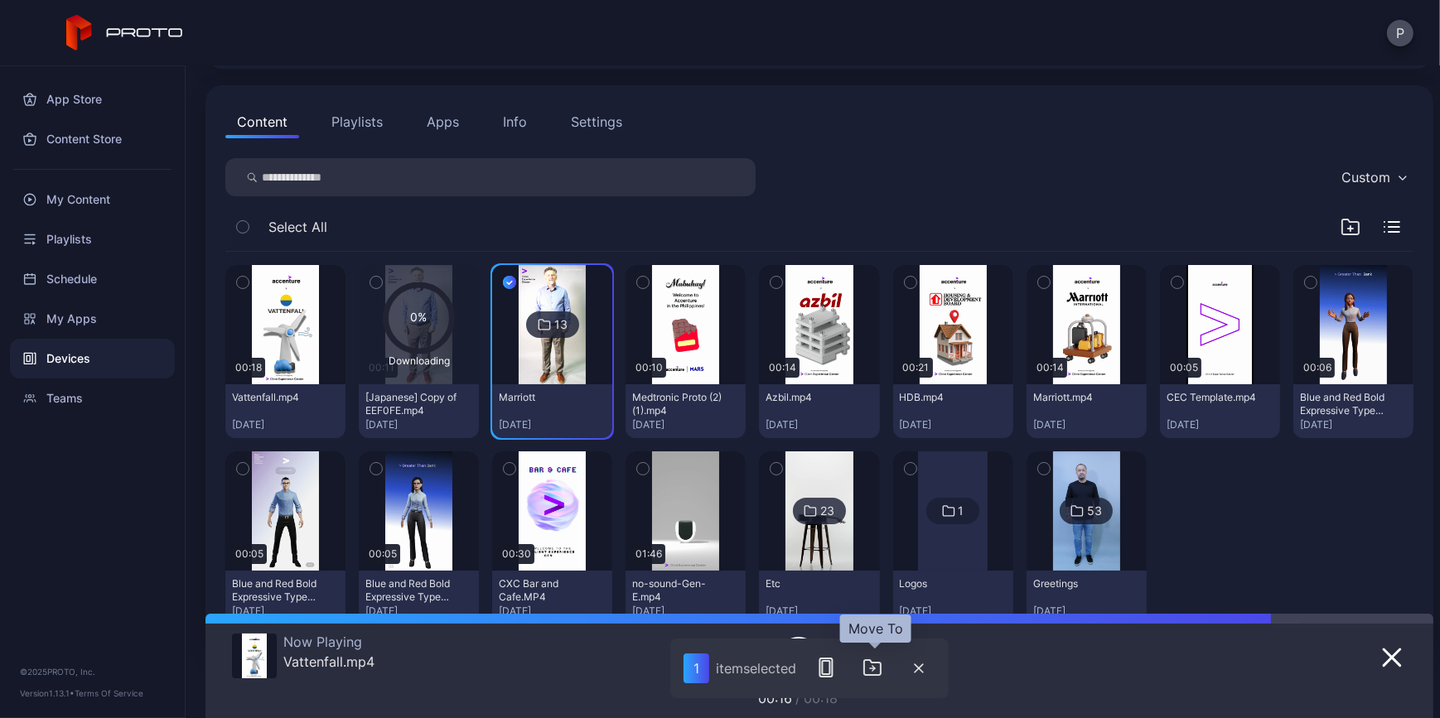
click at [862, 670] on button "button" at bounding box center [872, 667] width 33 height 33
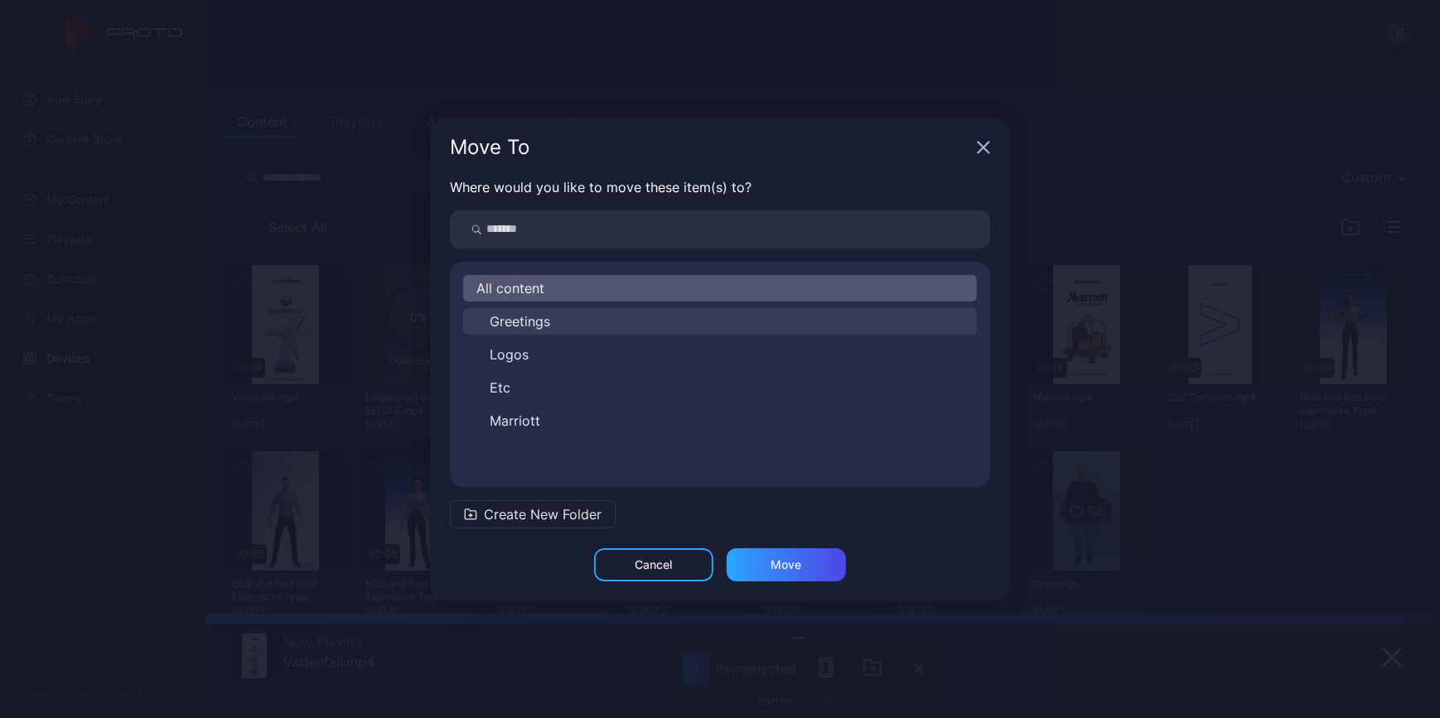
click at [615, 328] on button "Greetings" at bounding box center [720, 321] width 514 height 27
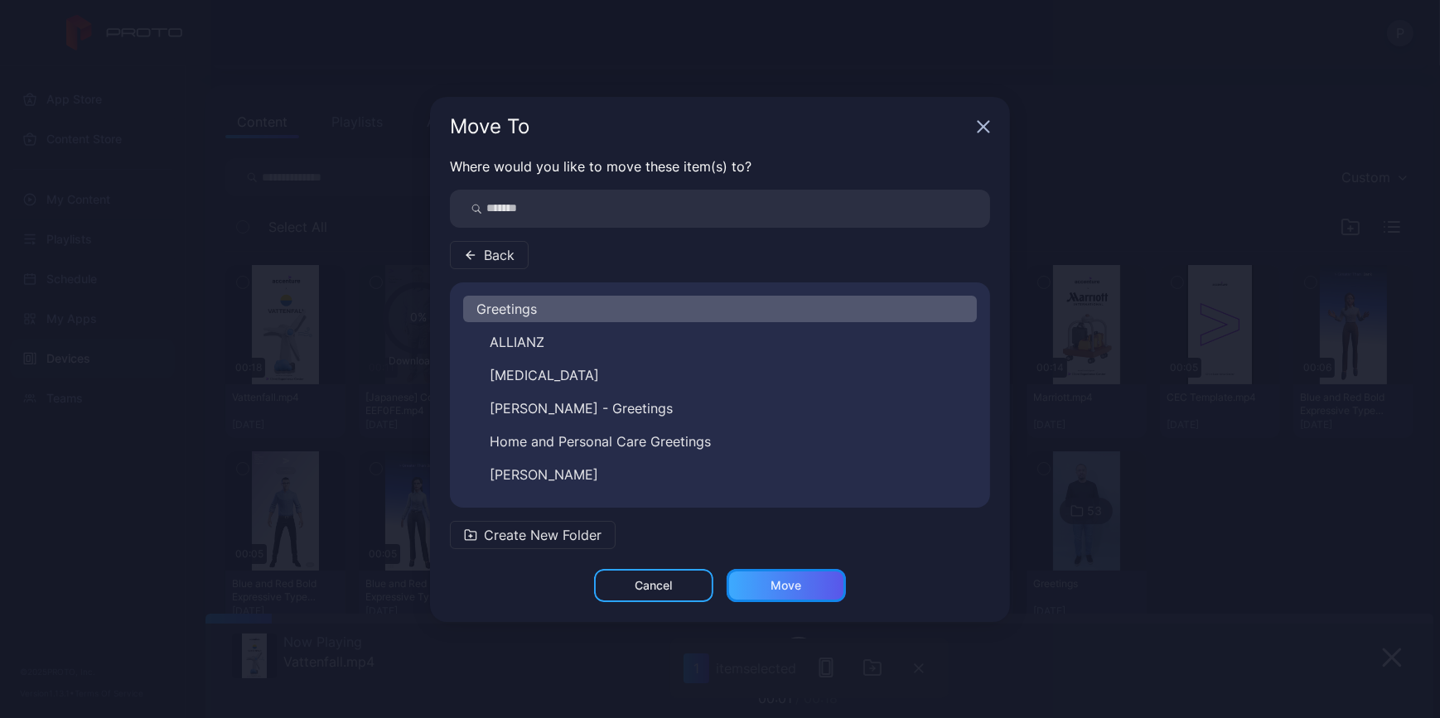
click at [823, 588] on div "Move" at bounding box center [786, 585] width 119 height 33
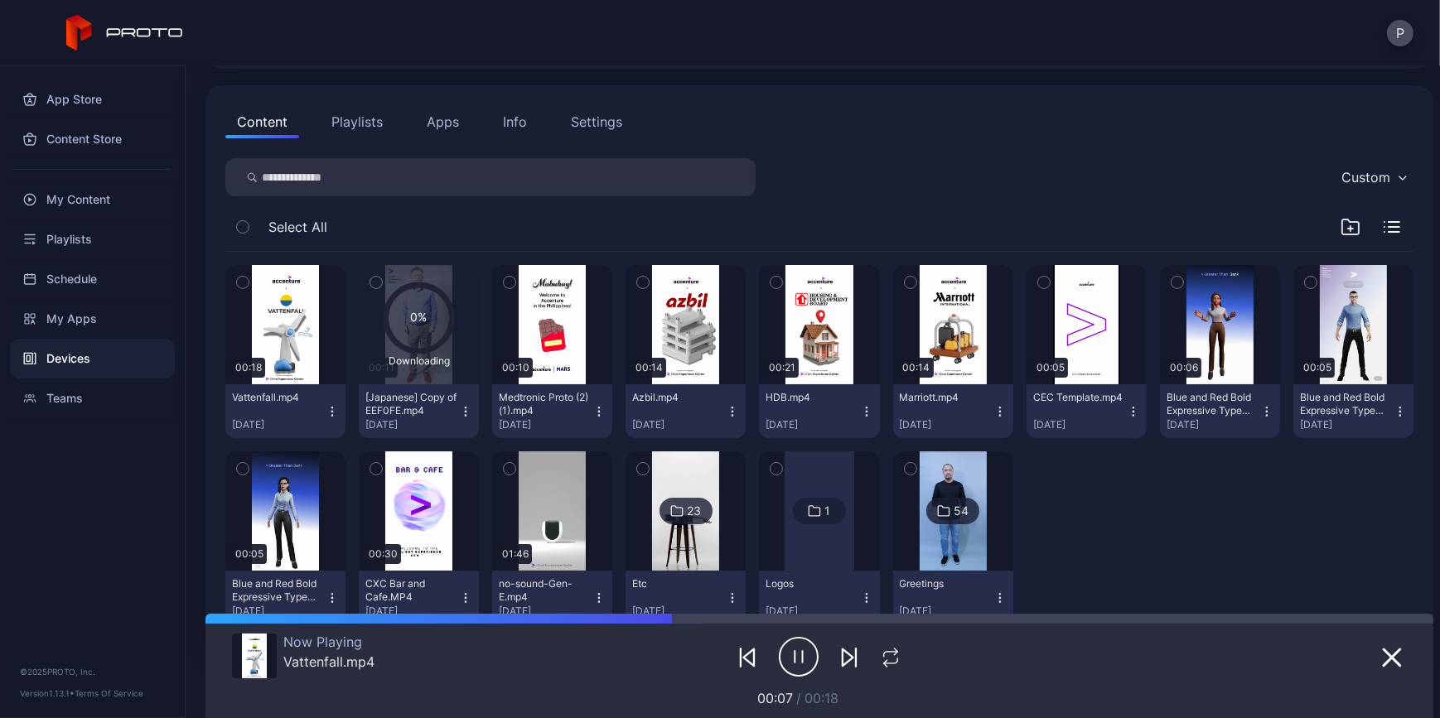
click at [515, 282] on icon "button" at bounding box center [510, 282] width 12 height 18
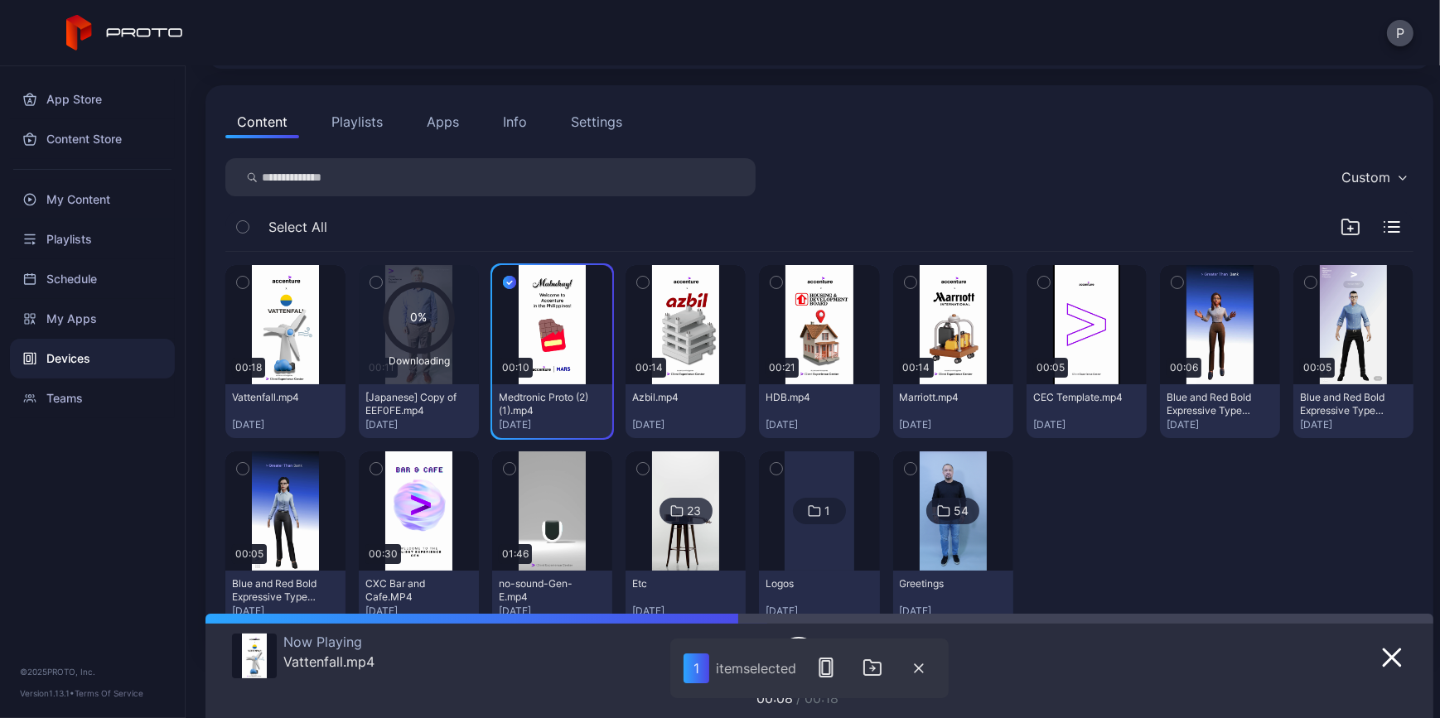
click at [649, 282] on icon "button" at bounding box center [643, 282] width 12 height 18
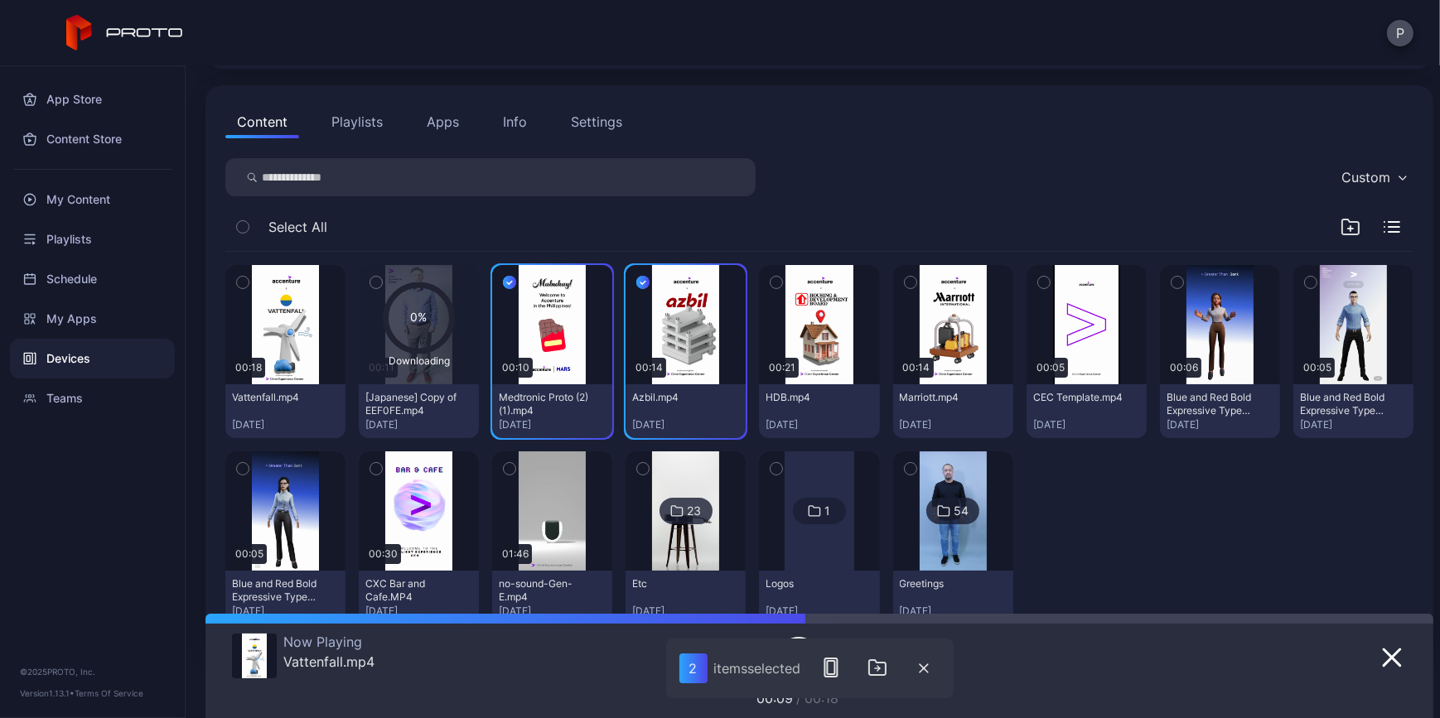
click at [794, 281] on button "button" at bounding box center [776, 282] width 35 height 35
click at [917, 282] on icon "button" at bounding box center [911, 282] width 12 height 18
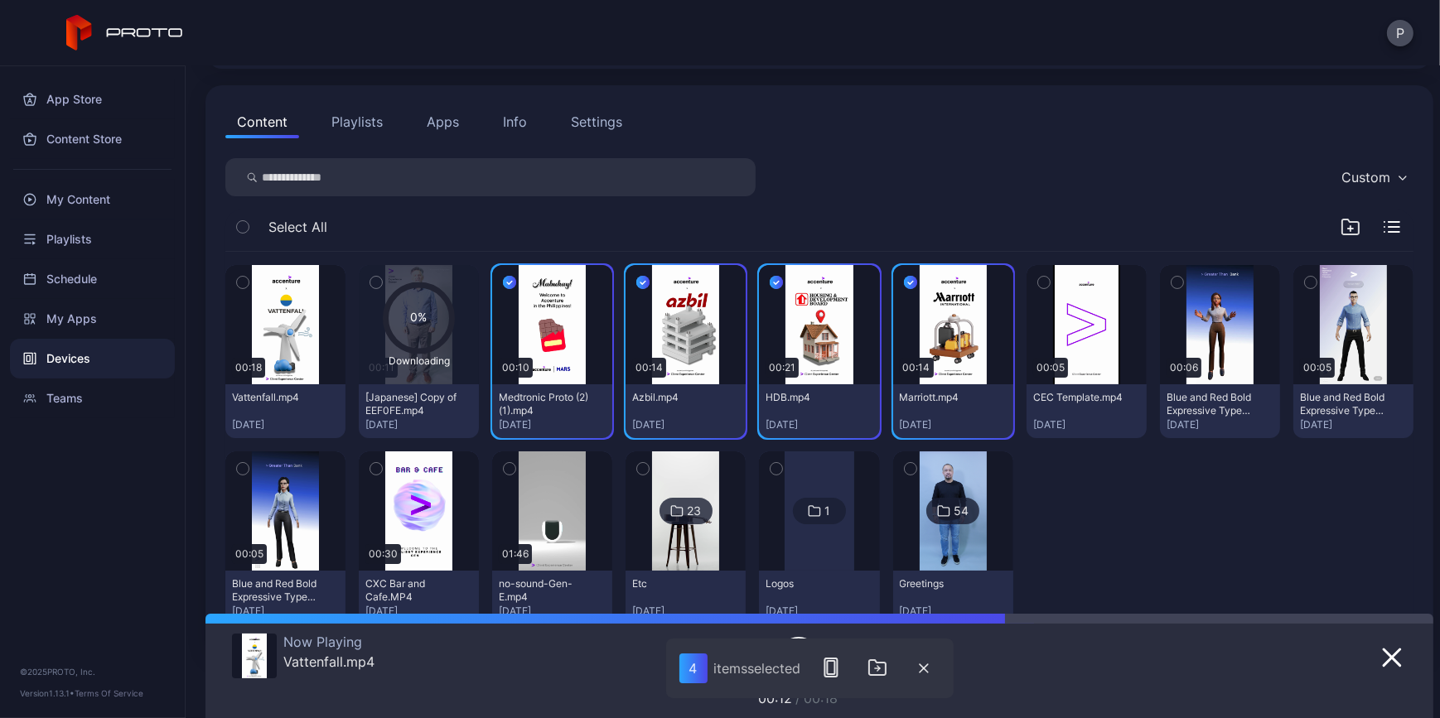
scroll to position [206, 0]
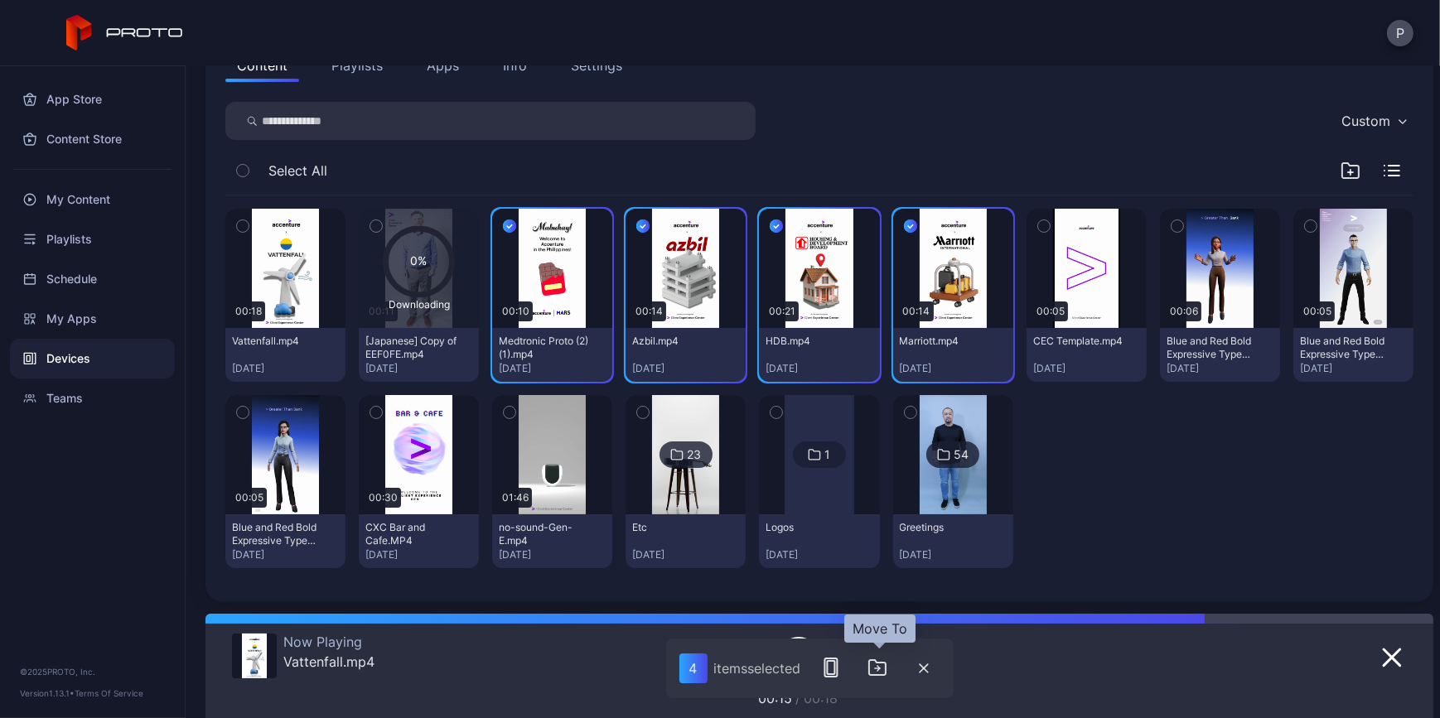
click at [883, 674] on icon "button" at bounding box center [878, 668] width 20 height 20
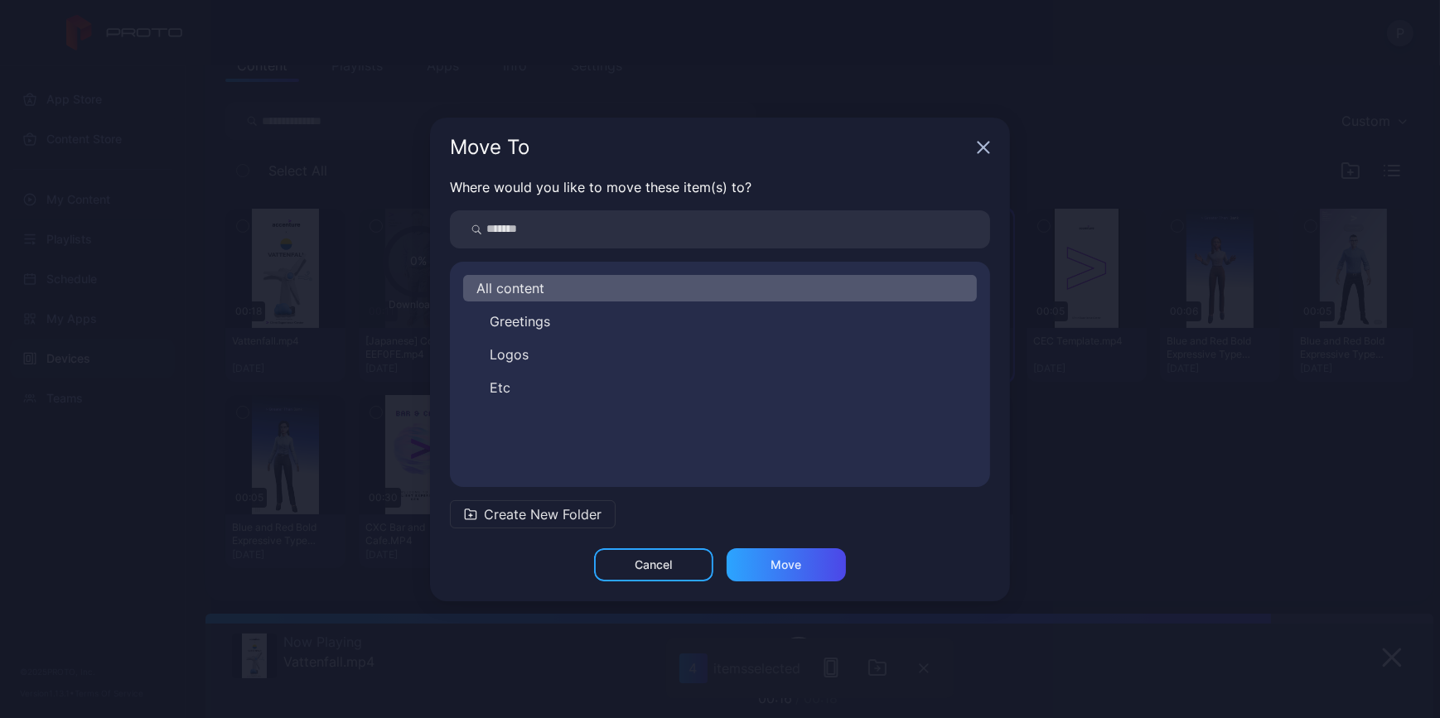
click at [555, 349] on button "Logos" at bounding box center [720, 354] width 514 height 27
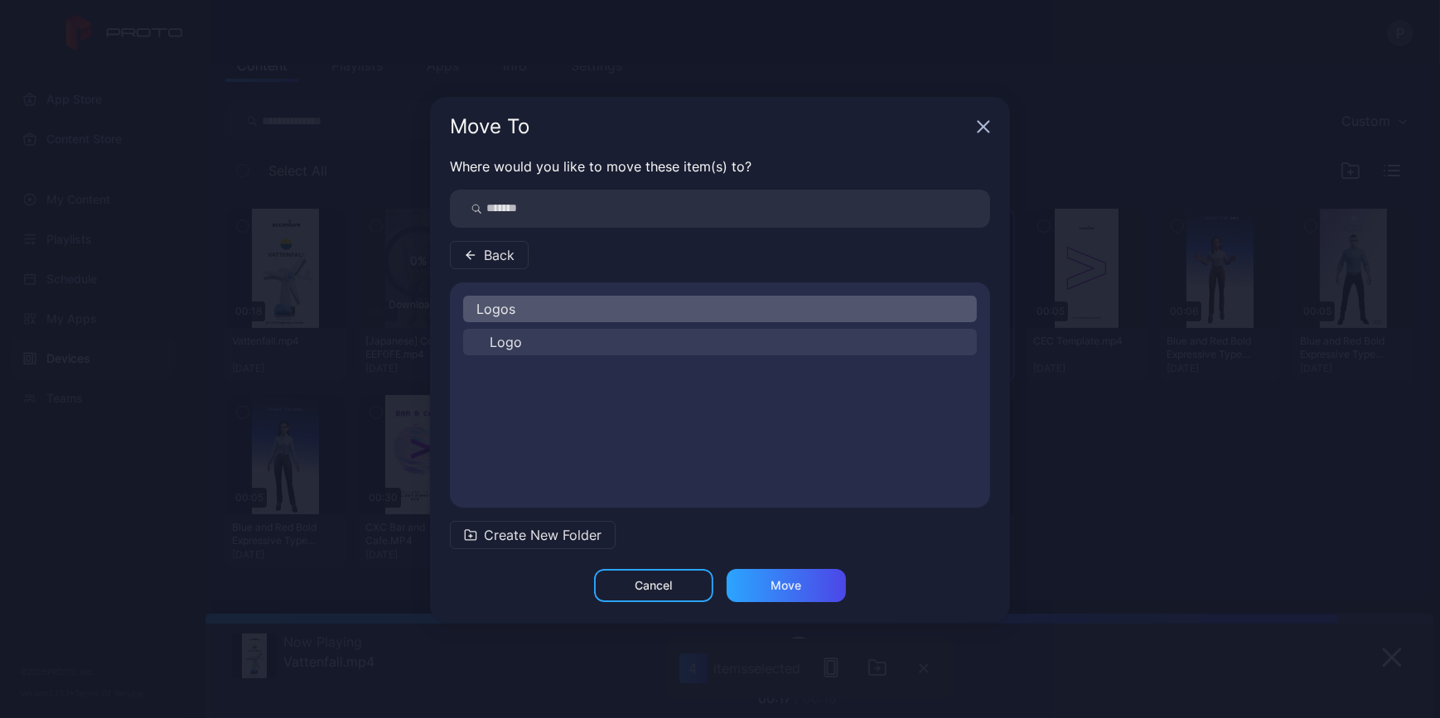
click at [564, 332] on button "Logo" at bounding box center [720, 342] width 514 height 27
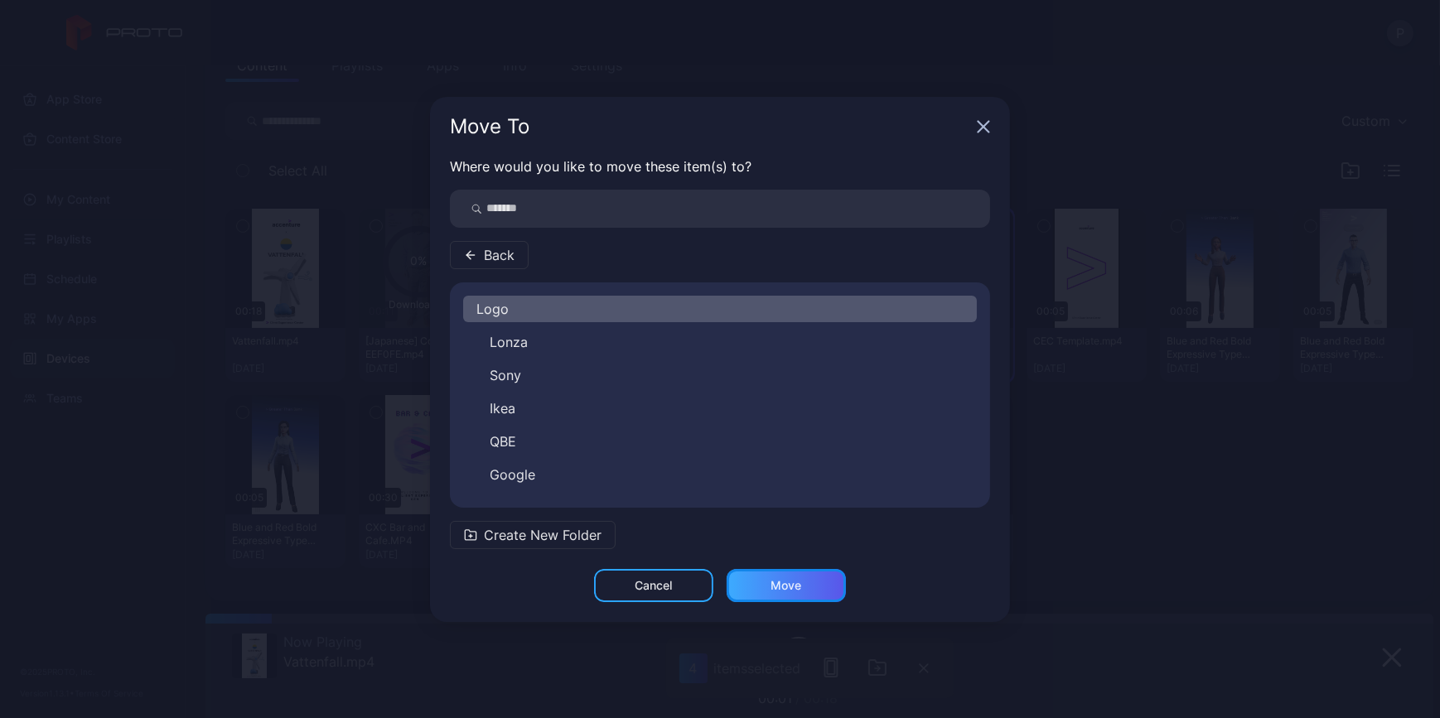
click at [790, 579] on div "Move" at bounding box center [786, 585] width 31 height 13
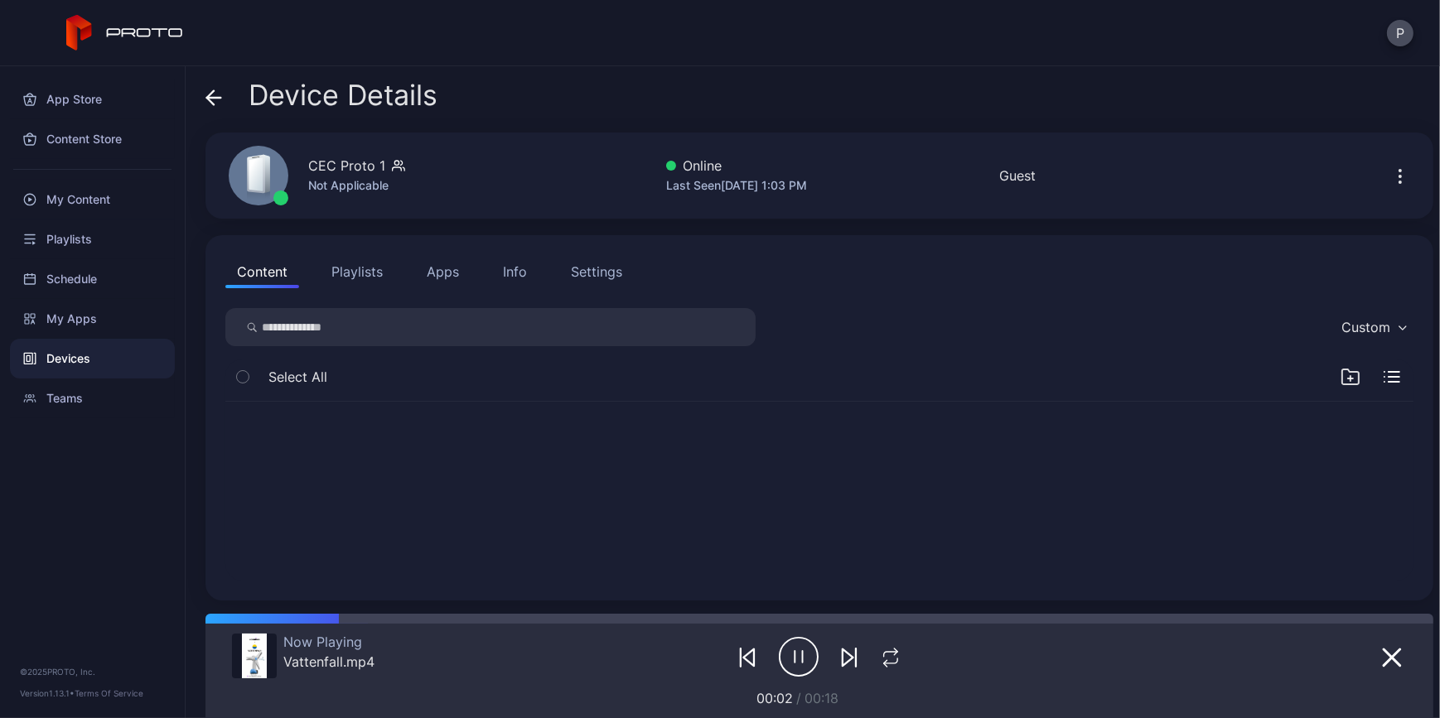
scroll to position [0, 0]
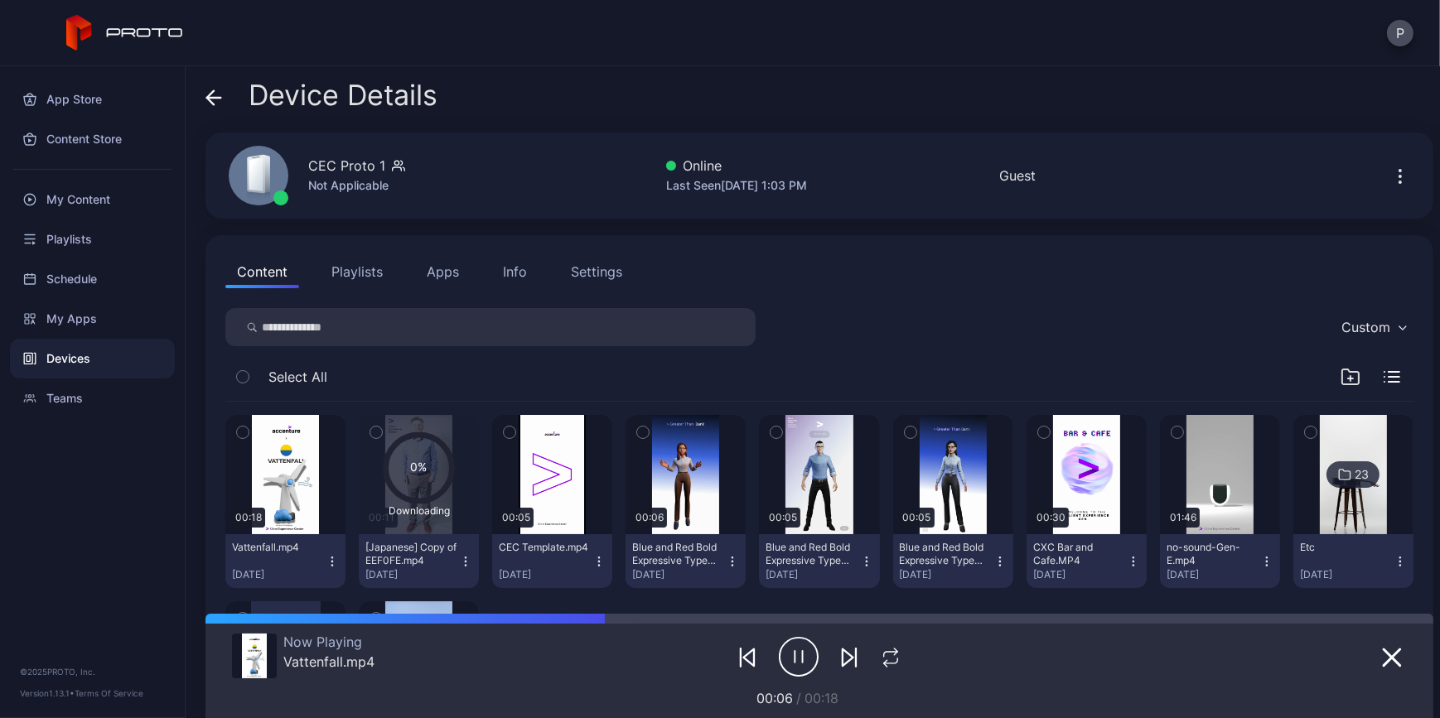
click at [382, 436] on icon "button" at bounding box center [376, 432] width 12 height 18
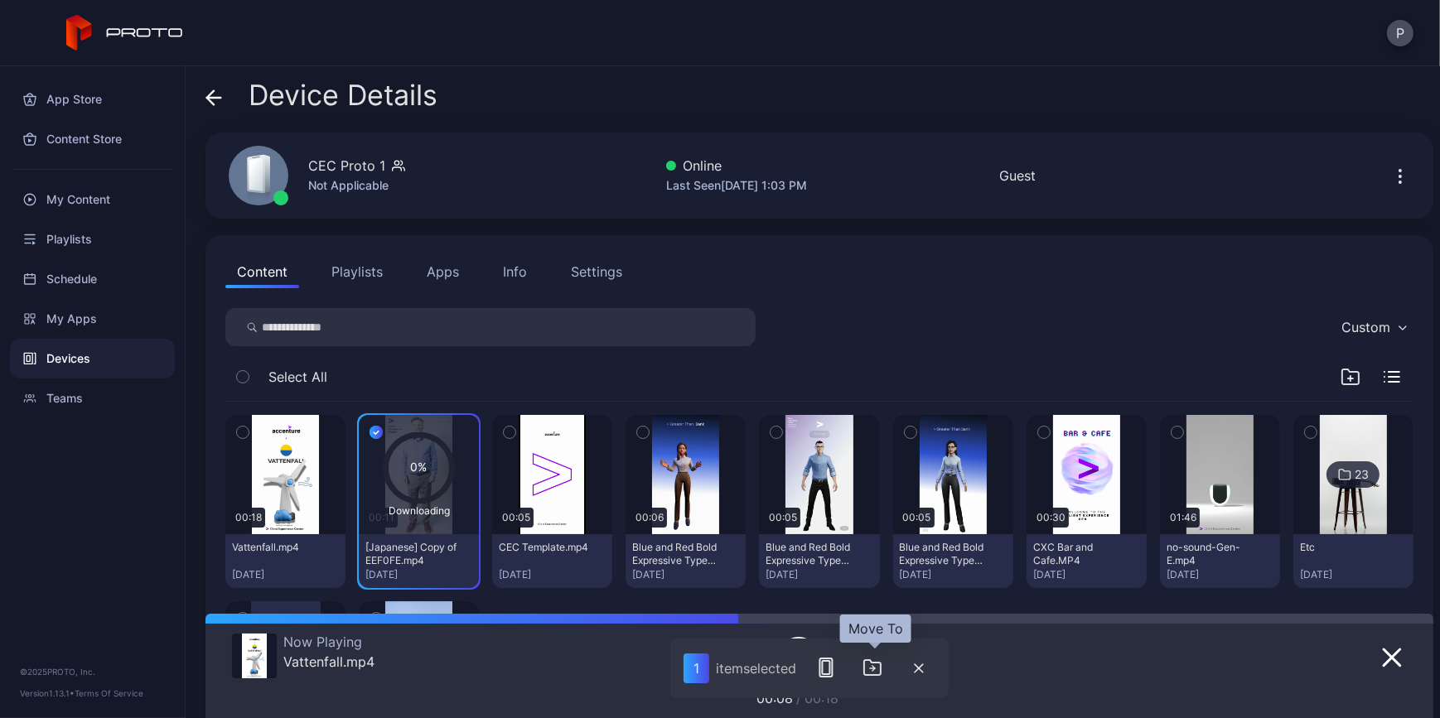
click at [875, 675] on icon "button" at bounding box center [872, 667] width 17 height 15
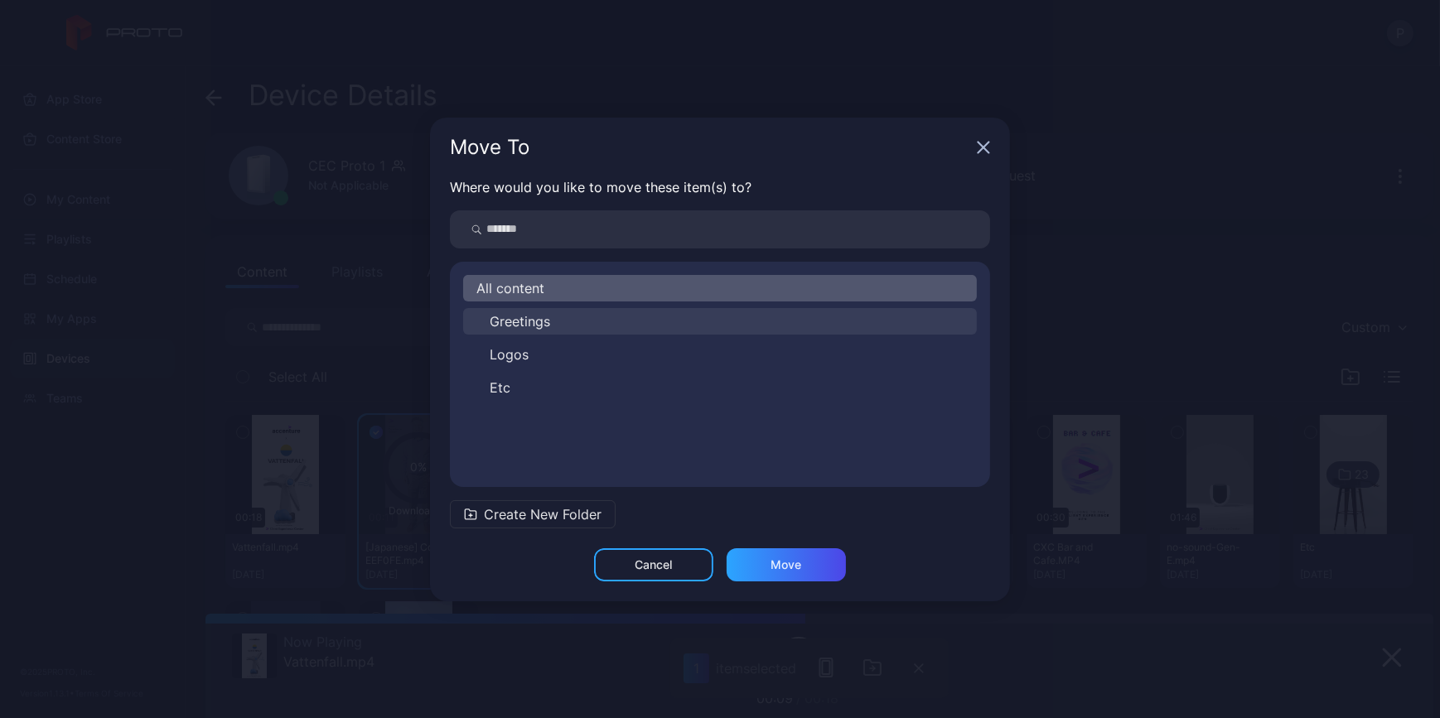
click at [595, 319] on button "Greetings" at bounding box center [720, 321] width 514 height 27
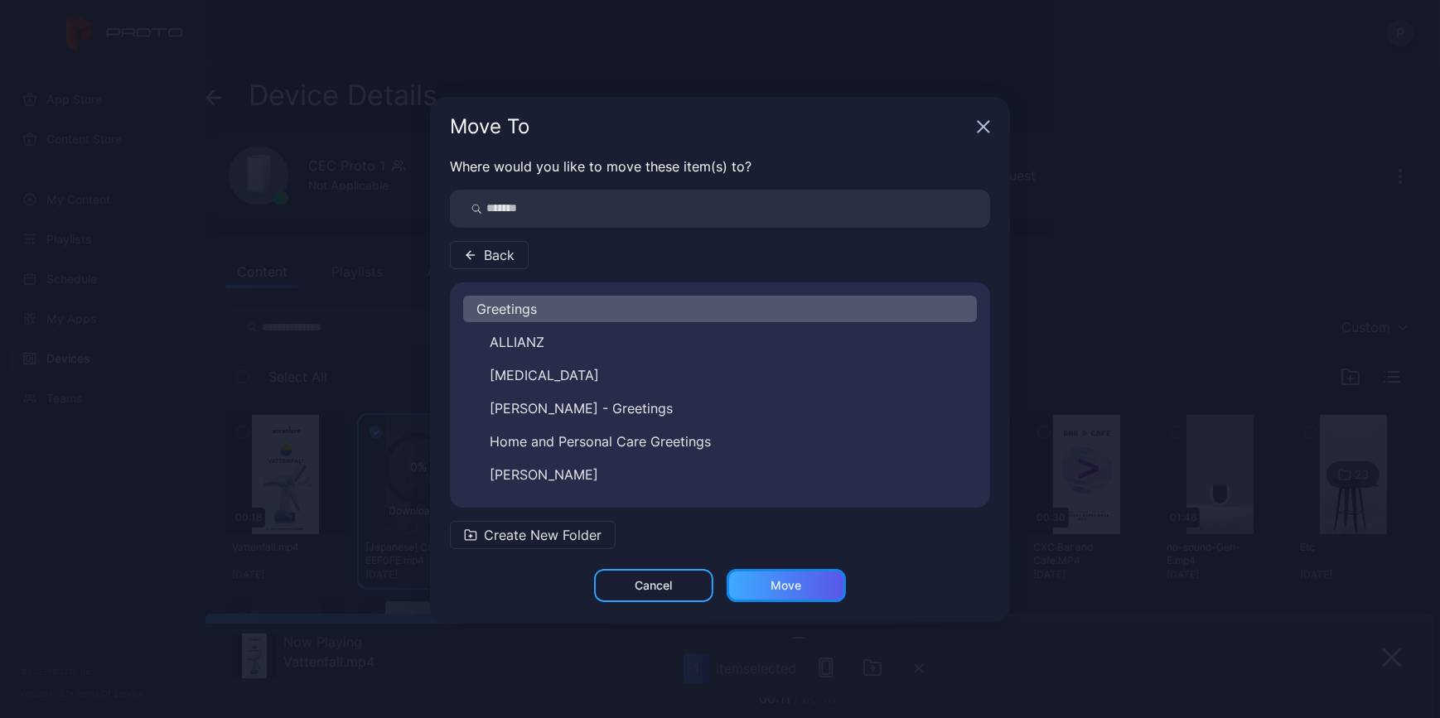
click at [780, 587] on div "Move" at bounding box center [786, 585] width 31 height 13
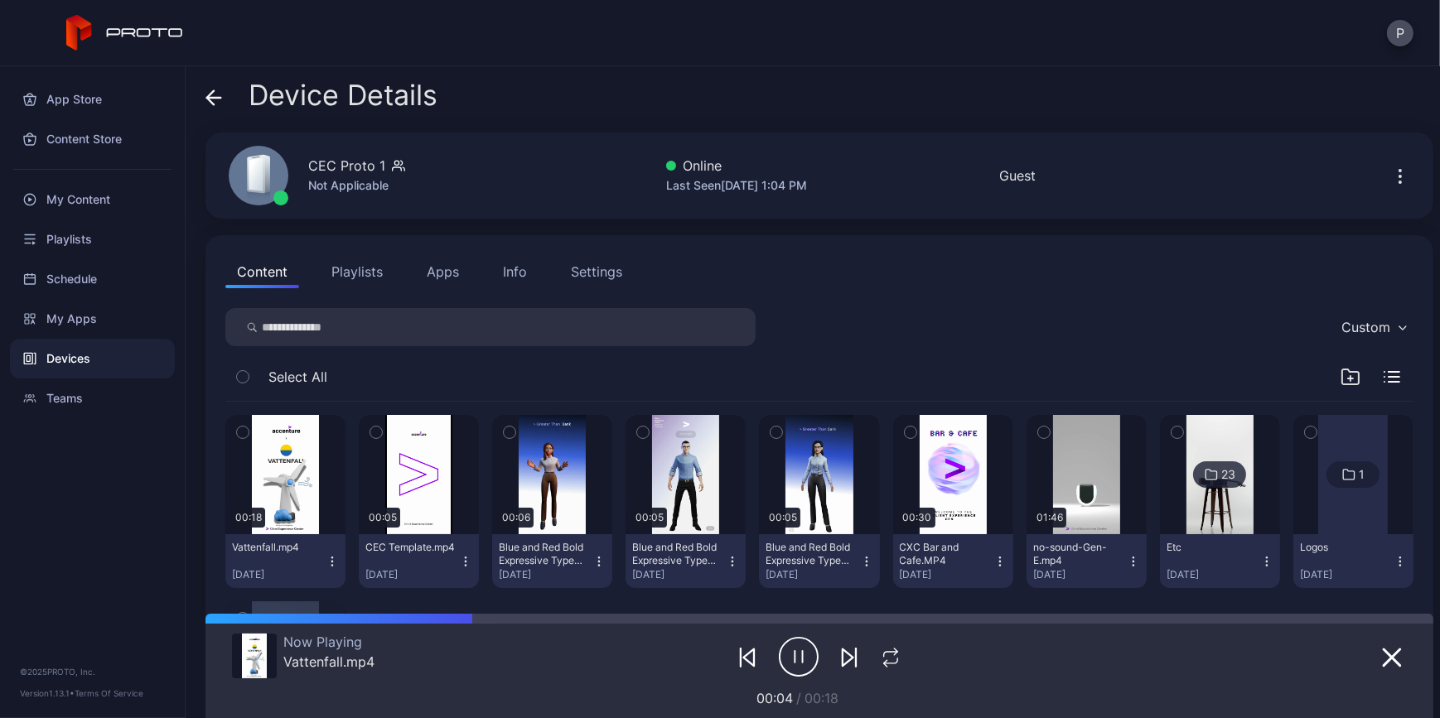
click at [208, 96] on icon at bounding box center [210, 97] width 7 height 14
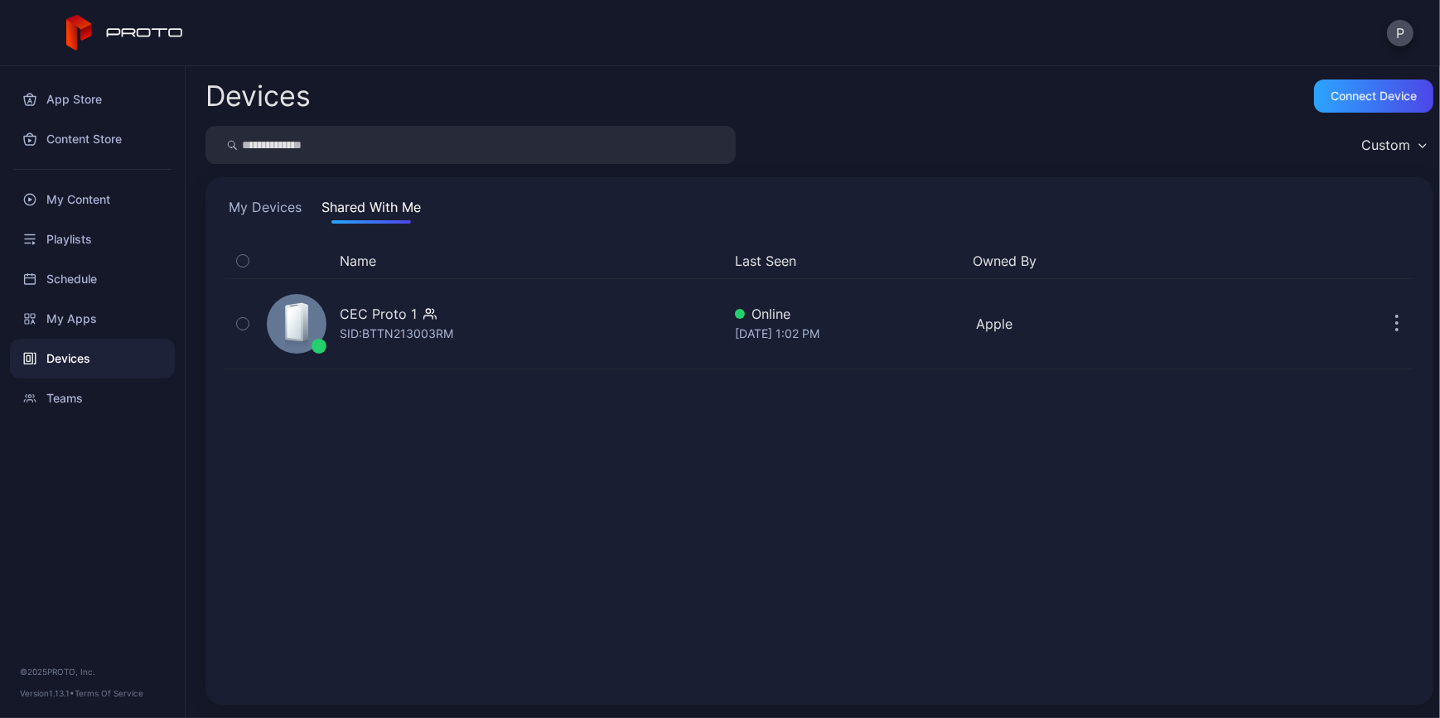
click at [281, 212] on button "My Devices" at bounding box center [265, 210] width 80 height 27
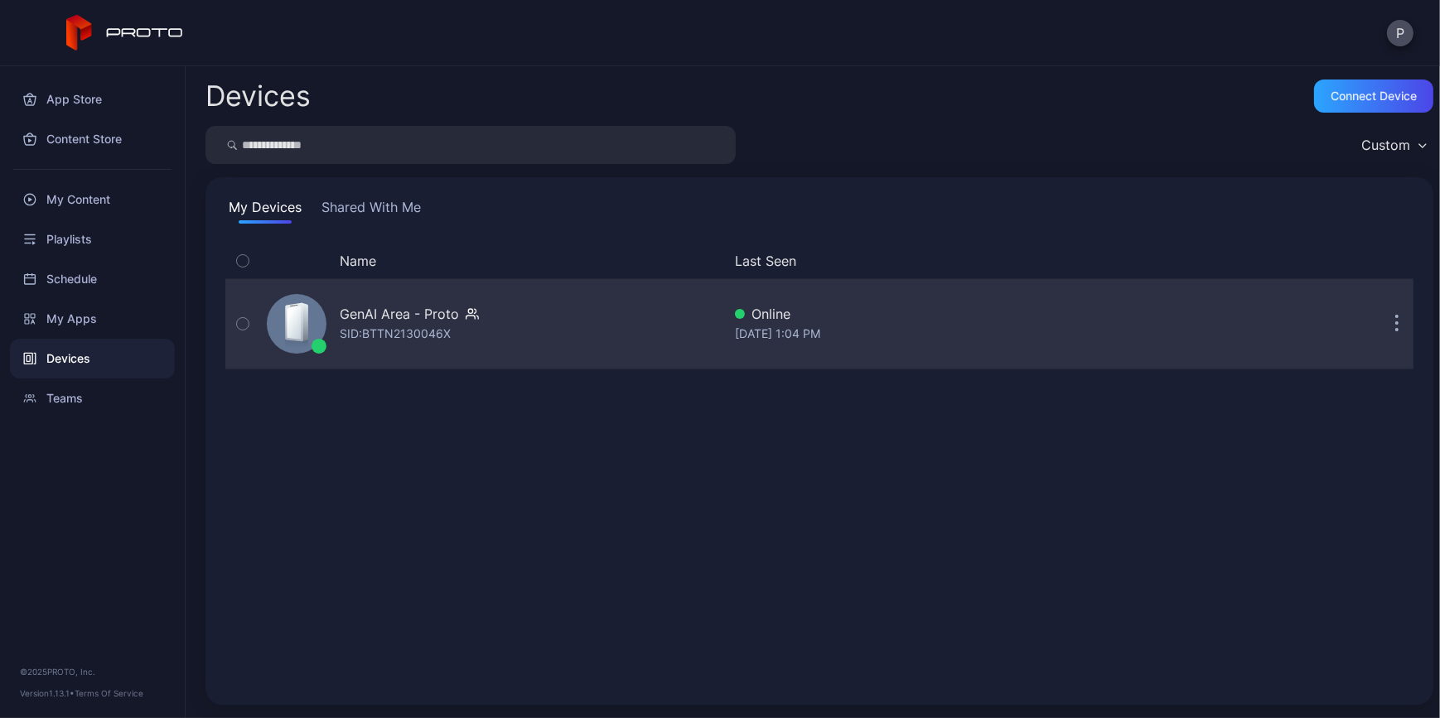
click at [606, 309] on div "GenAI Area - Proto SID: BTTN2130046X" at bounding box center [491, 324] width 462 height 83
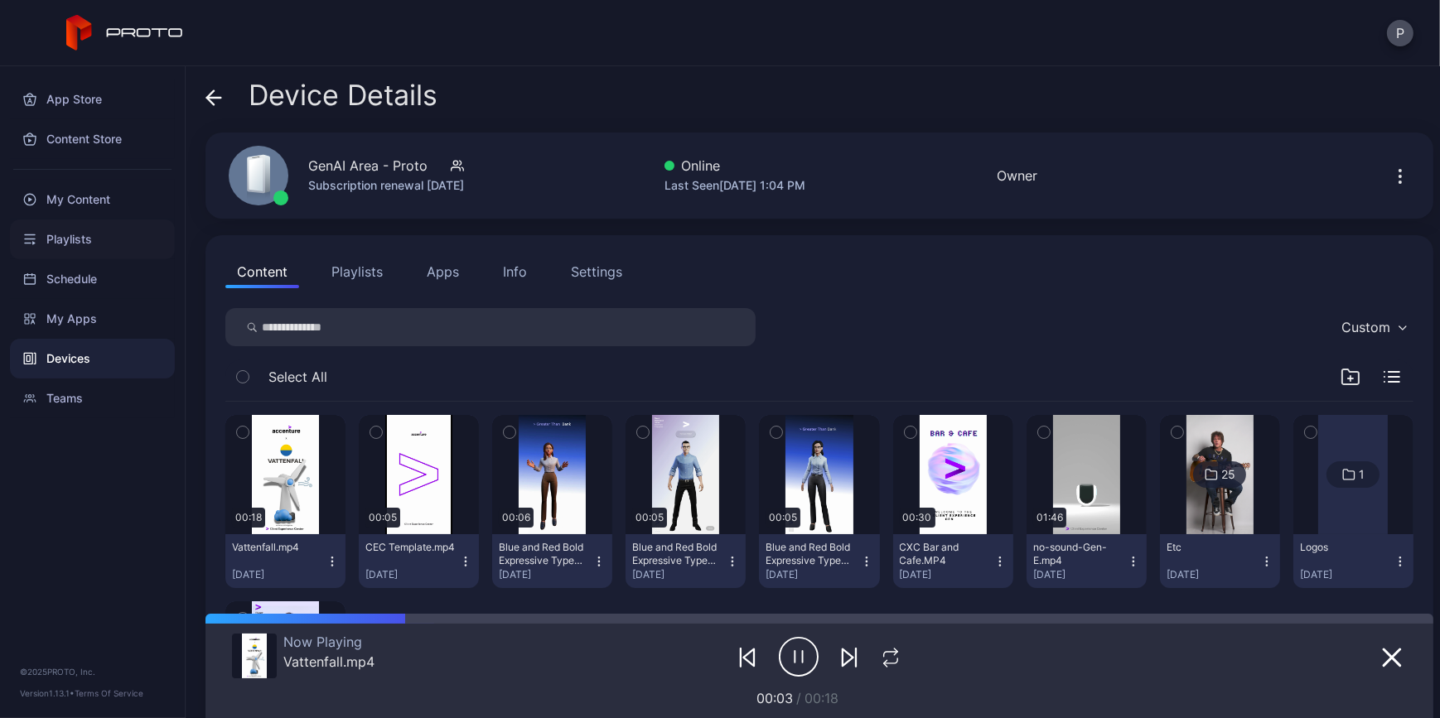
click at [81, 230] on div "Playlists" at bounding box center [92, 240] width 165 height 40
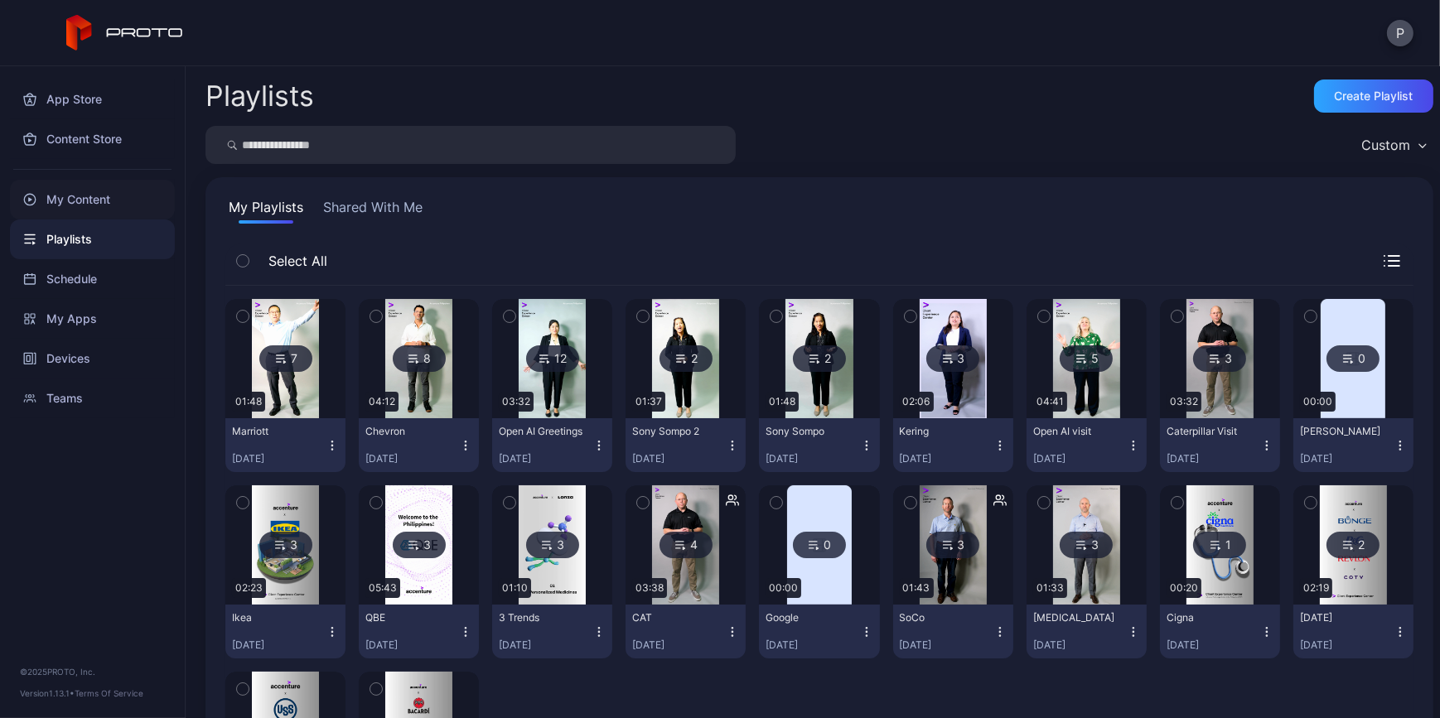
click at [73, 209] on div "My Content" at bounding box center [92, 200] width 165 height 40
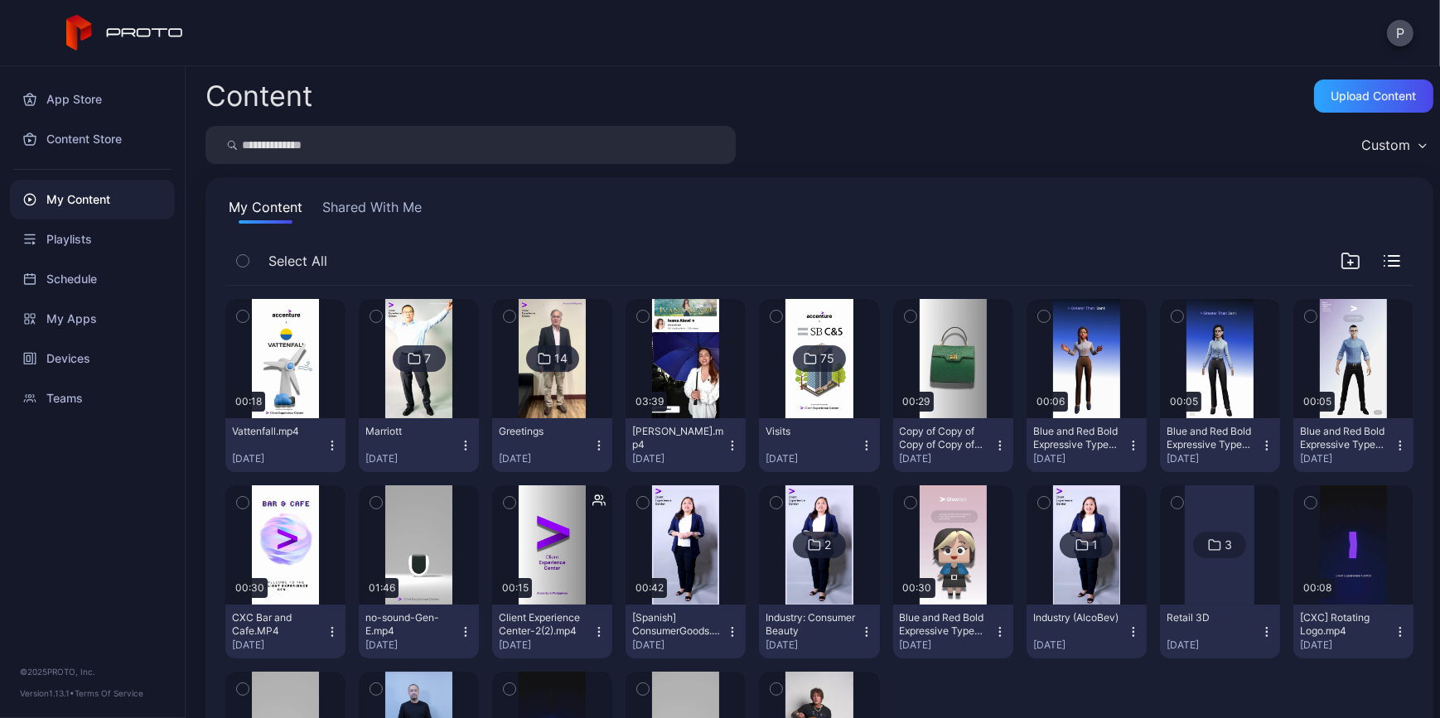
click at [255, 304] on button "button" at bounding box center [242, 316] width 35 height 35
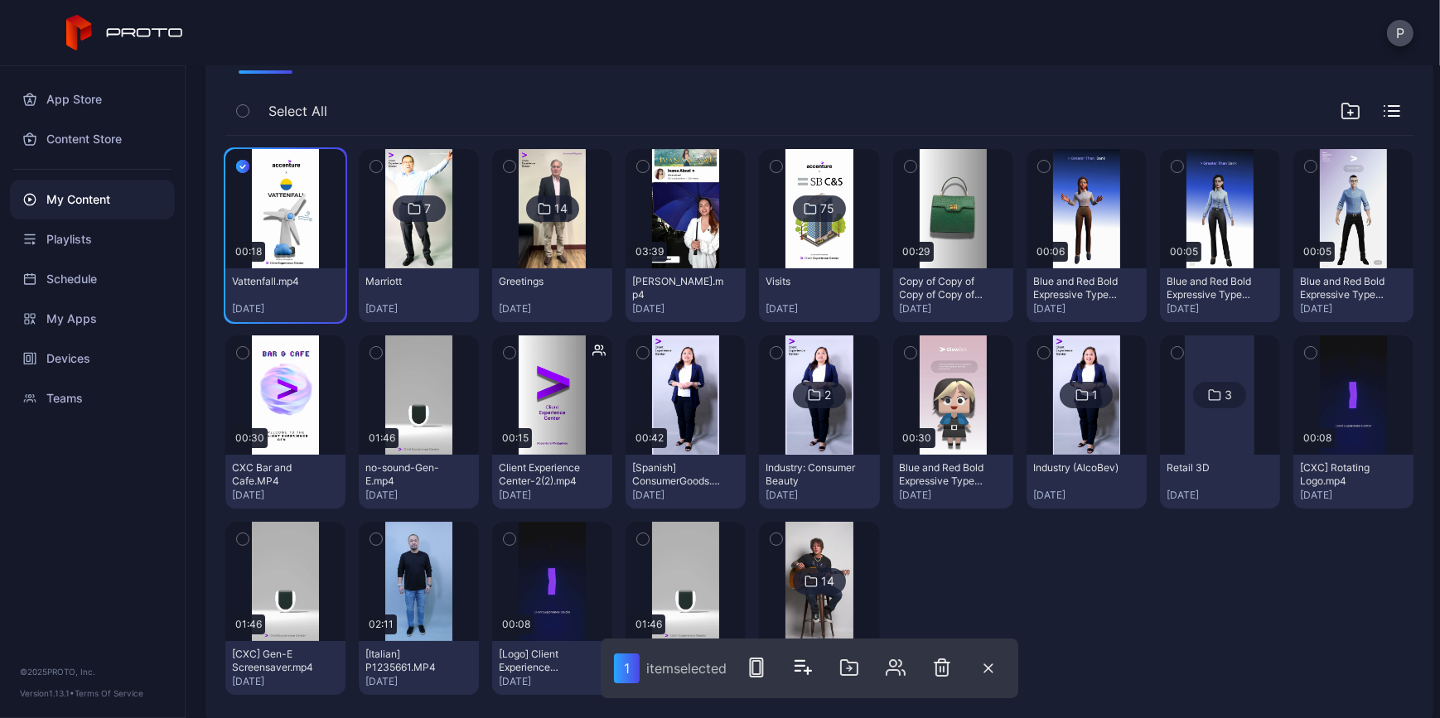
scroll to position [172, 0]
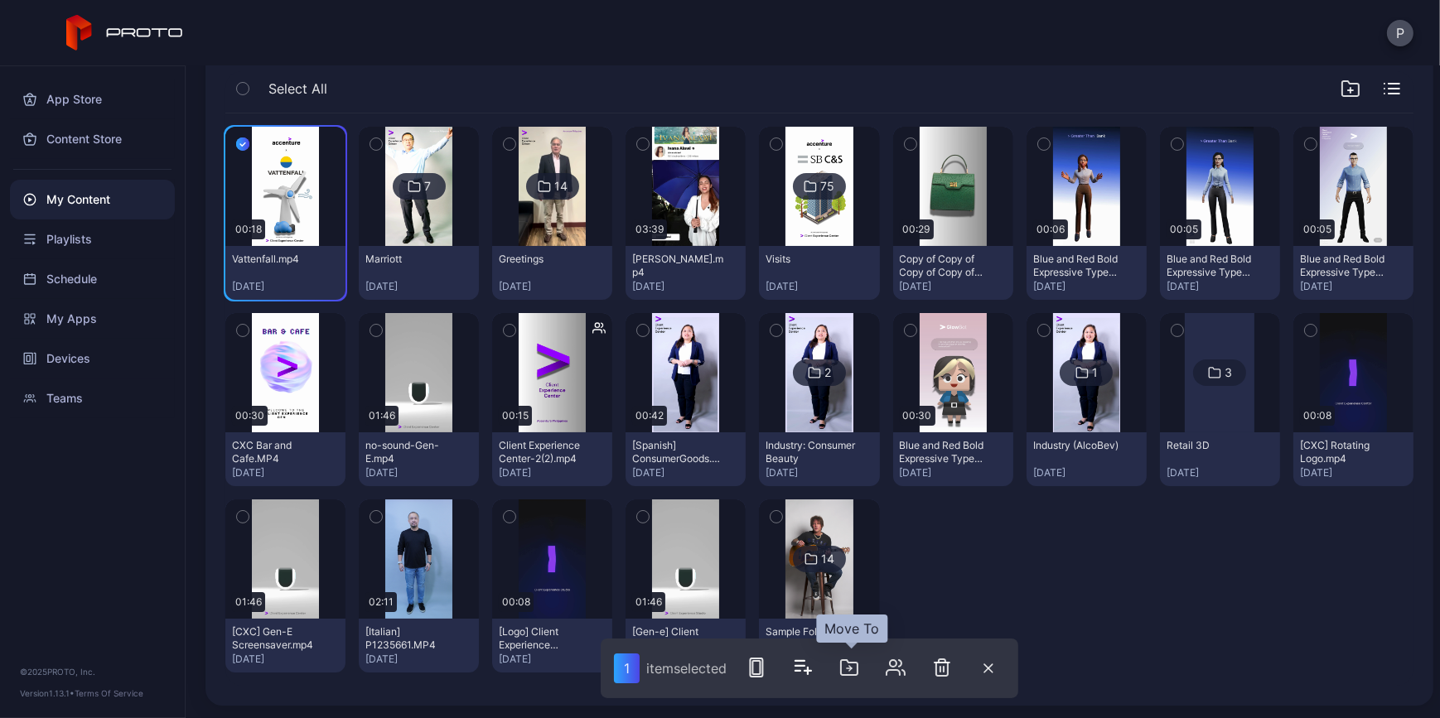
click at [852, 669] on icon "button" at bounding box center [850, 668] width 2 height 5
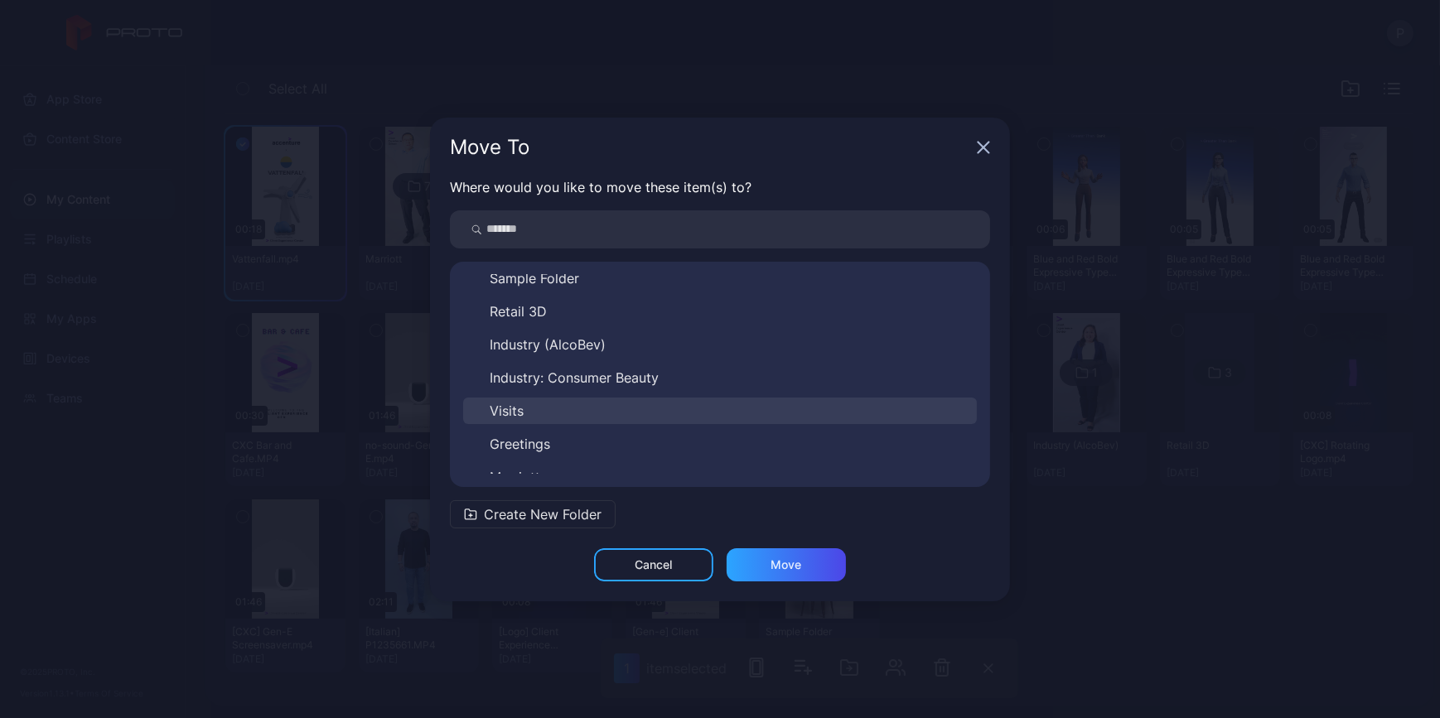
scroll to position [59, 0]
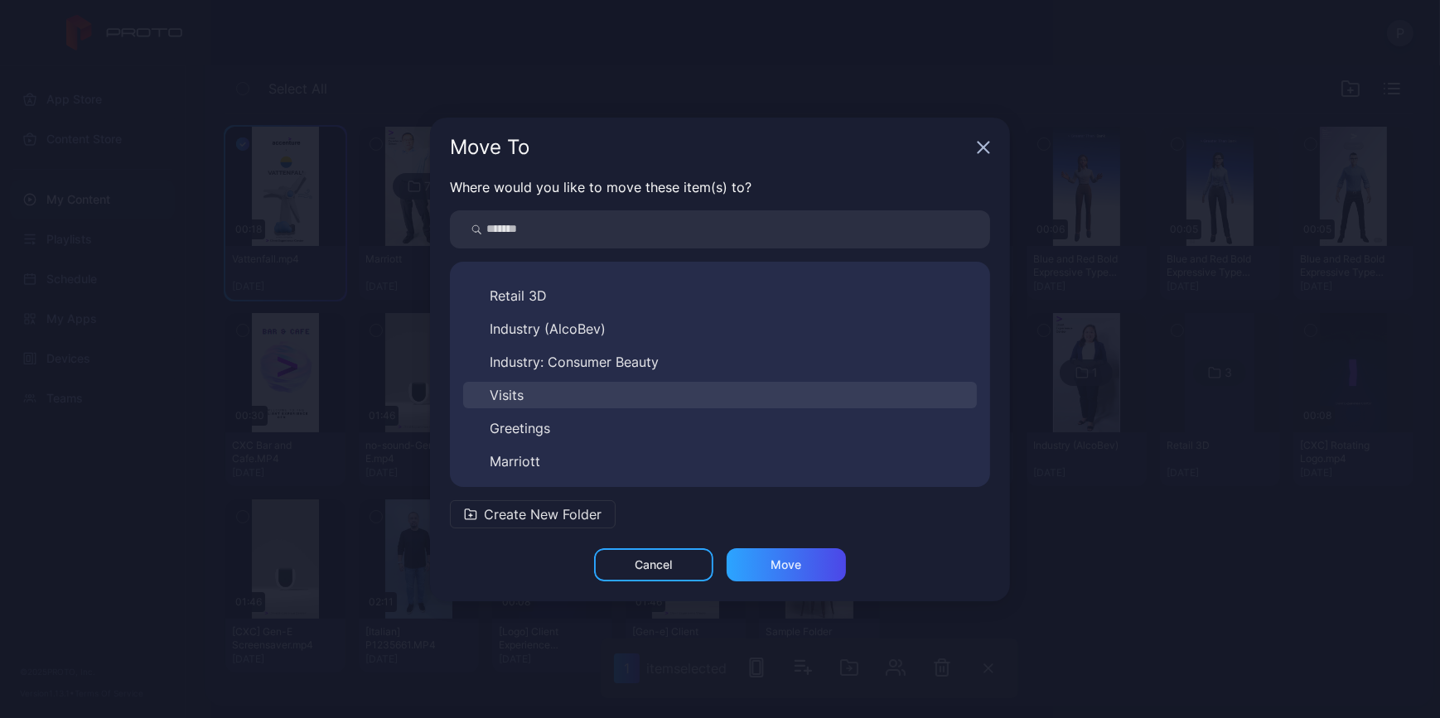
click at [565, 397] on button "Visits" at bounding box center [720, 395] width 514 height 27
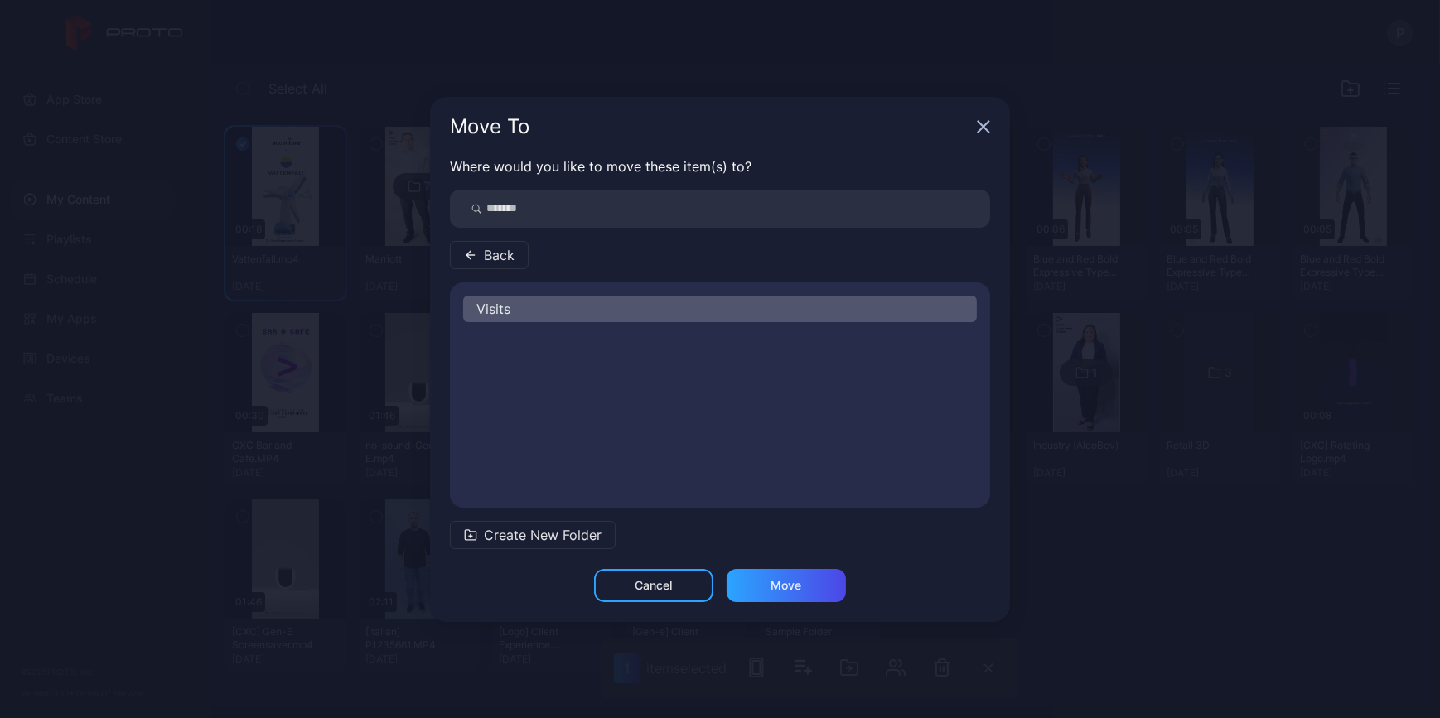
scroll to position [0, 0]
click at [806, 583] on div "Move" at bounding box center [786, 585] width 119 height 33
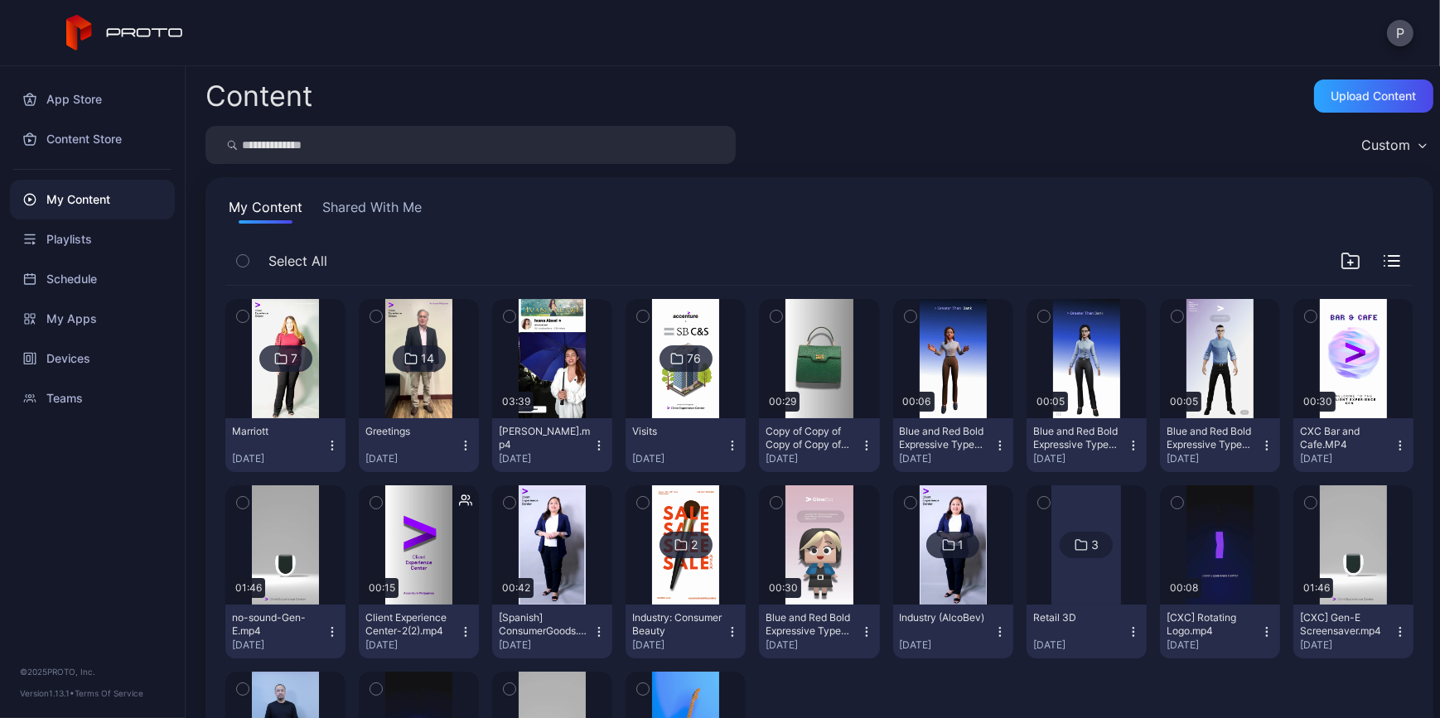
click at [249, 304] on button "button" at bounding box center [242, 316] width 35 height 35
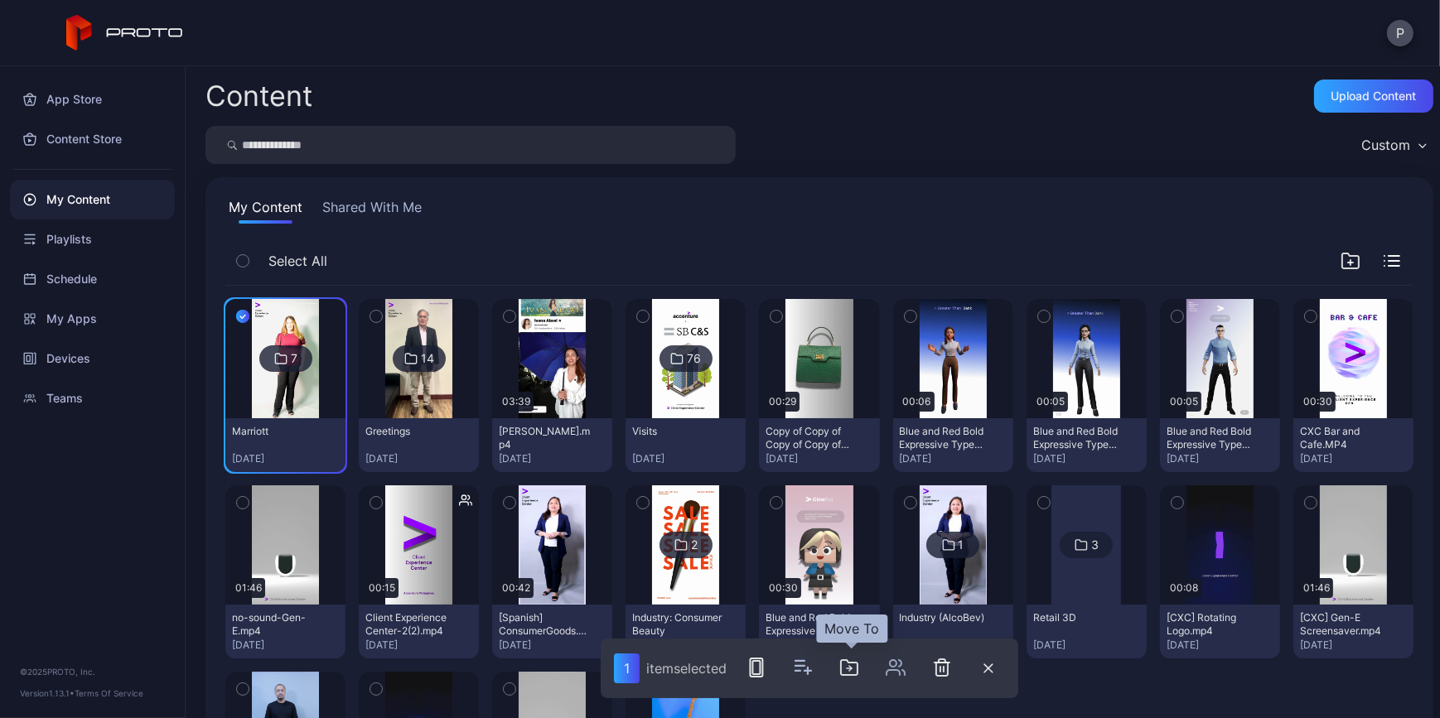
click at [852, 669] on icon "button" at bounding box center [849, 669] width 5 height 0
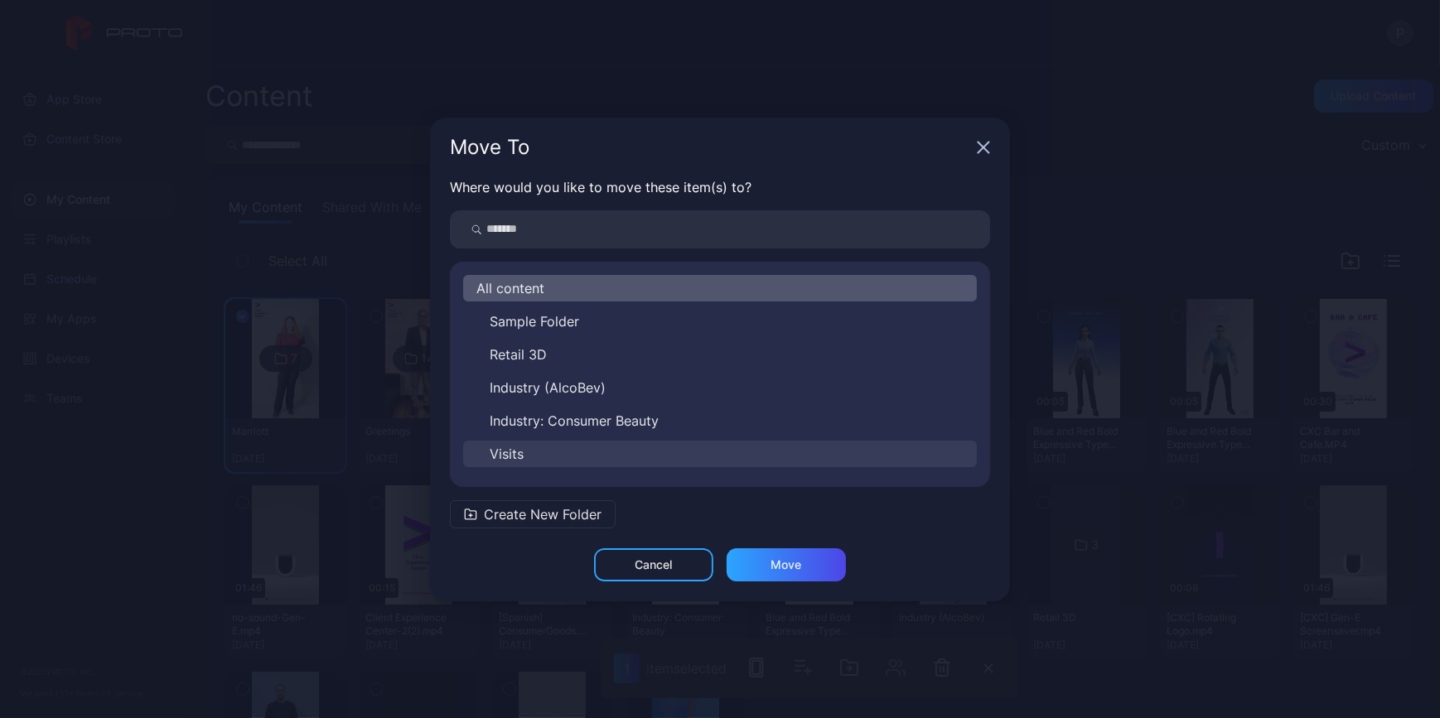
scroll to position [59, 0]
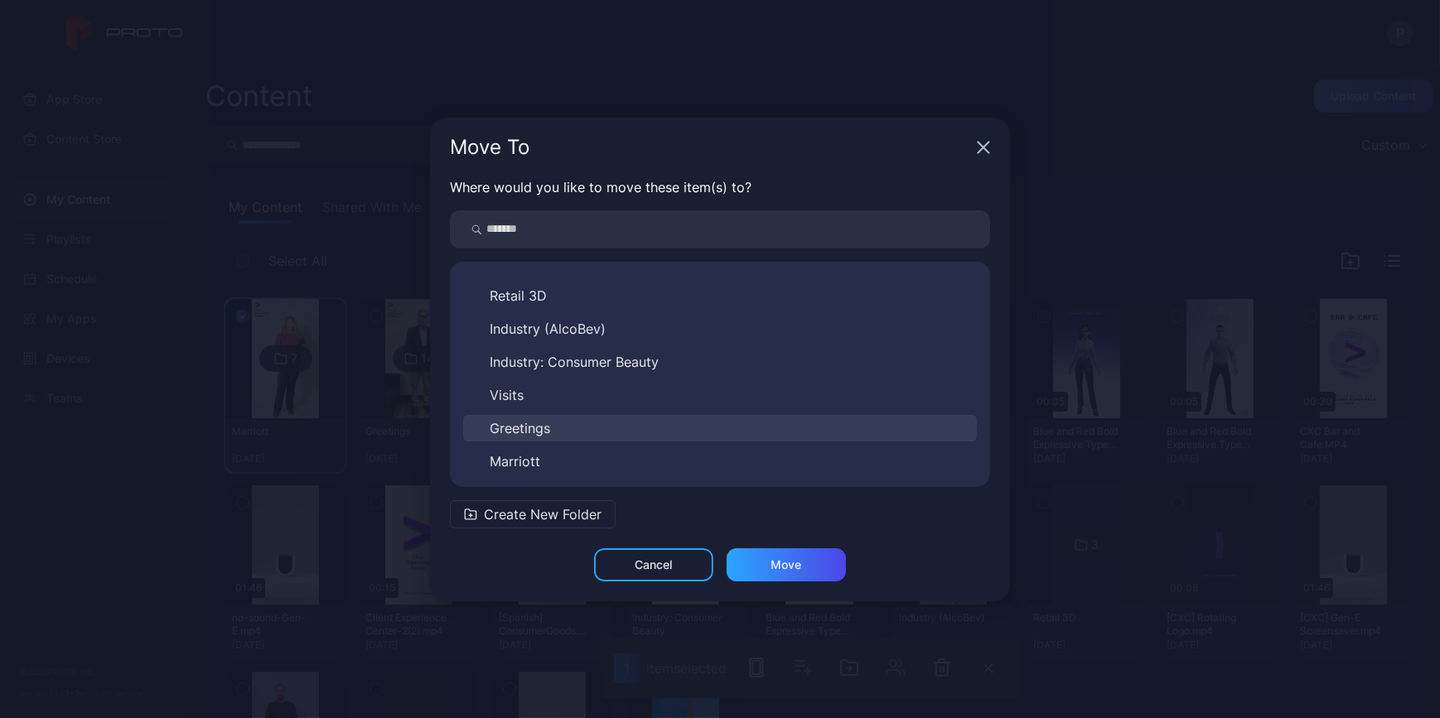
click at [591, 431] on button "Greetings" at bounding box center [720, 428] width 514 height 27
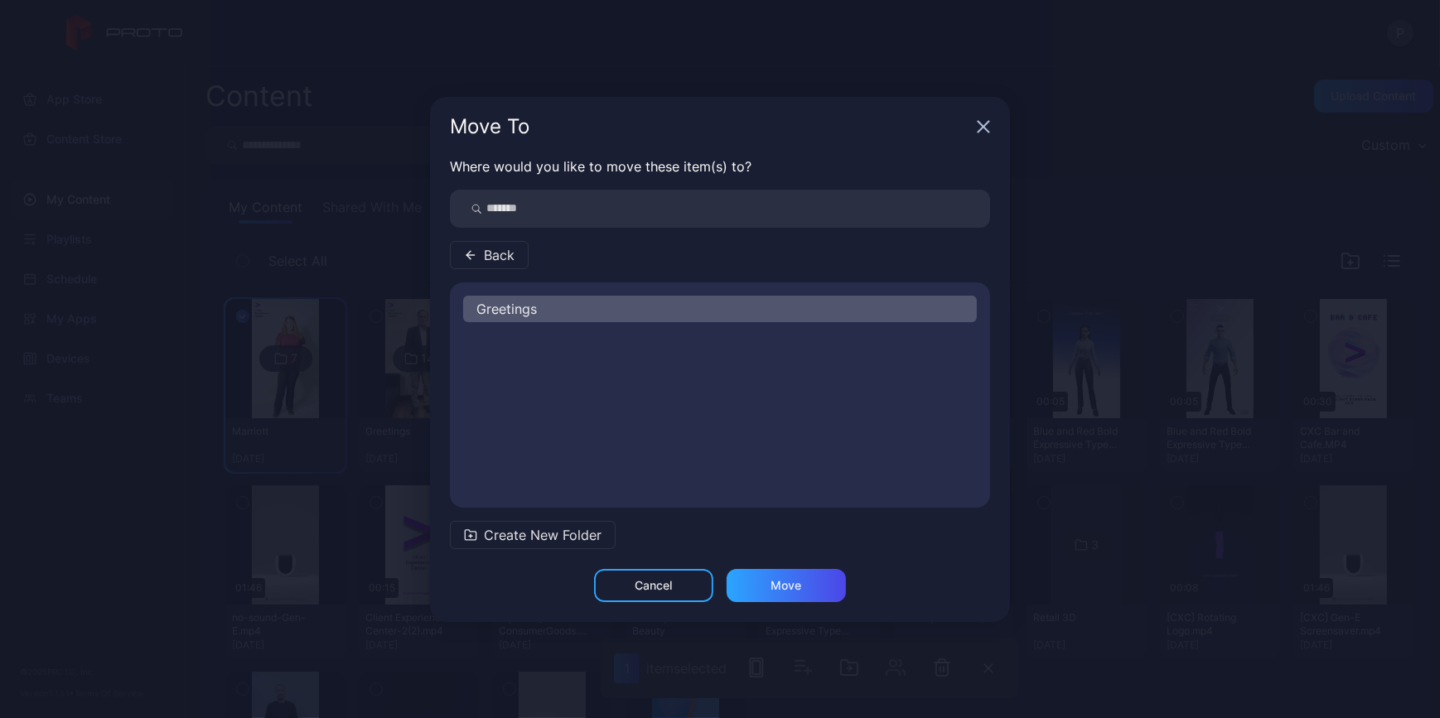
scroll to position [0, 0]
click at [792, 593] on div "Move" at bounding box center [786, 585] width 119 height 33
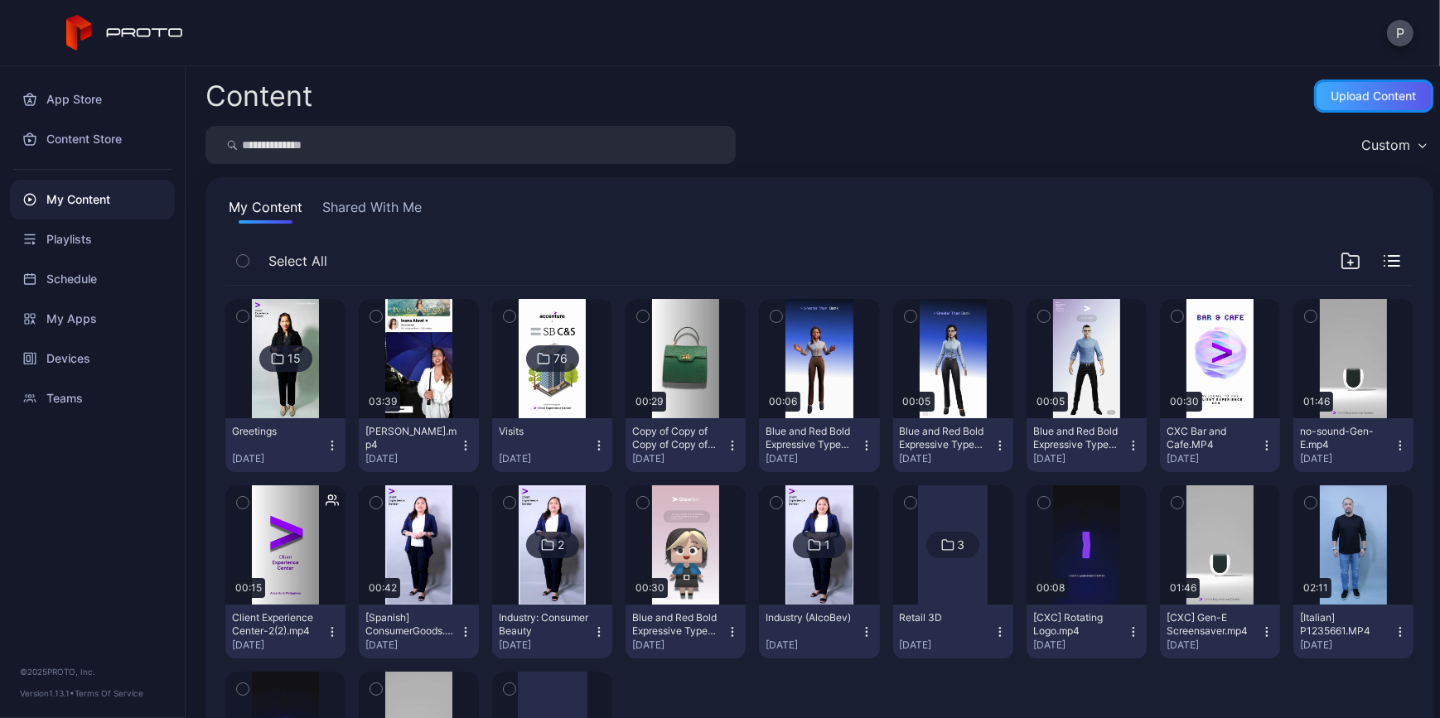
click at [1376, 99] on div "Upload Content" at bounding box center [1374, 95] width 85 height 13
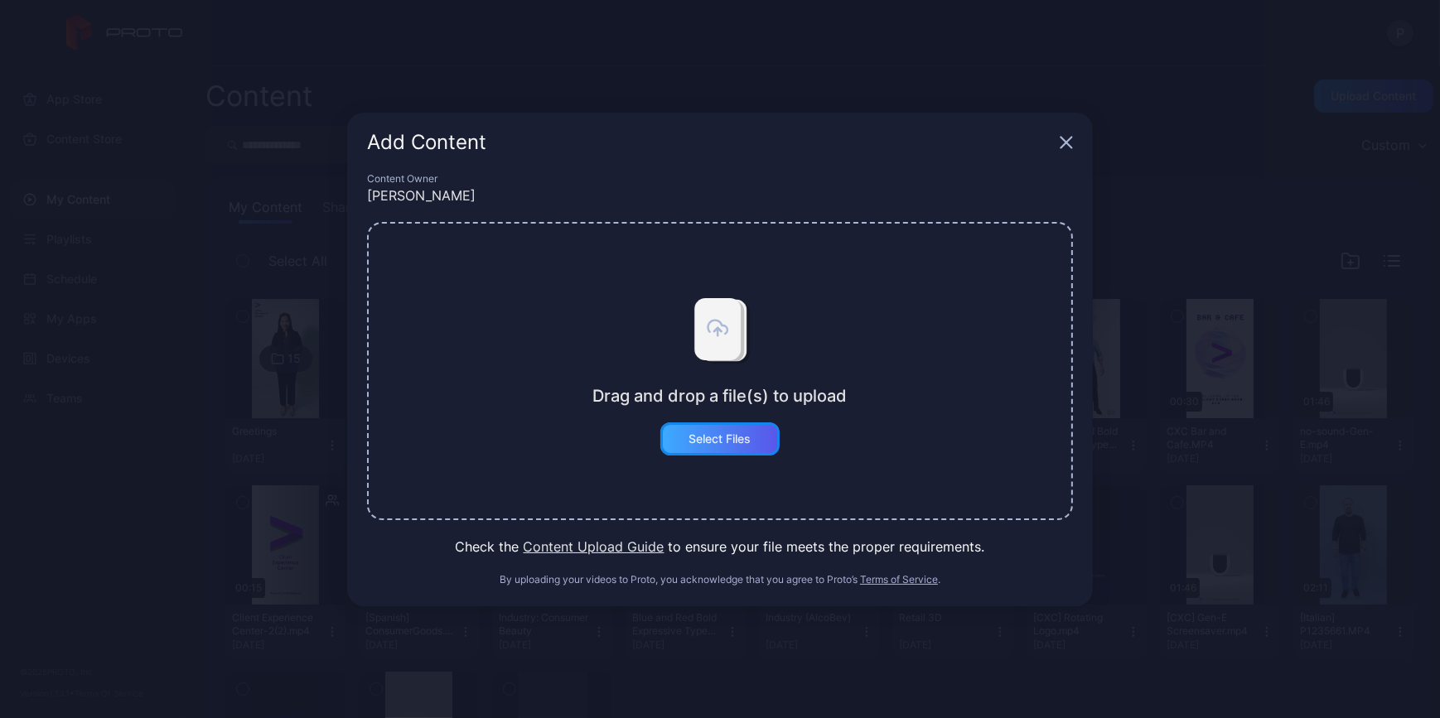
click at [747, 436] on div "Select Files" at bounding box center [720, 439] width 62 height 13
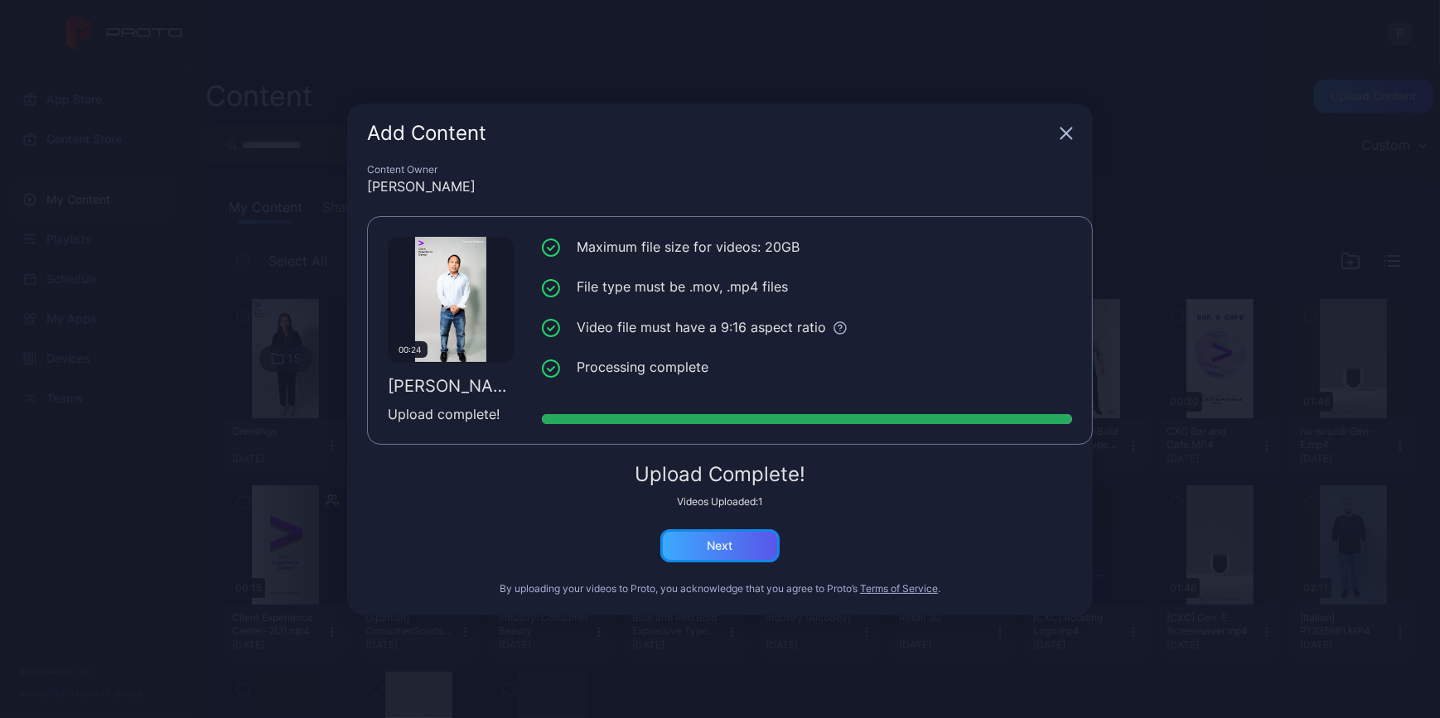
click at [726, 549] on div "Next" at bounding box center [721, 545] width 26 height 13
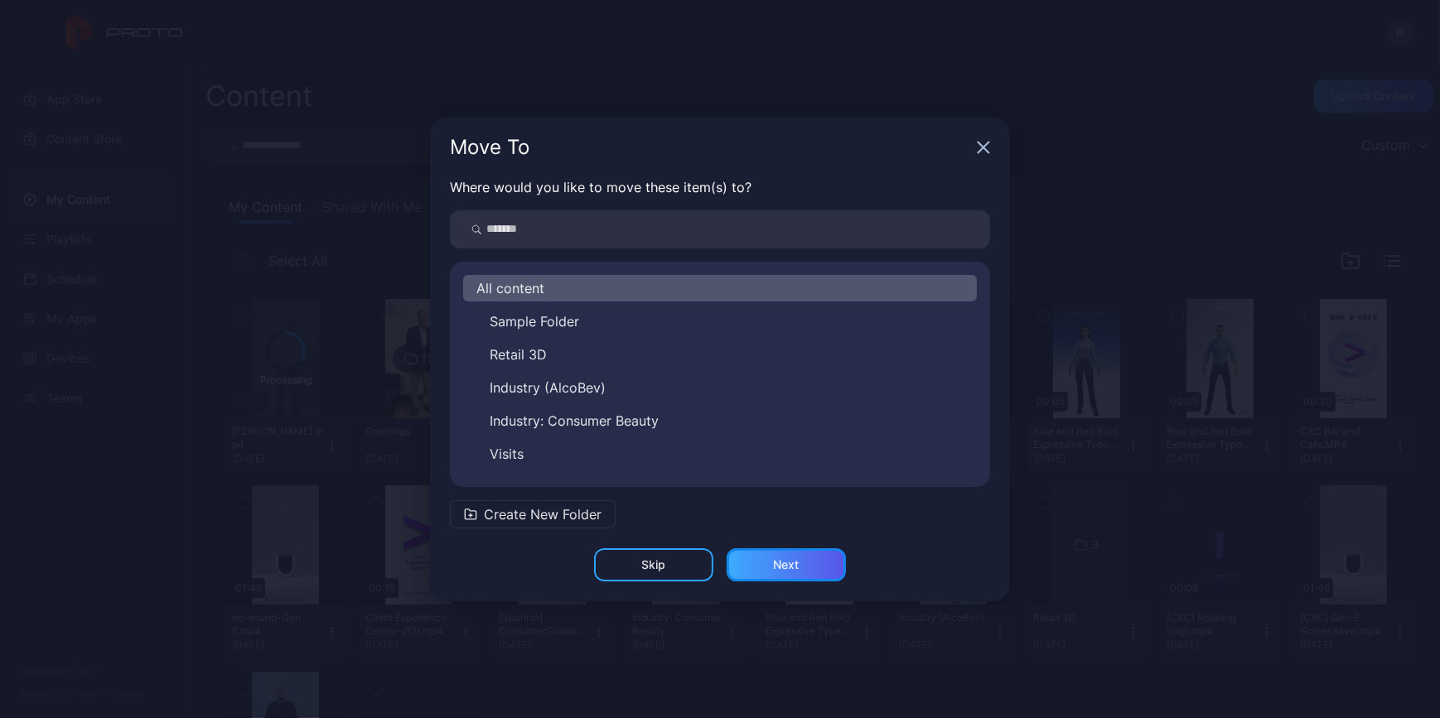
click at [811, 561] on div "Next" at bounding box center [786, 565] width 119 height 33
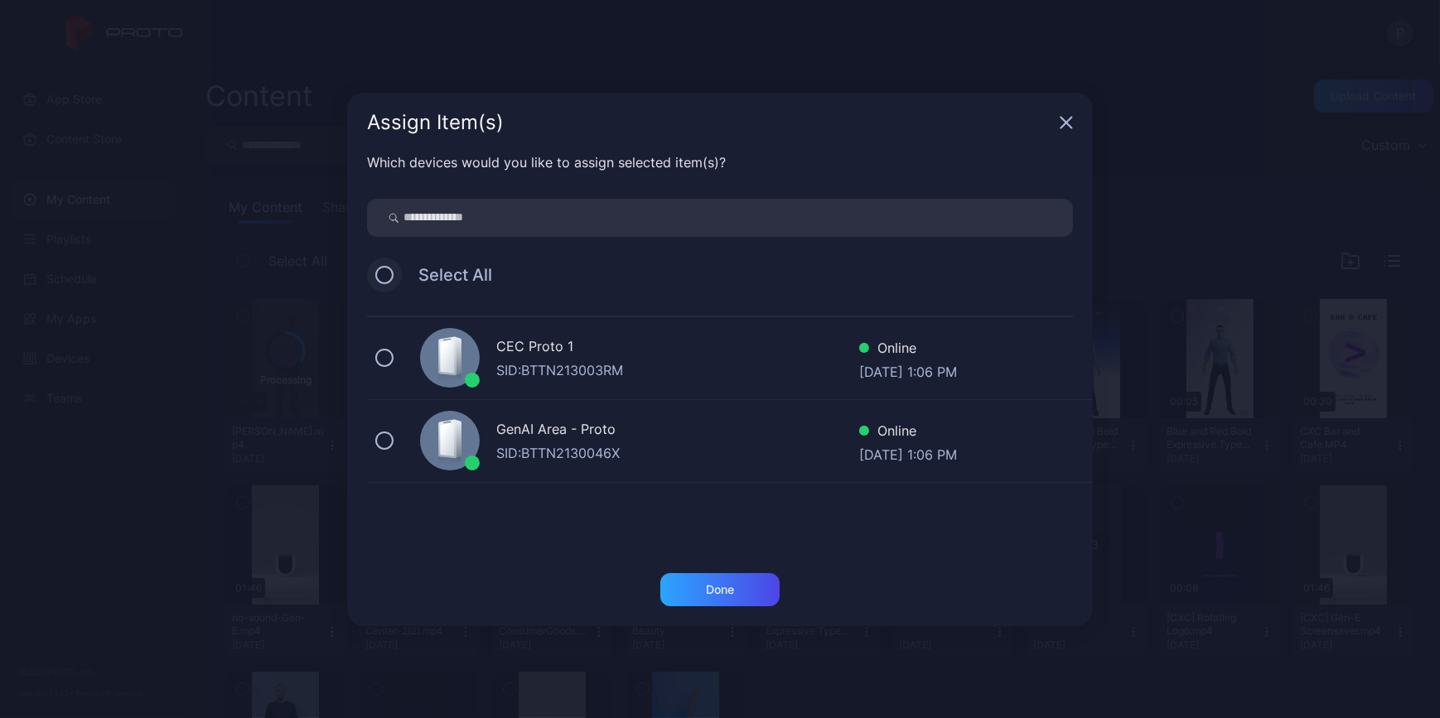
click at [383, 277] on button at bounding box center [384, 275] width 18 height 18
click at [718, 588] on div "Done" at bounding box center [720, 589] width 28 height 13
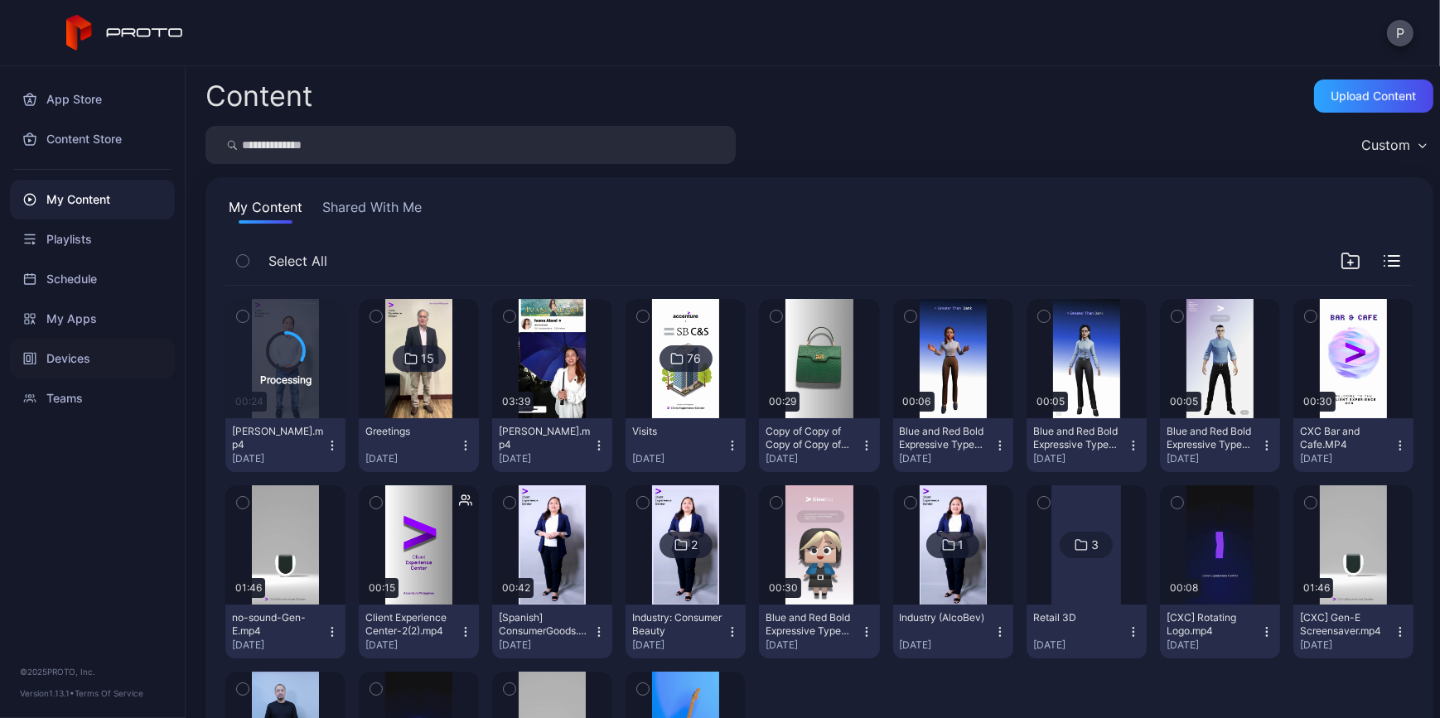
click at [72, 358] on div "Devices" at bounding box center [92, 359] width 165 height 40
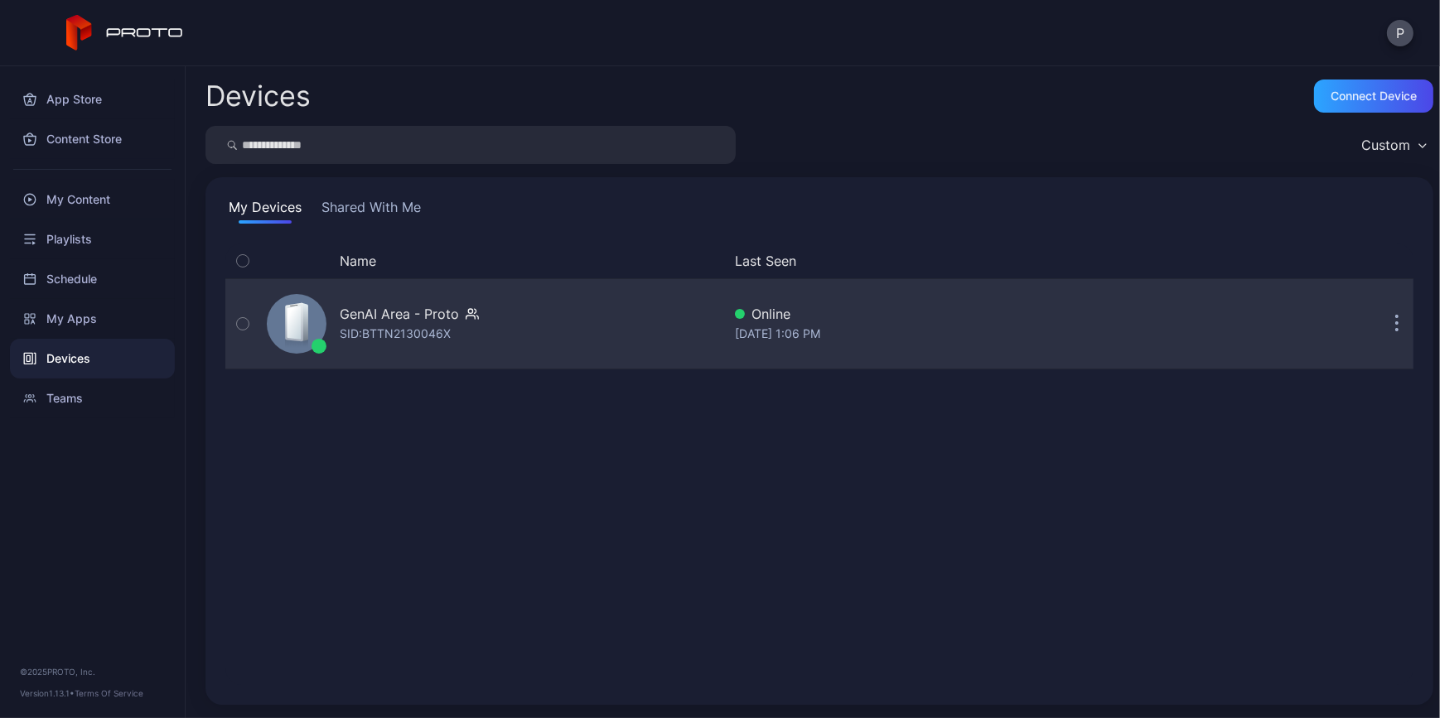
click at [564, 331] on div "GenAI Area - Proto SID: BTTN2130046X" at bounding box center [491, 324] width 462 height 83
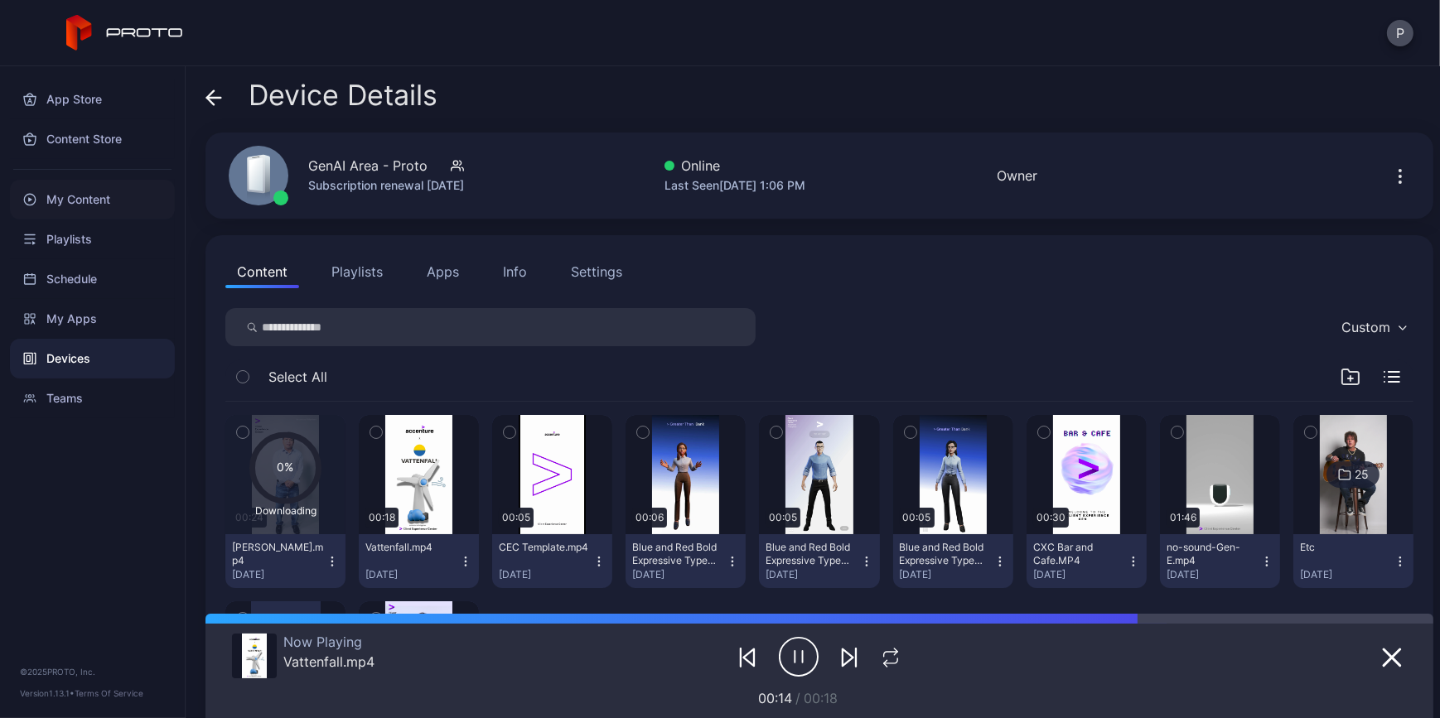
click at [85, 208] on div "My Content" at bounding box center [92, 200] width 165 height 40
